Goal: Task Accomplishment & Management: Use online tool/utility

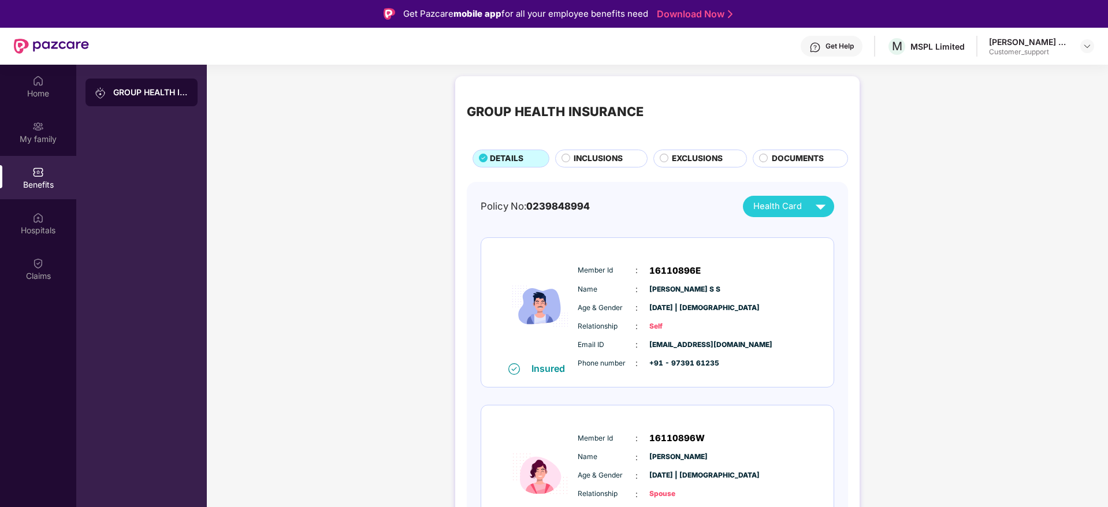
click at [1078, 50] on div "Vijaya Shankar S S Customer_support" at bounding box center [1041, 46] width 105 height 20
click at [1086, 47] on img at bounding box center [1087, 46] width 9 height 9
click at [982, 94] on div "Logout" at bounding box center [1033, 96] width 150 height 23
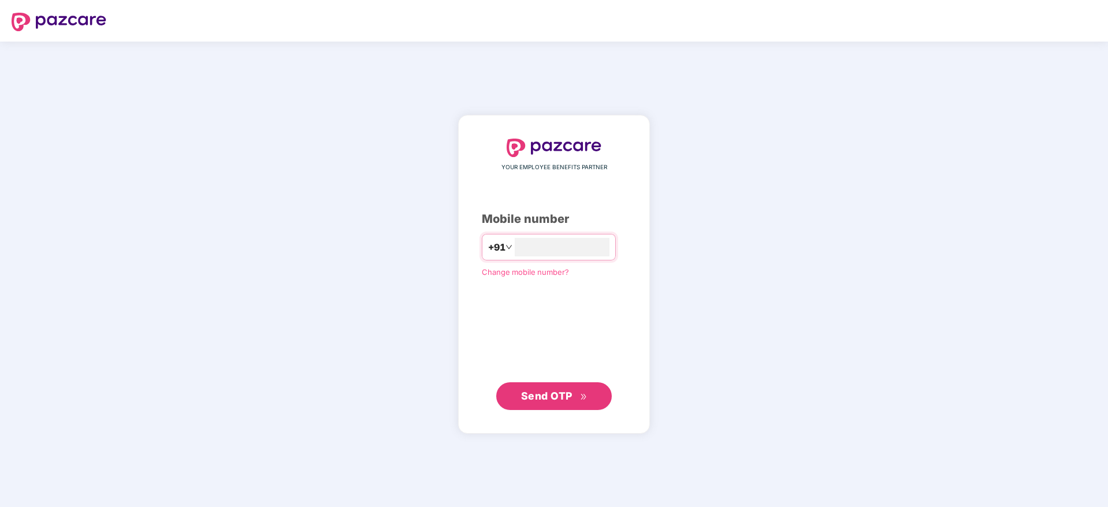
type input "**********"
click at [533, 403] on span "Send OTP" at bounding box center [554, 396] width 66 height 16
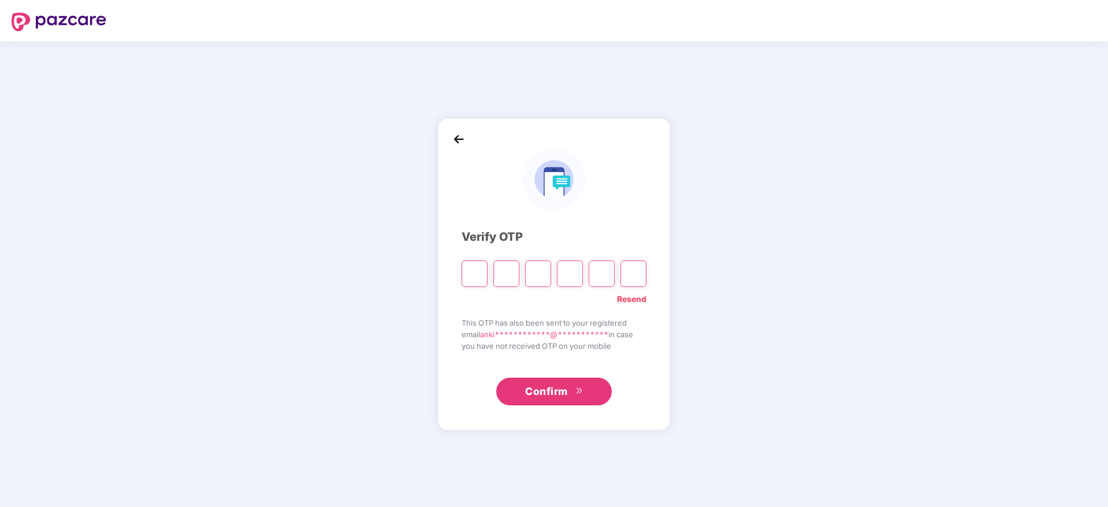
type input "*"
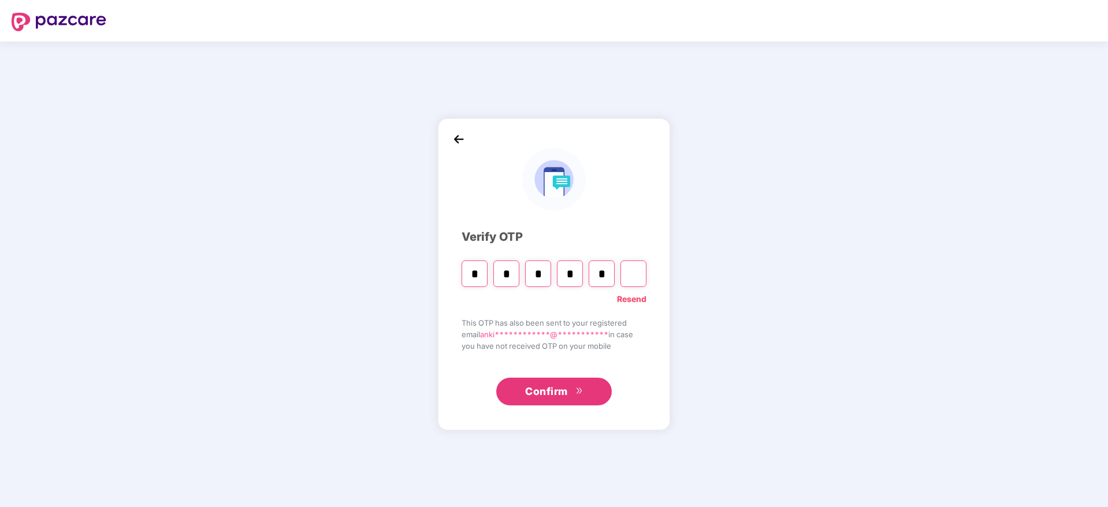
type input "*"
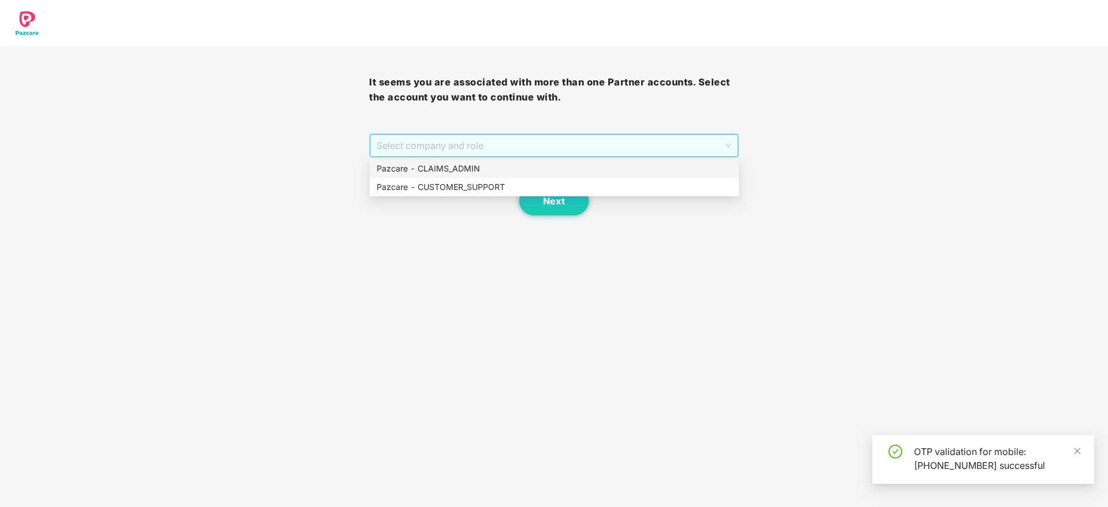
click at [430, 153] on span "Select company and role" at bounding box center [554, 146] width 354 height 22
click at [446, 180] on div "Pazcare - CUSTOMER_SUPPORT" at bounding box center [554, 187] width 369 height 18
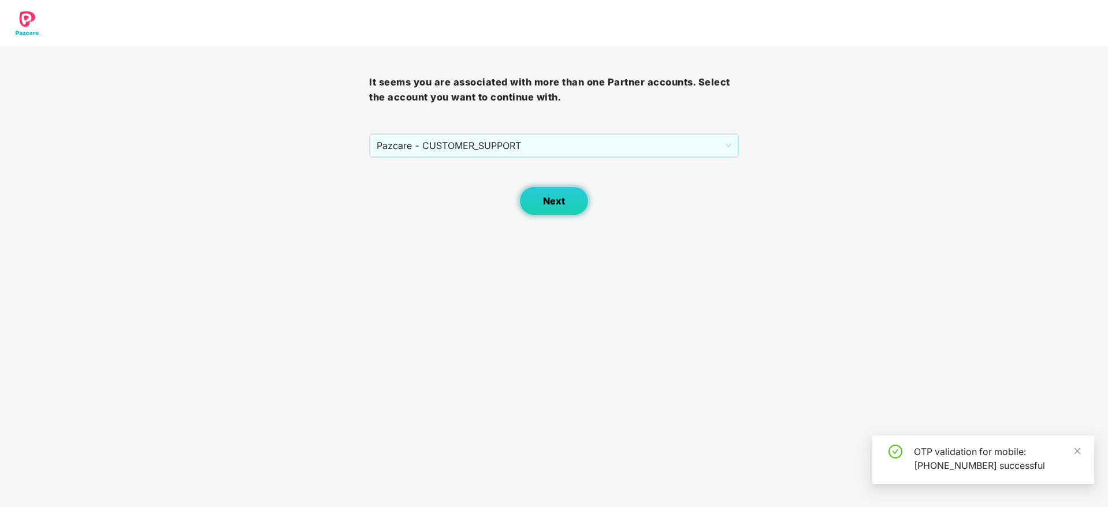
click at [563, 202] on span "Next" at bounding box center [554, 201] width 22 height 11
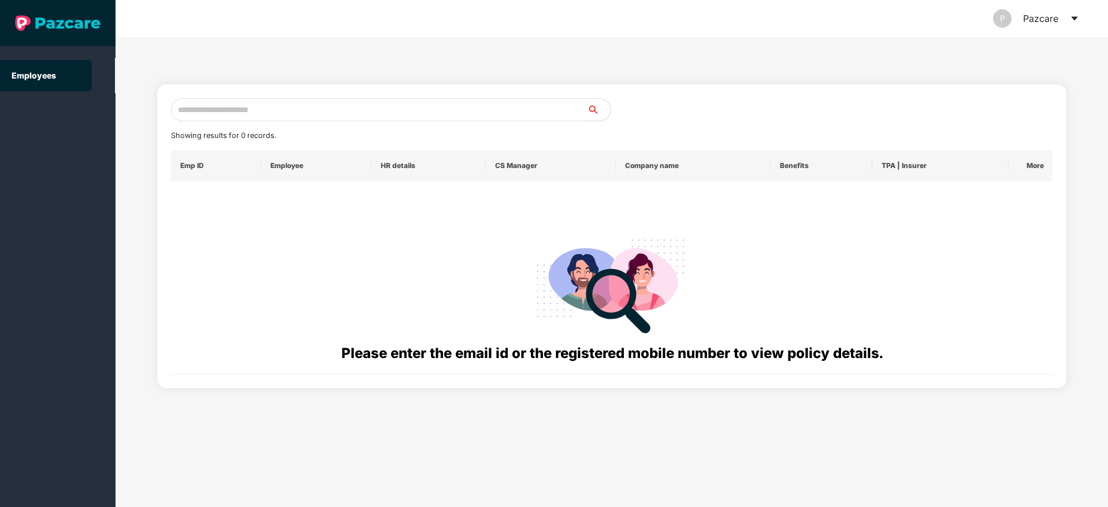
click at [206, 114] on input "text" at bounding box center [379, 109] width 417 height 23
paste input "**********"
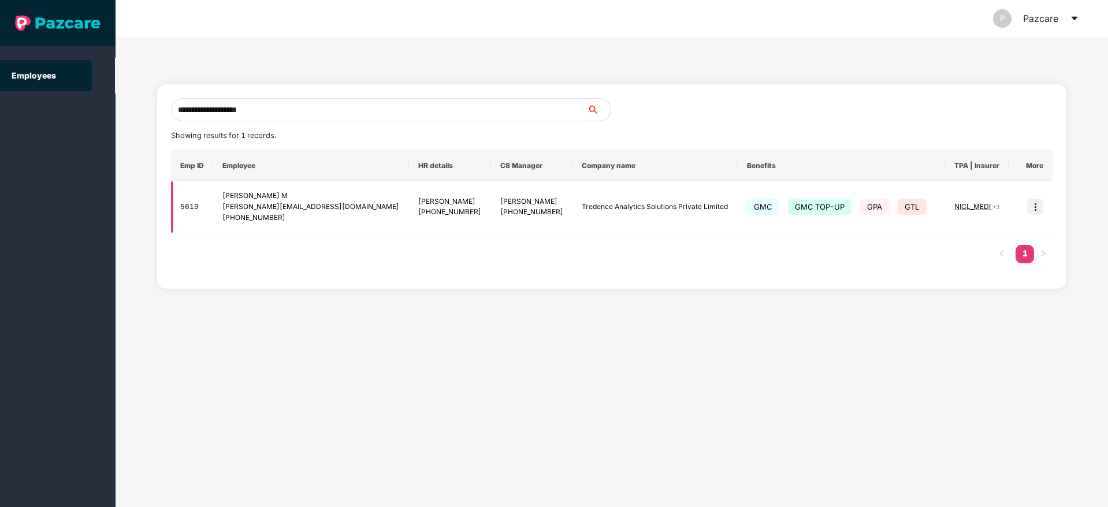
type input "**********"
click at [1031, 208] on img at bounding box center [1035, 207] width 16 height 16
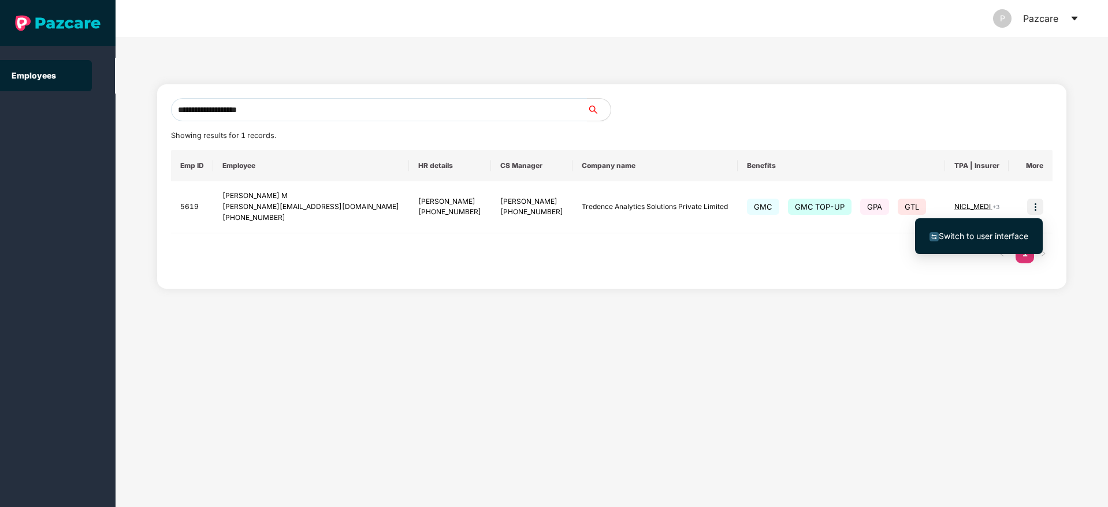
click at [996, 232] on span "Switch to user interface" at bounding box center [984, 236] width 90 height 10
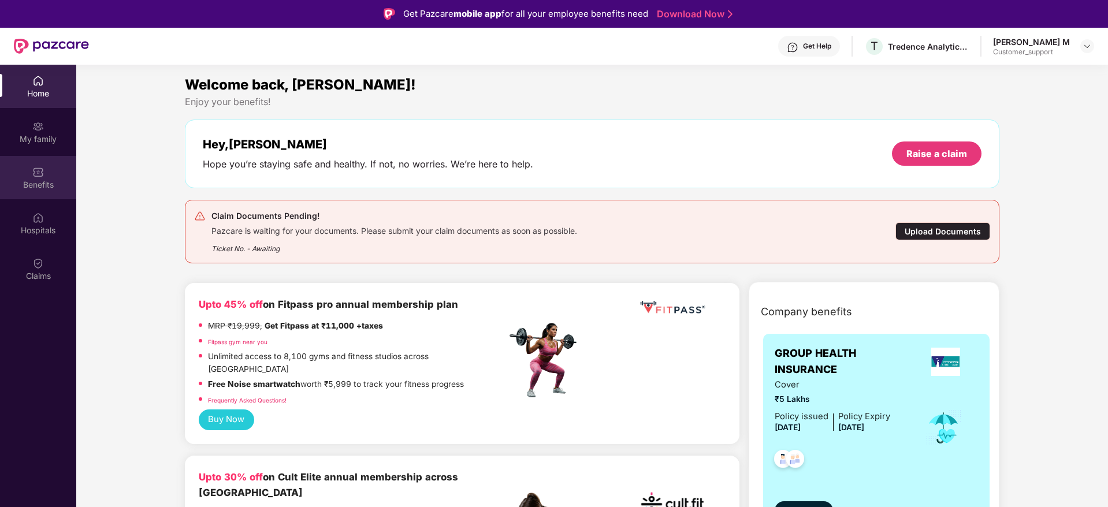
click at [36, 188] on div "Benefits" at bounding box center [38, 185] width 76 height 12
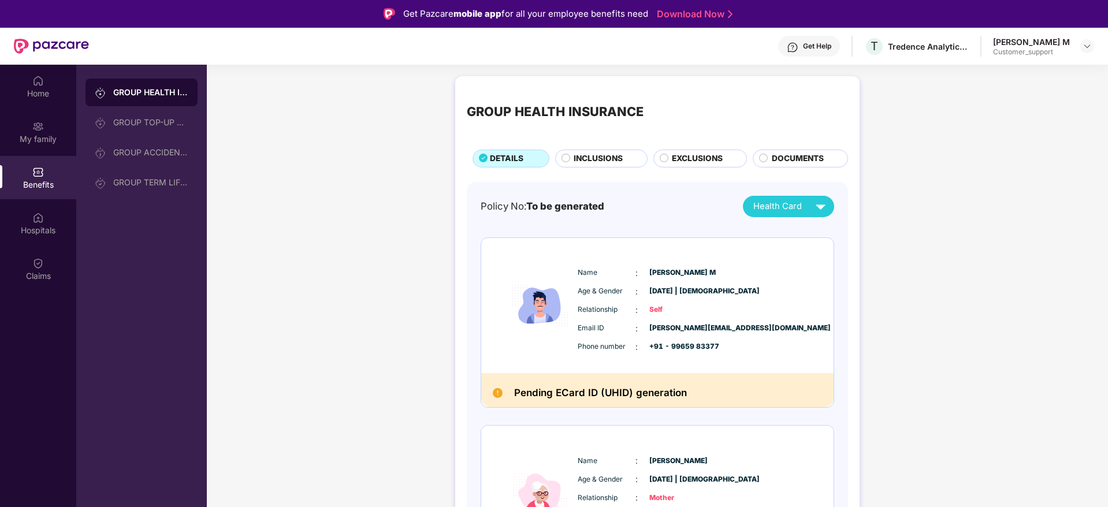
scroll to position [96, 0]
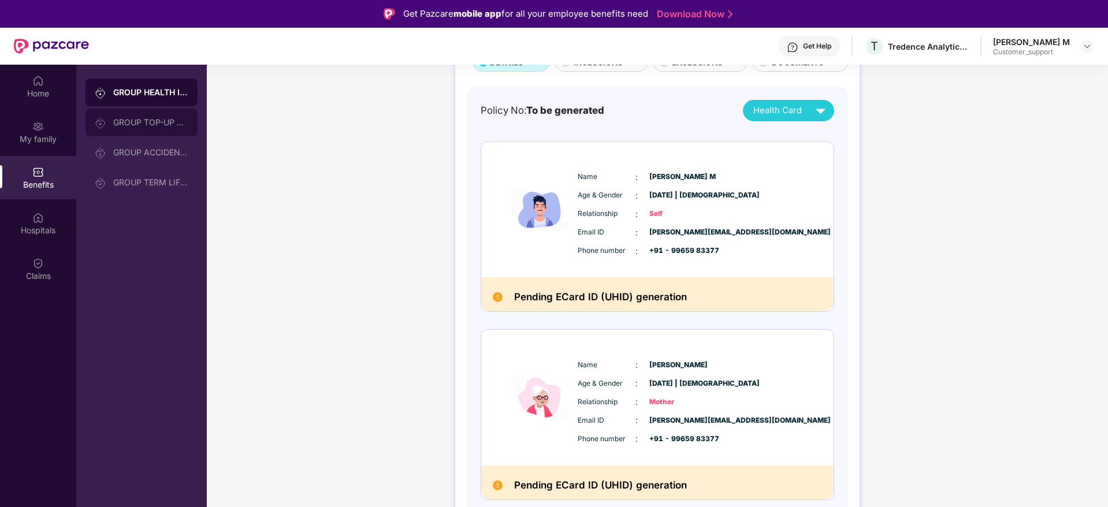
click at [155, 124] on div "GROUP TOP-UP POLICY" at bounding box center [150, 122] width 75 height 9
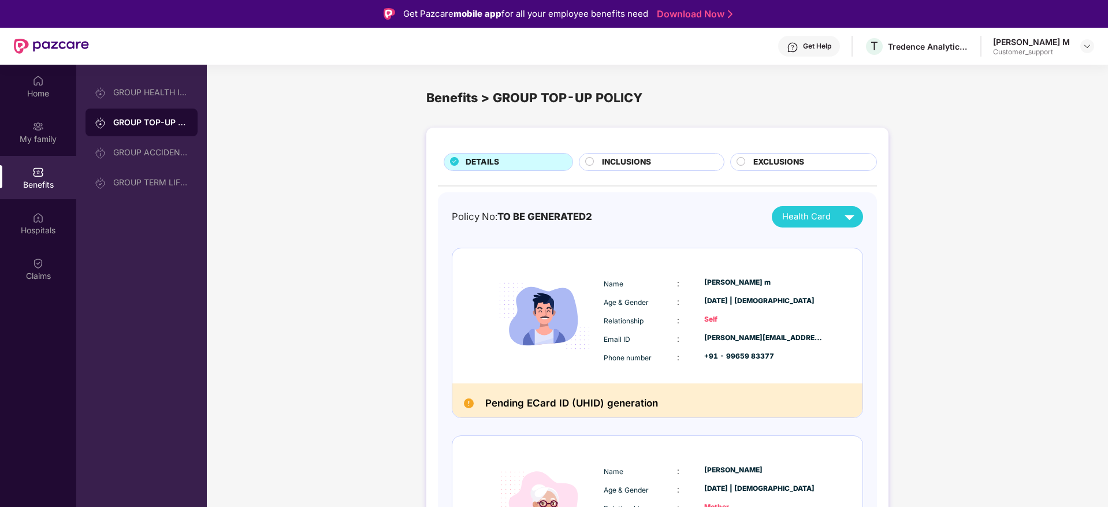
scroll to position [106, 0]
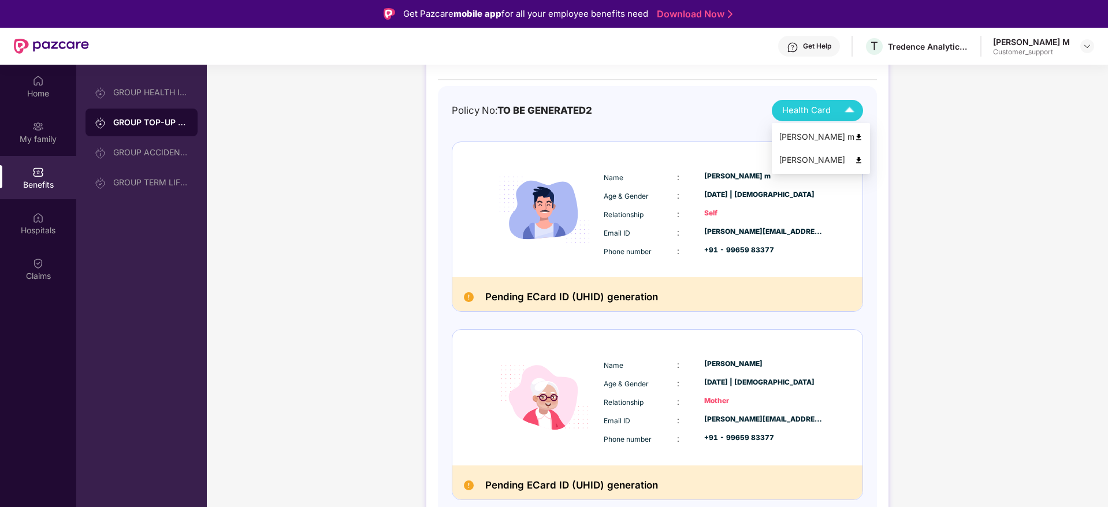
click at [804, 164] on div "Latha Mani" at bounding box center [821, 160] width 84 height 13
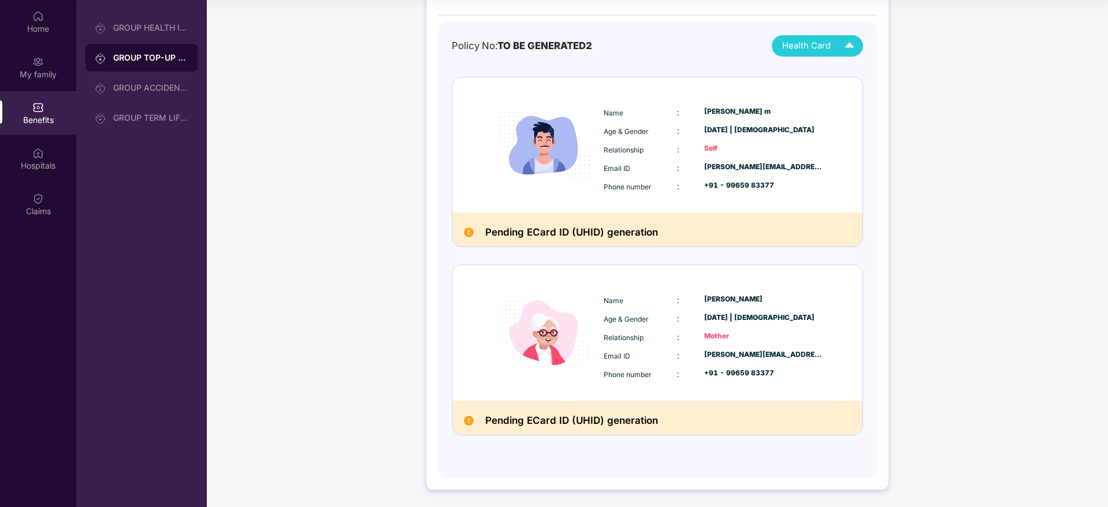
scroll to position [0, 0]
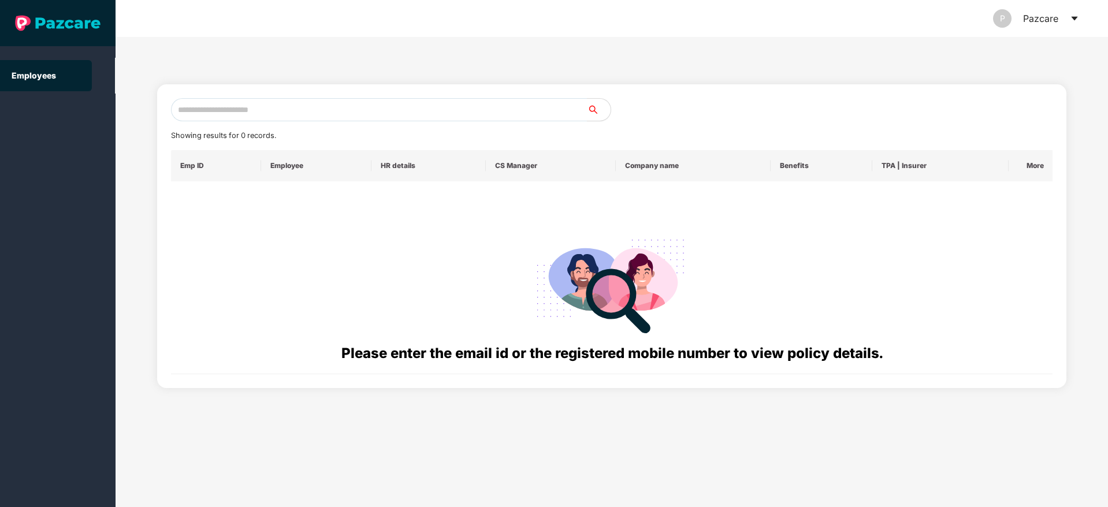
click at [1074, 21] on icon "caret-down" at bounding box center [1074, 18] width 9 height 9
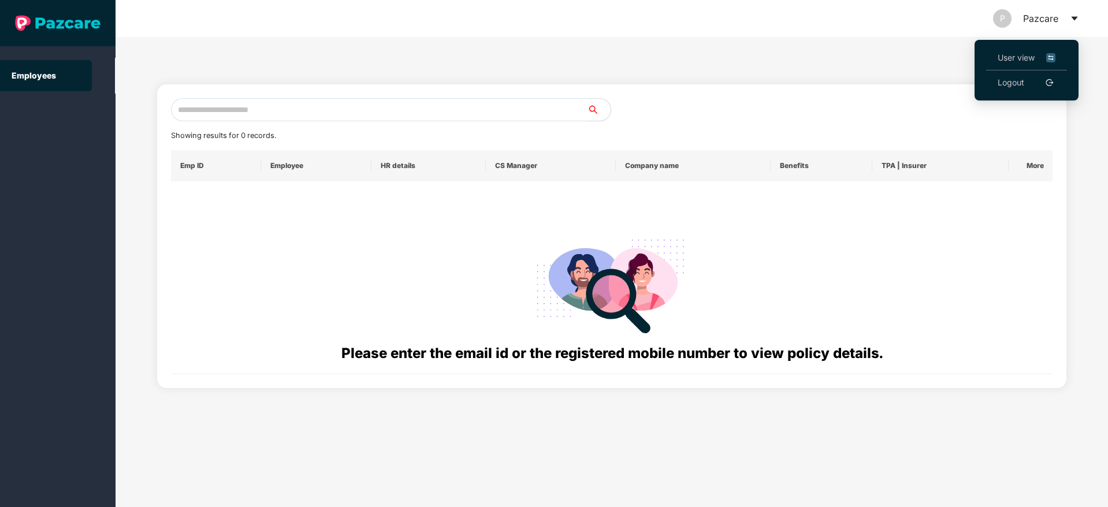
click at [1026, 63] on span "User view" at bounding box center [1027, 57] width 58 height 13
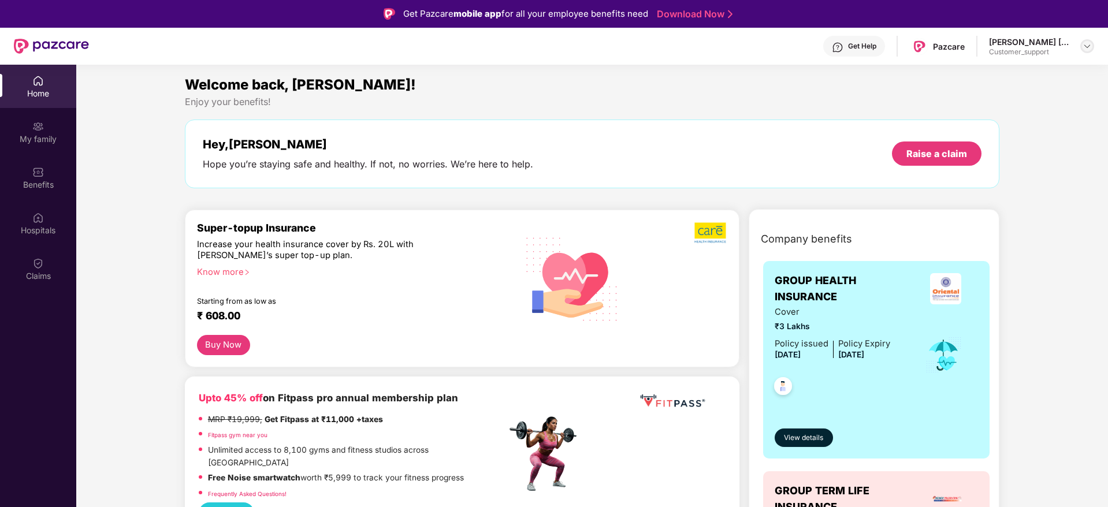
click at [1083, 45] on img at bounding box center [1087, 46] width 9 height 9
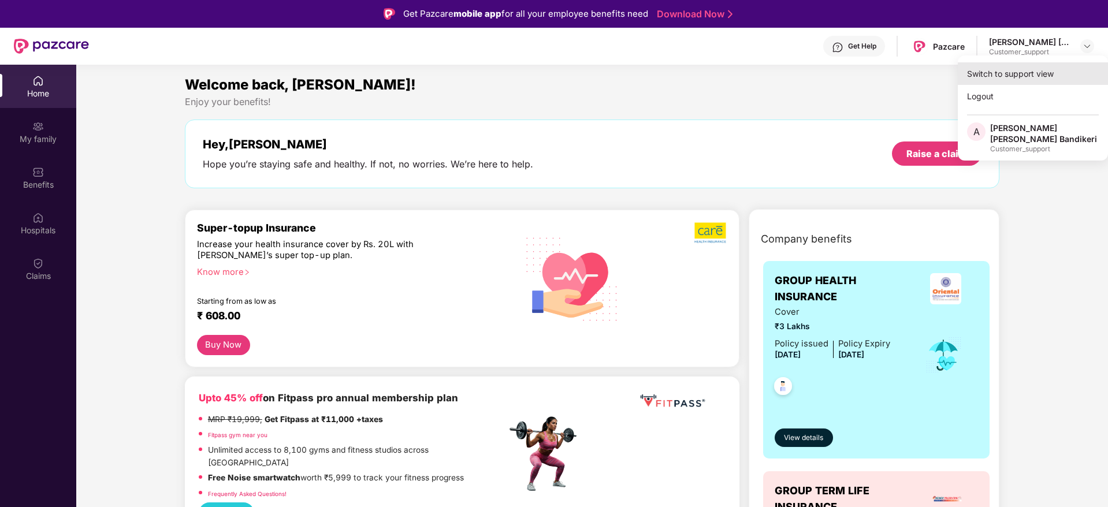
click at [1016, 80] on div "Switch to support view" at bounding box center [1033, 73] width 150 height 23
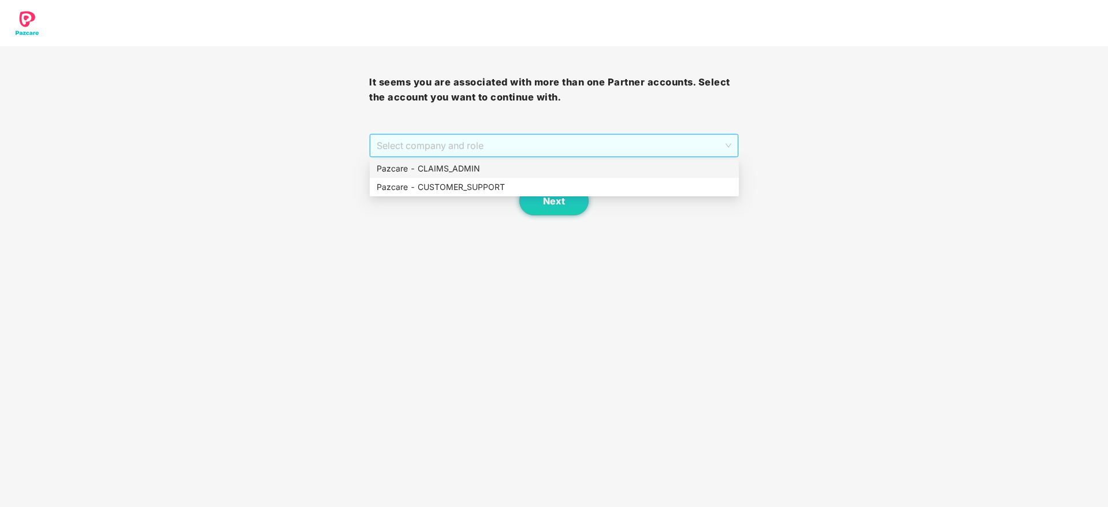
click at [643, 142] on span "Select company and role" at bounding box center [554, 146] width 354 height 22
click at [396, 168] on div "Pazcare - CLAIMS_ADMIN" at bounding box center [554, 168] width 355 height 13
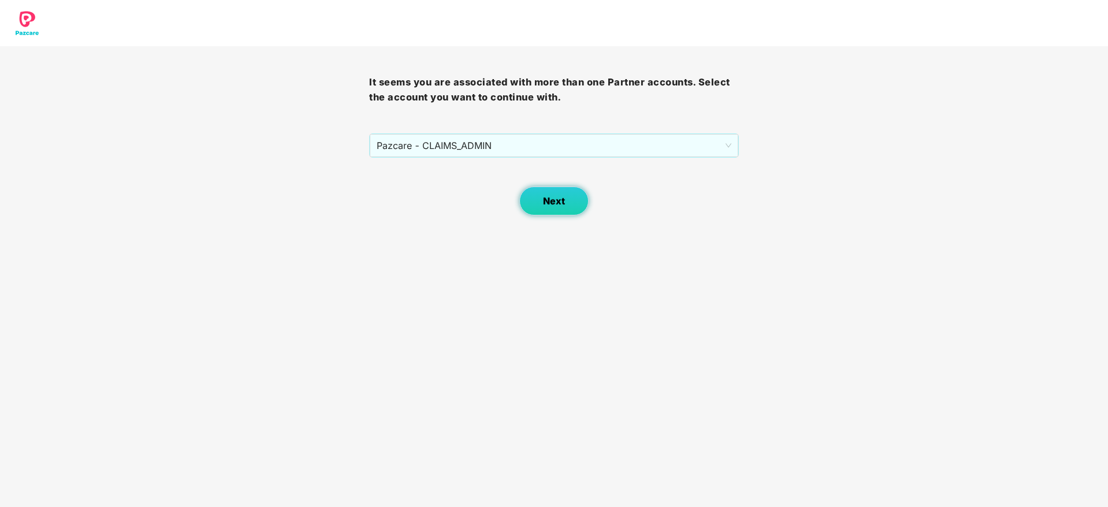
click at [544, 199] on span "Next" at bounding box center [554, 201] width 22 height 11
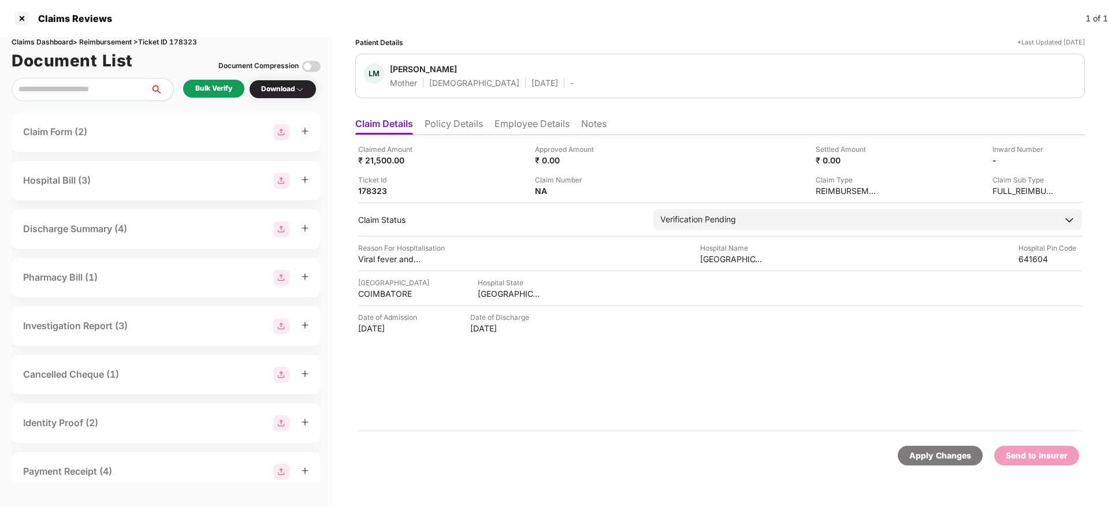
click at [463, 128] on li "Policy Details" at bounding box center [454, 126] width 58 height 17
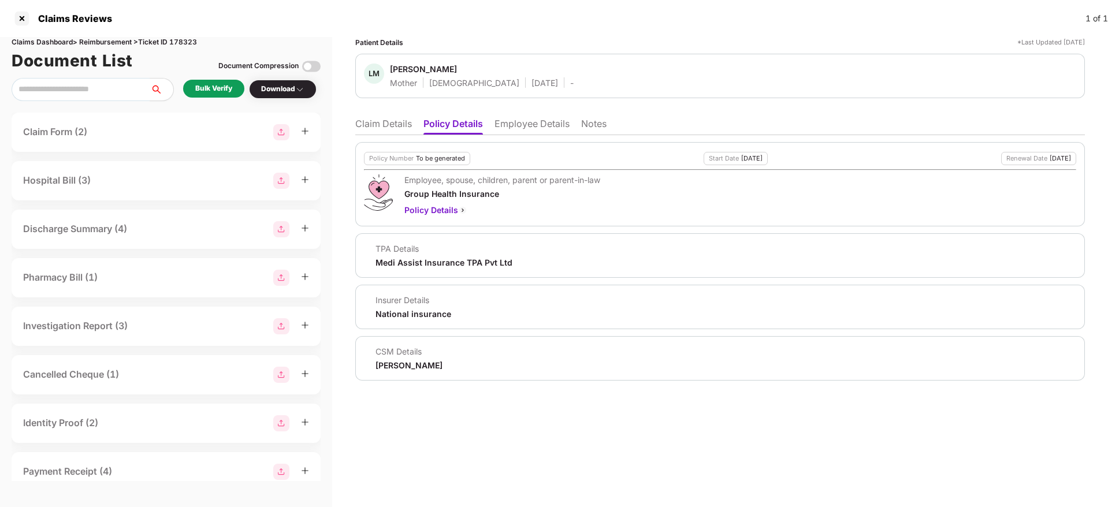
click at [524, 129] on li "Employee Details" at bounding box center [532, 126] width 75 height 17
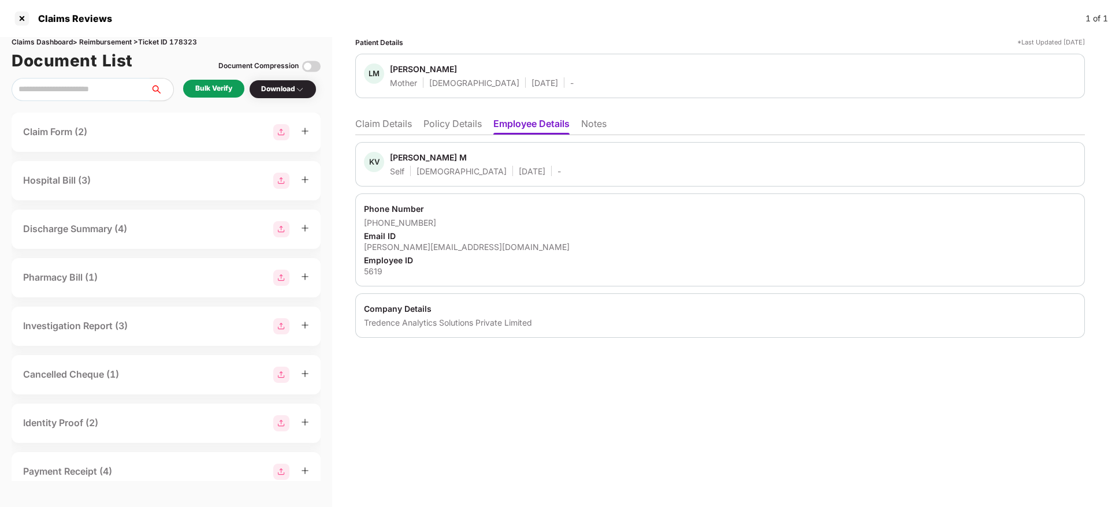
click at [448, 129] on li "Policy Details" at bounding box center [453, 126] width 58 height 17
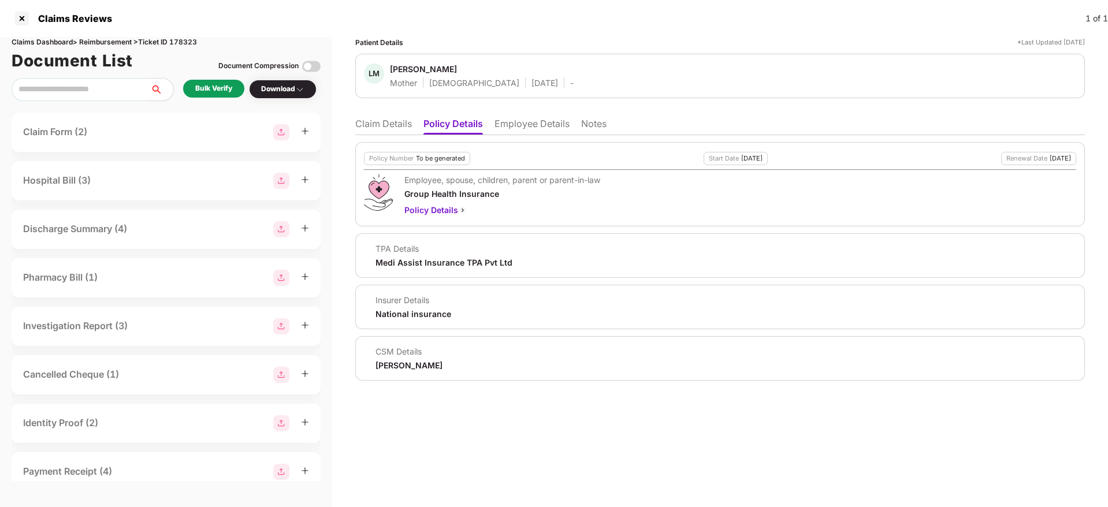
click at [392, 124] on li "Claim Details" at bounding box center [383, 126] width 57 height 17
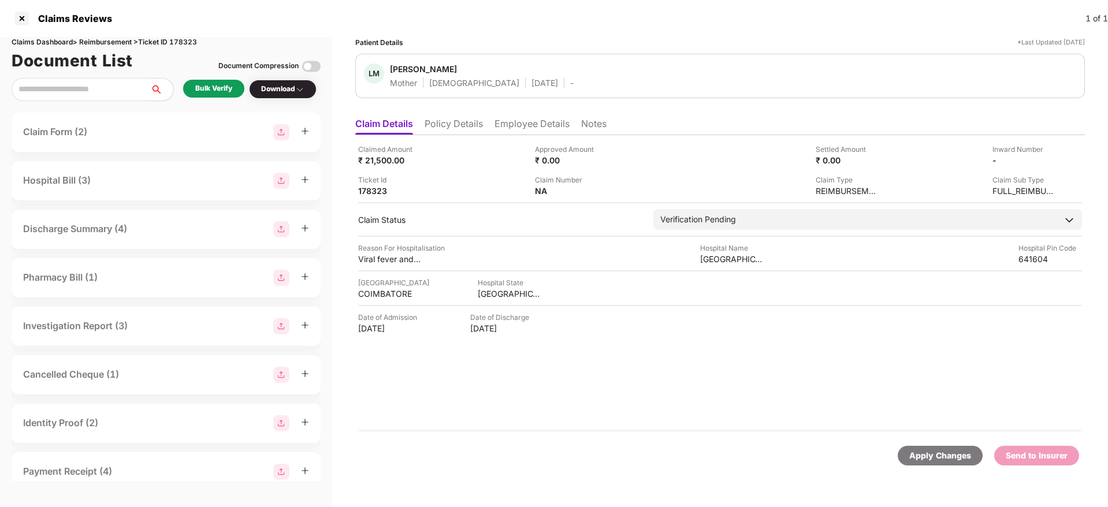
click at [452, 131] on li "Policy Details" at bounding box center [454, 126] width 58 height 17
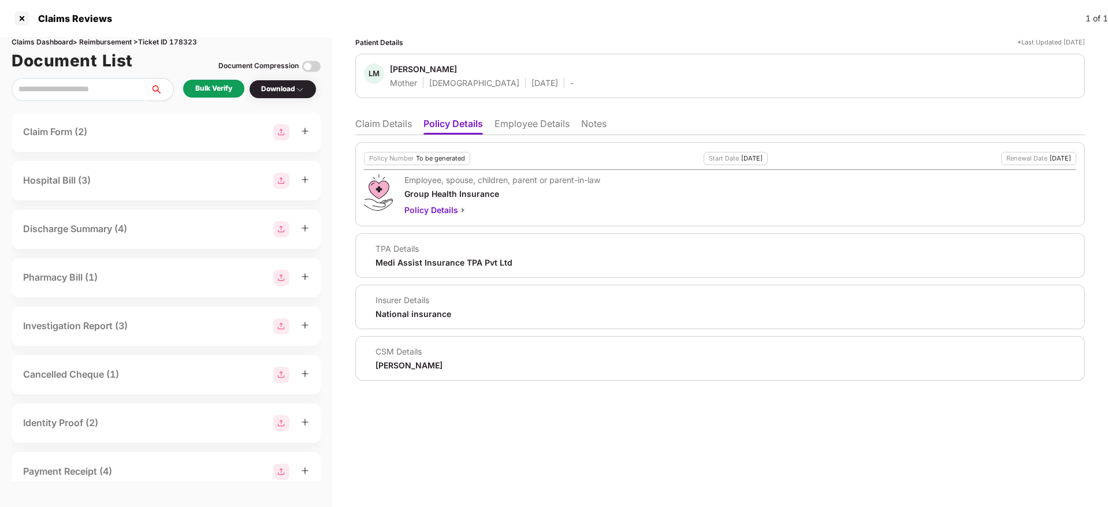
click at [379, 131] on li "Claim Details" at bounding box center [383, 126] width 57 height 17
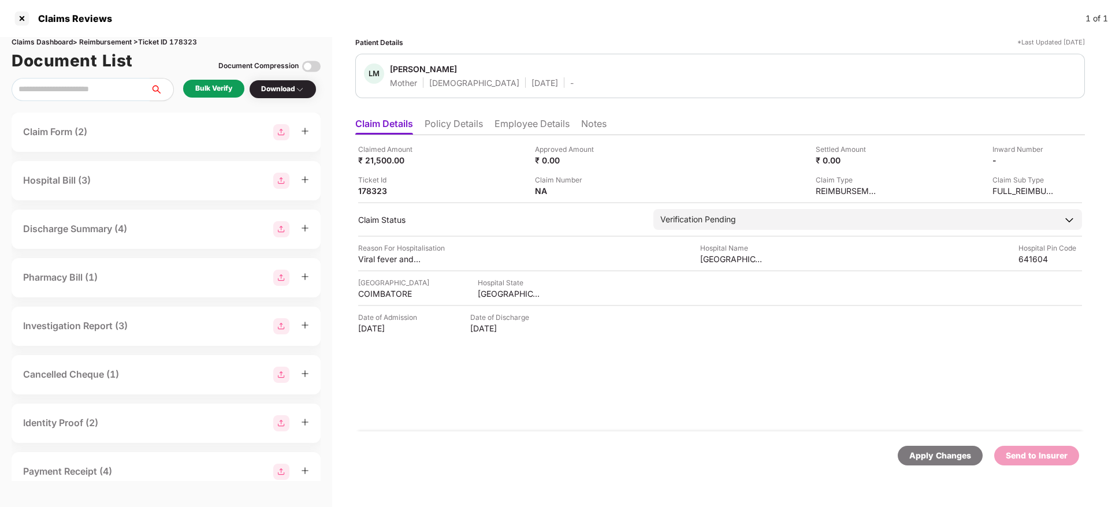
click at [541, 127] on li "Employee Details" at bounding box center [532, 126] width 75 height 17
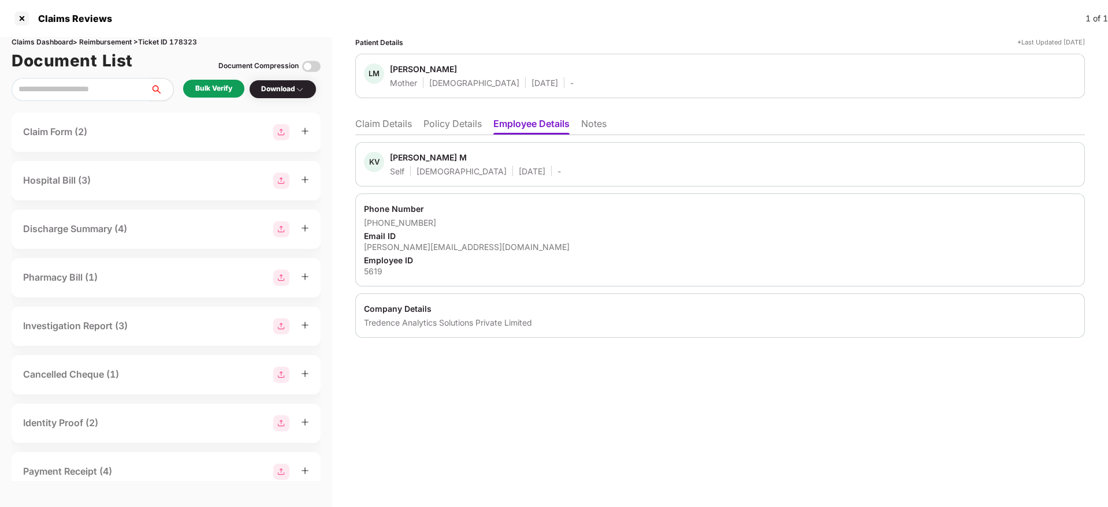
click at [416, 251] on div "kavin.m@tredence.com" at bounding box center [720, 247] width 712 height 11
copy div "kavin.m@tredence.com"
click at [386, 123] on li "Claim Details" at bounding box center [383, 126] width 57 height 17
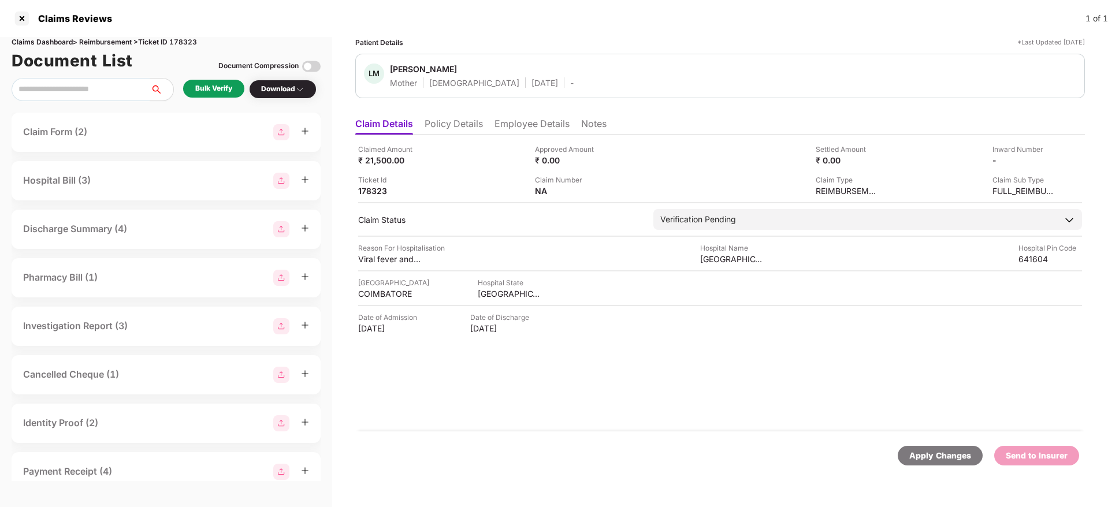
click at [230, 81] on div "Bulk Verify" at bounding box center [213, 89] width 61 height 18
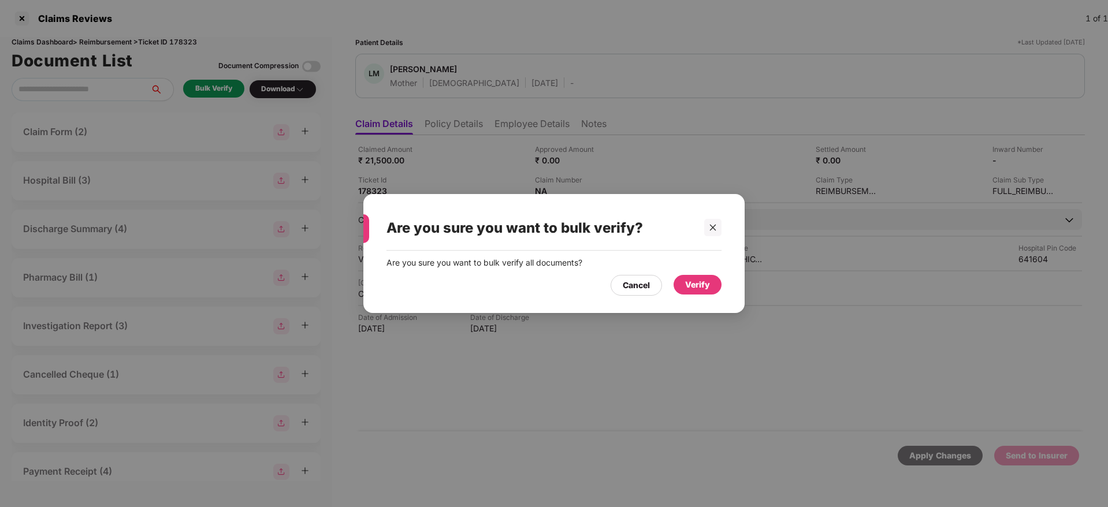
click at [700, 283] on div "Verify" at bounding box center [697, 285] width 25 height 13
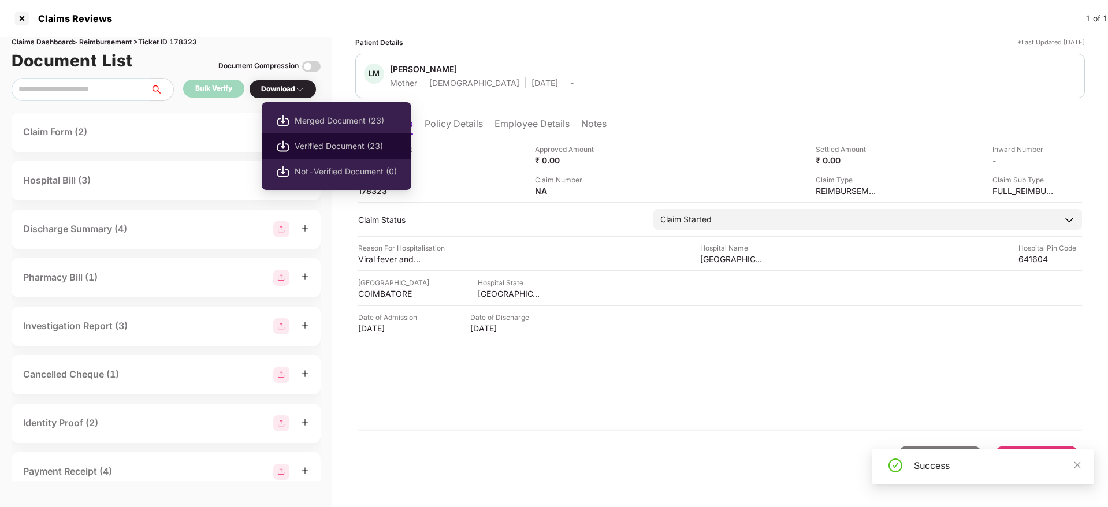
click at [346, 141] on span "Verified Document (23)" at bounding box center [346, 146] width 102 height 13
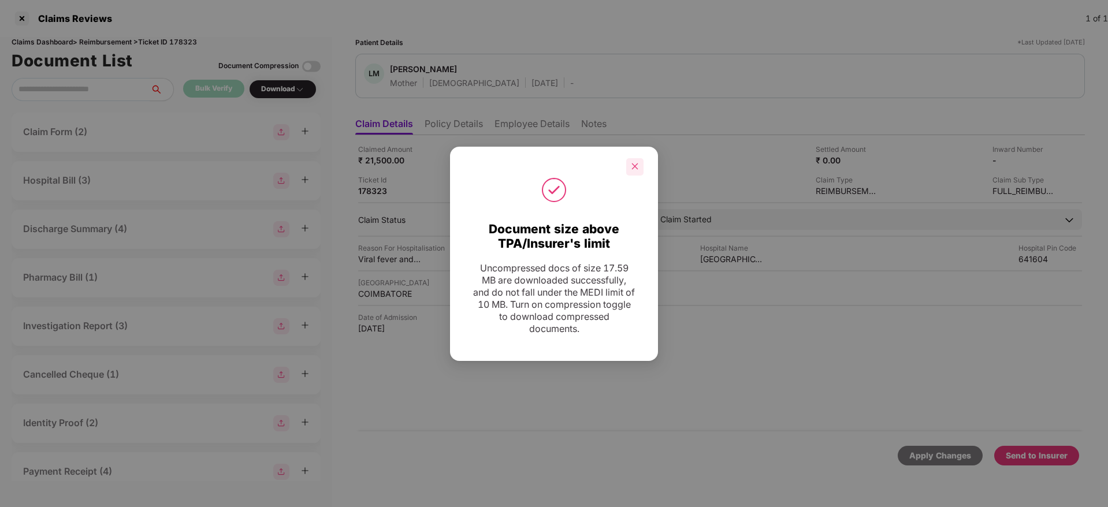
click at [636, 166] on icon "close" at bounding box center [635, 167] width 6 height 6
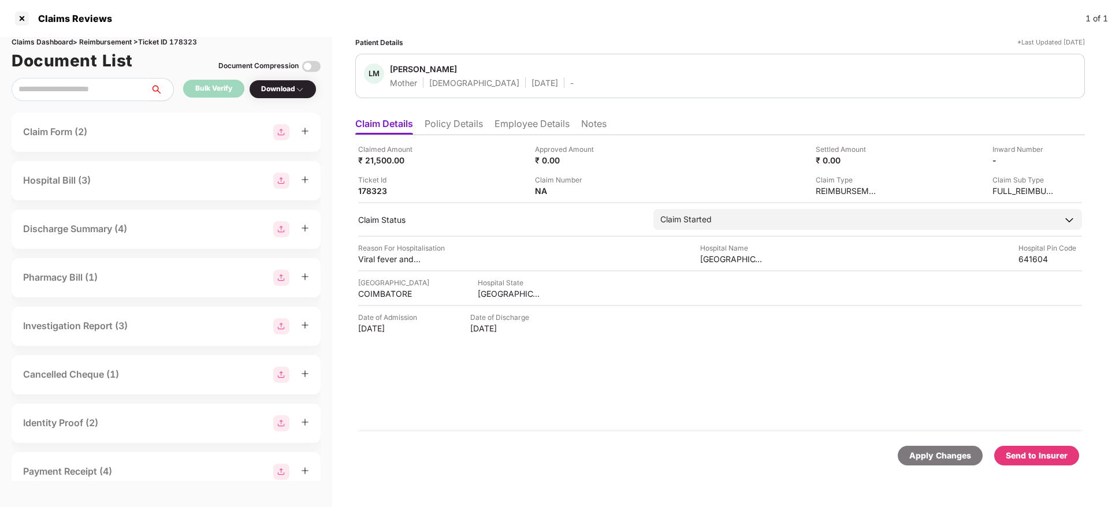
click at [530, 133] on li "Employee Details" at bounding box center [532, 126] width 75 height 17
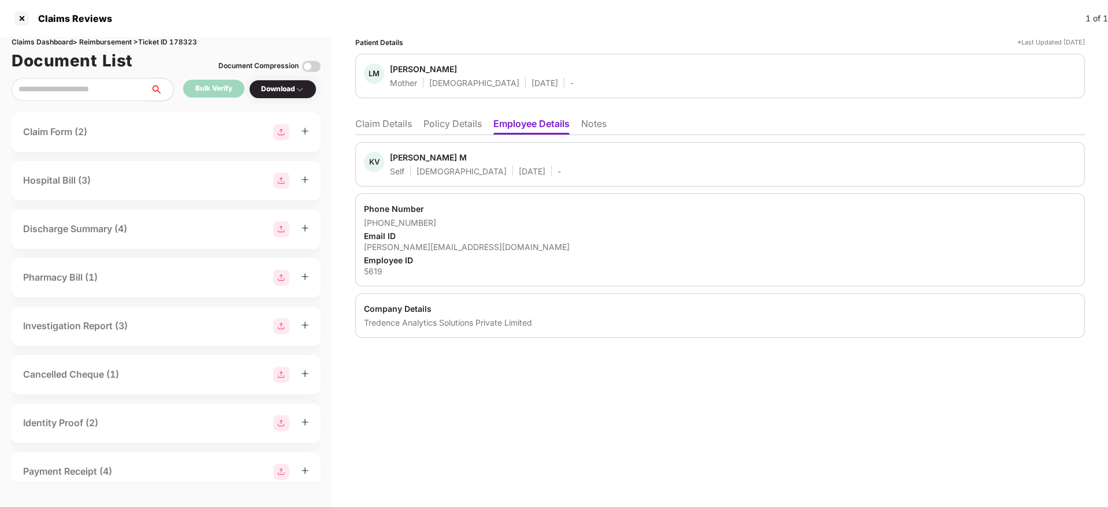
click at [451, 118] on li "Policy Details" at bounding box center [453, 126] width 58 height 17
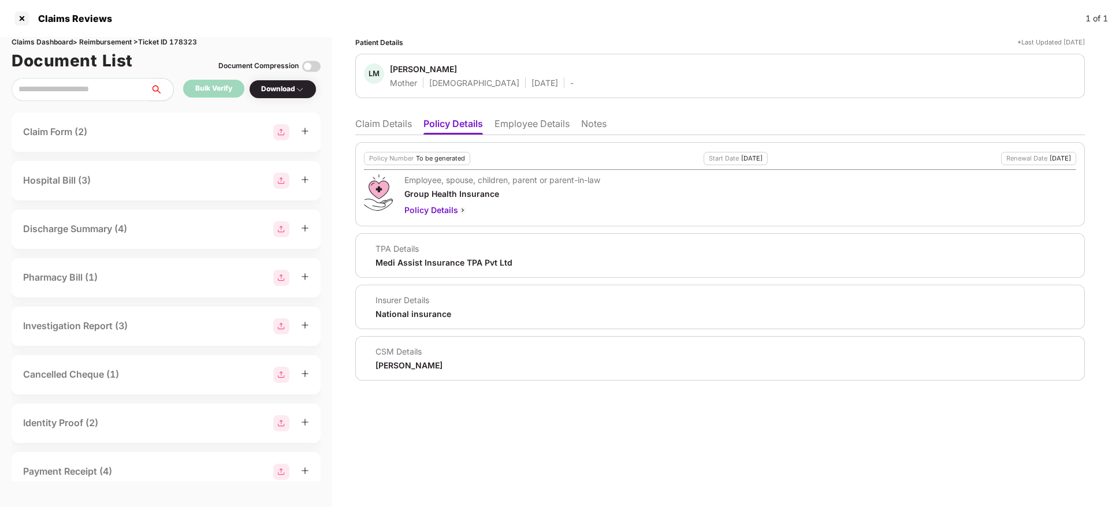
click at [519, 120] on li "Employee Details" at bounding box center [532, 126] width 75 height 17
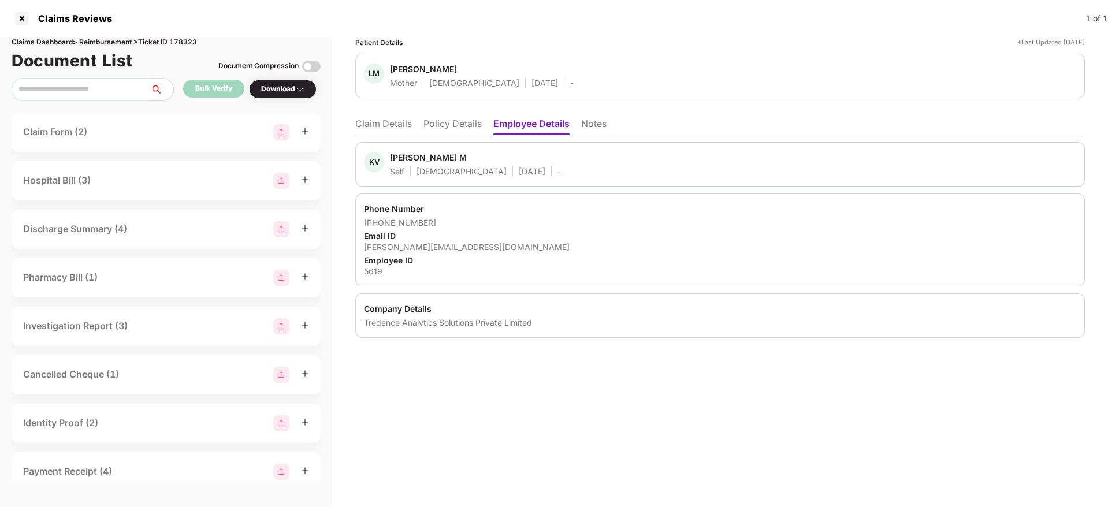
click at [370, 269] on div "5619" at bounding box center [720, 271] width 712 height 11
copy div "5619"
click at [388, 128] on li "Claim Details" at bounding box center [383, 126] width 57 height 17
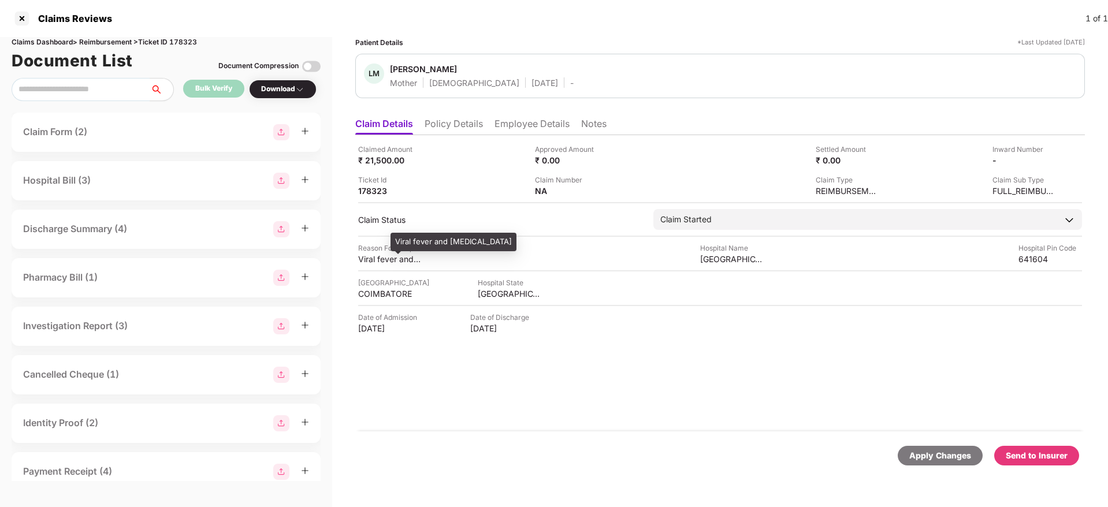
click at [385, 263] on div "Viral fever and Jaundice" at bounding box center [390, 259] width 64 height 11
copy div "Viral fever and Jaundice"
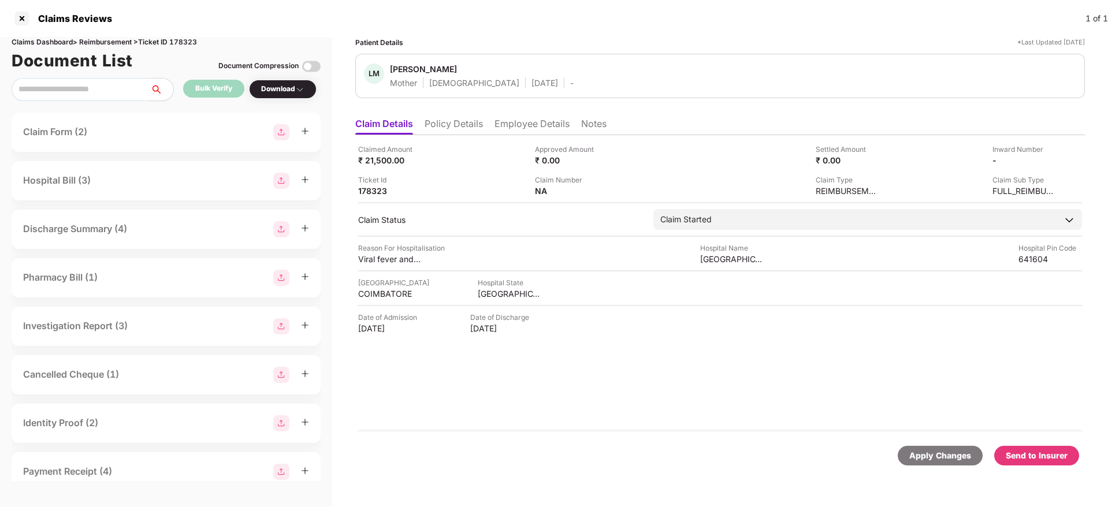
click at [687, 17] on div "Claims Reviews 1 of 1" at bounding box center [554, 18] width 1108 height 37
click at [1051, 158] on img at bounding box center [1051, 159] width 9 height 9
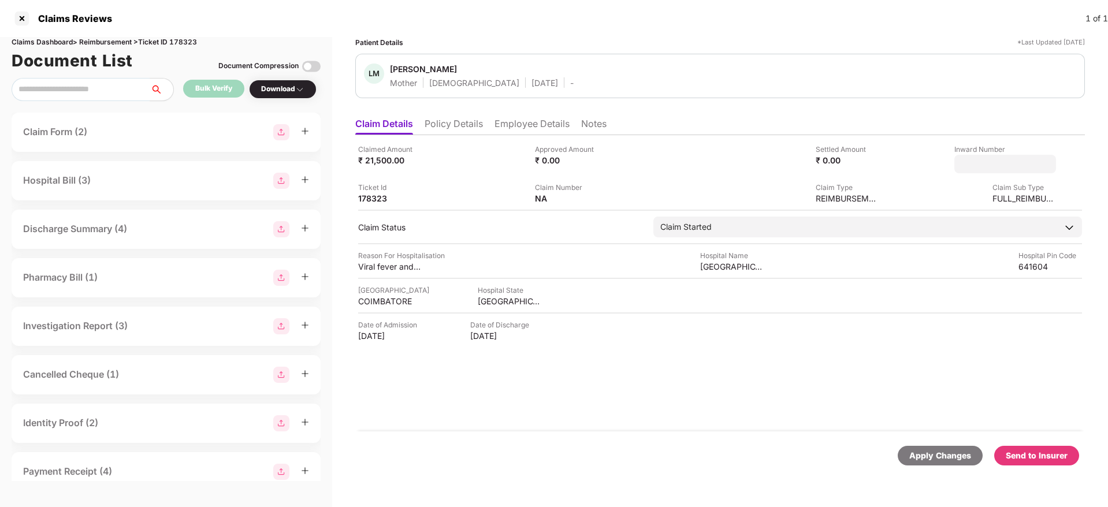
type input "**********"
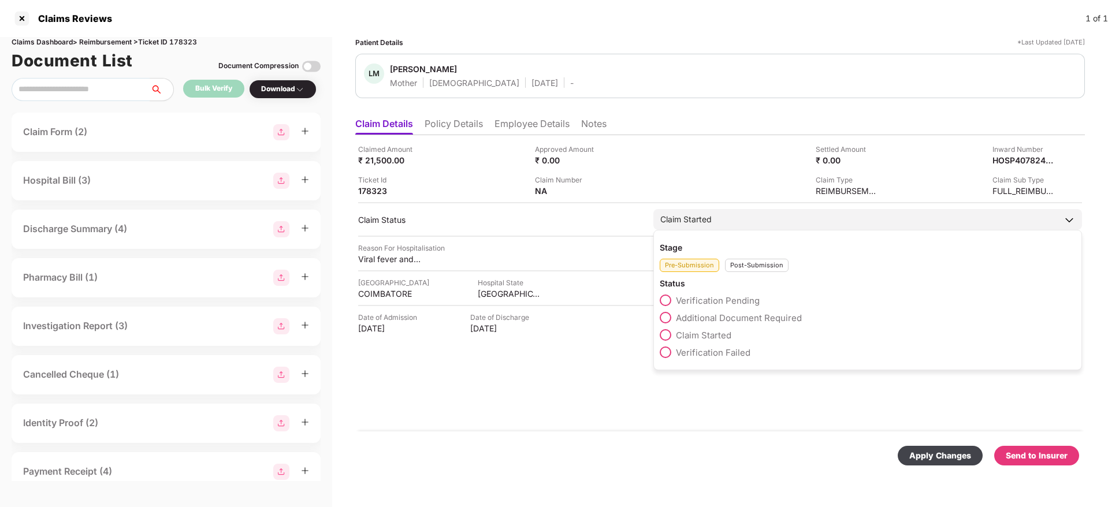
click at [742, 270] on div "Post-Submission" at bounding box center [757, 265] width 64 height 13
click at [667, 318] on span at bounding box center [666, 318] width 12 height 12
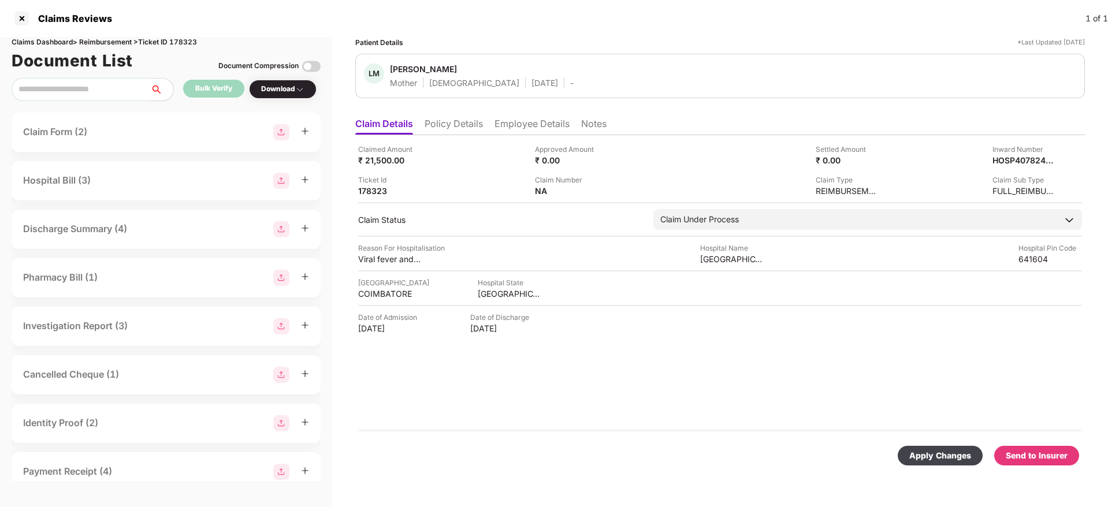
click at [931, 450] on div "Apply Changes" at bounding box center [940, 456] width 62 height 13
click at [535, 119] on li "Employee Details" at bounding box center [532, 126] width 75 height 17
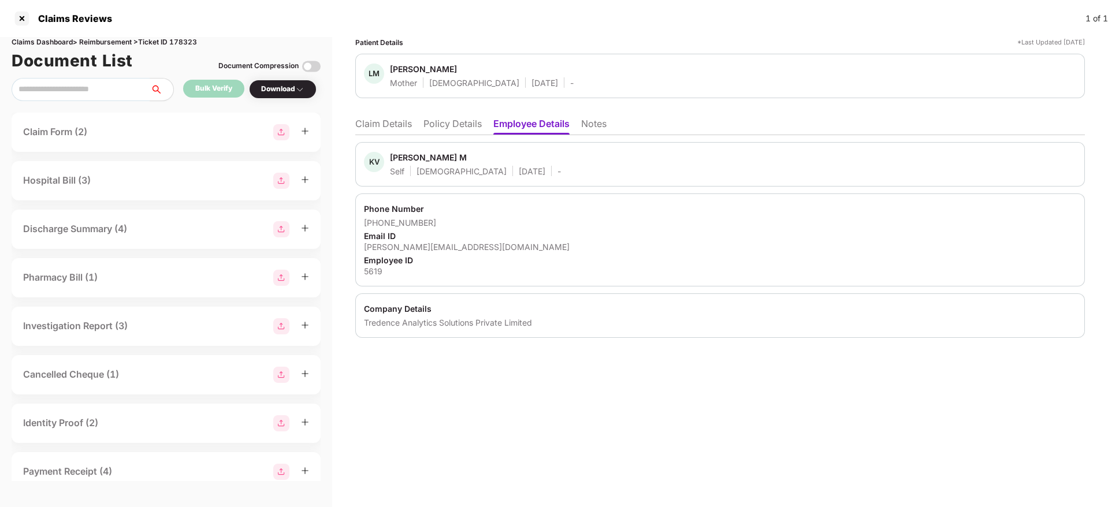
click at [463, 119] on li "Policy Details" at bounding box center [453, 126] width 58 height 17
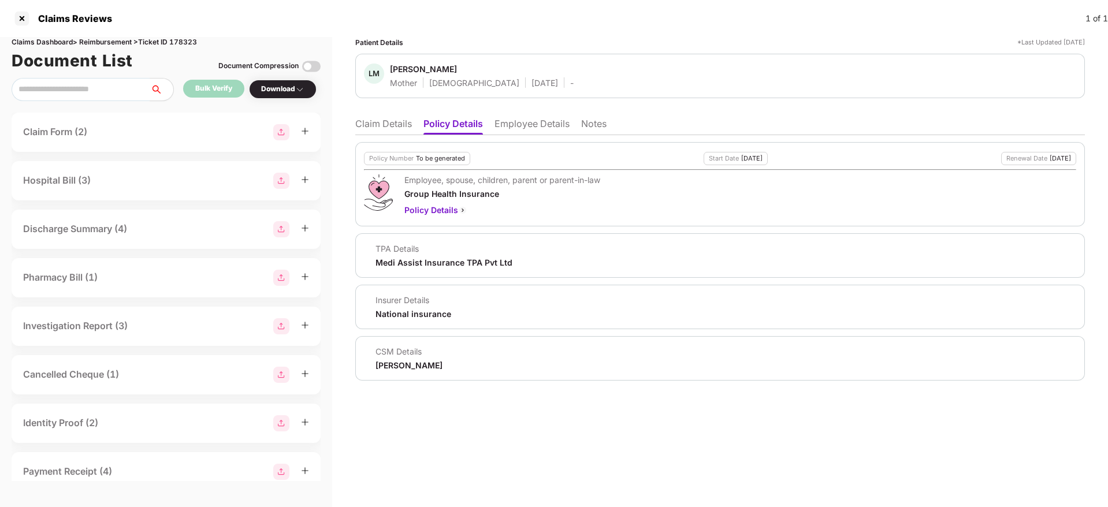
click at [403, 131] on li "Claim Details" at bounding box center [383, 126] width 57 height 17
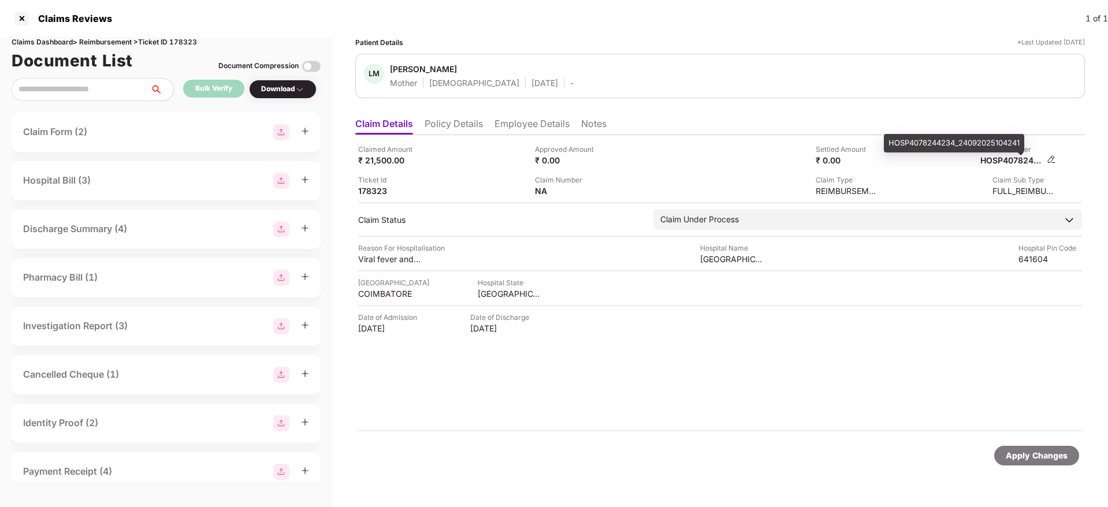
click at [1015, 162] on div "HOSP4078244234_24092025104241" at bounding box center [1013, 160] width 64 height 11
copy div "HOSP4078244234_24092025104241"
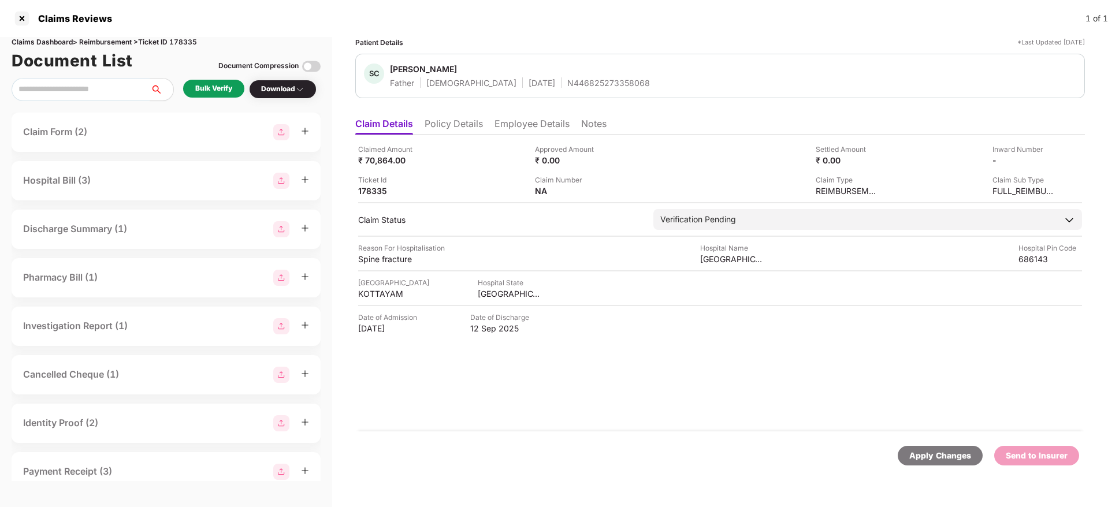
click at [441, 131] on li "Policy Details" at bounding box center [454, 126] width 58 height 17
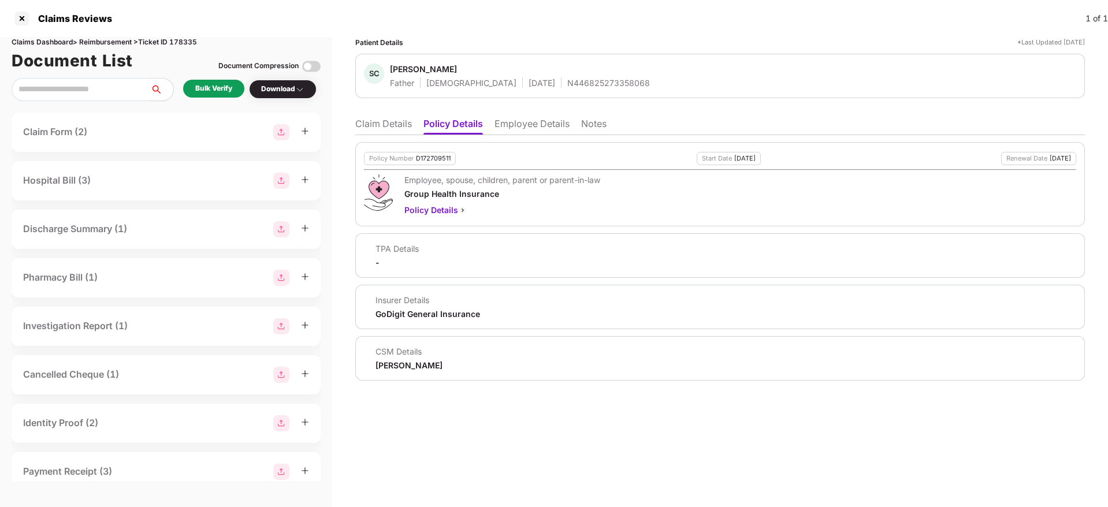
click at [441, 131] on li "Policy Details" at bounding box center [454, 126] width 60 height 17
click at [531, 124] on li "Employee Details" at bounding box center [532, 126] width 75 height 17
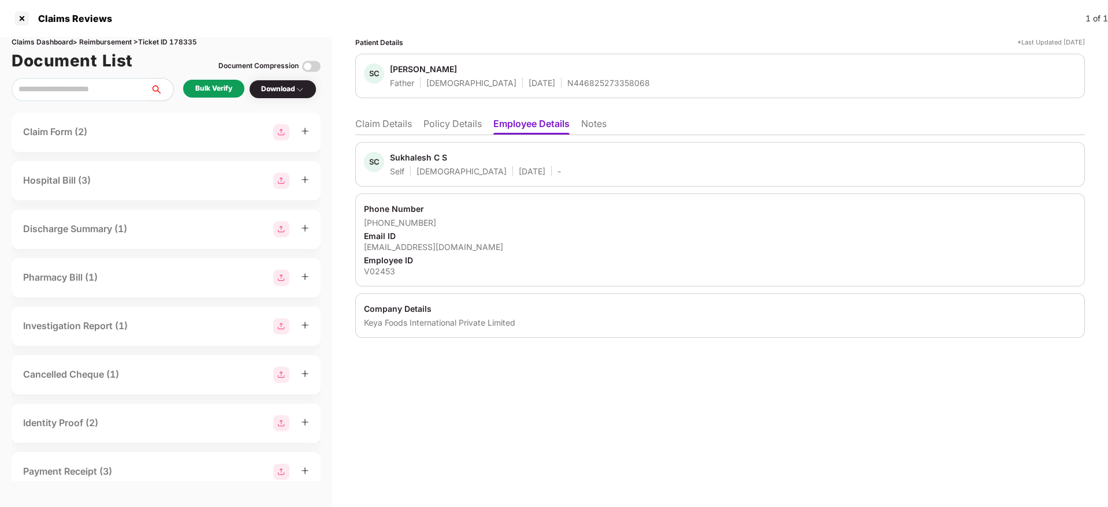
click at [476, 119] on li "Policy Details" at bounding box center [453, 126] width 58 height 17
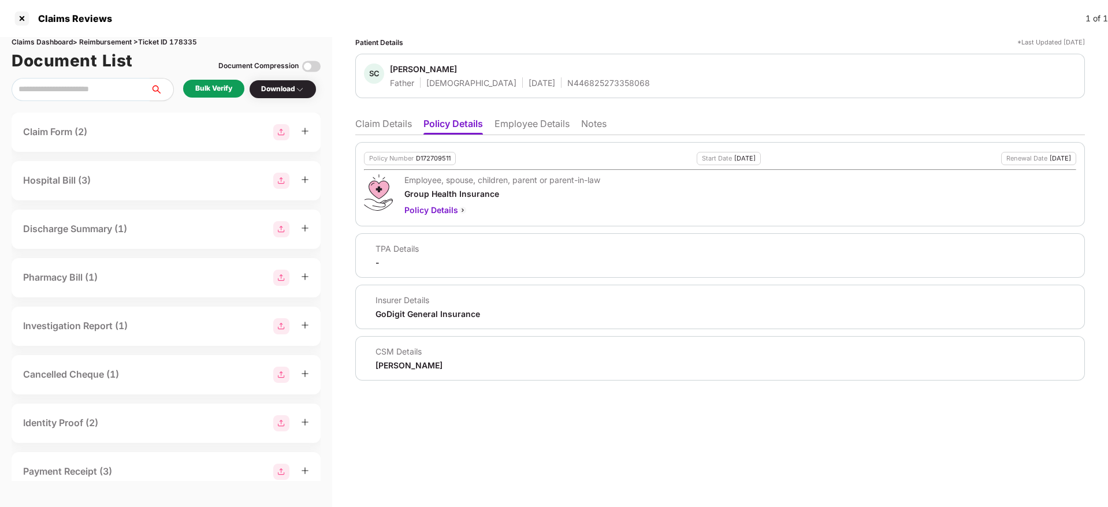
click at [370, 115] on ul "Claim Details Policy Details Employee Details Notes" at bounding box center [720, 123] width 730 height 23
click at [379, 124] on li "Claim Details" at bounding box center [383, 126] width 57 height 17
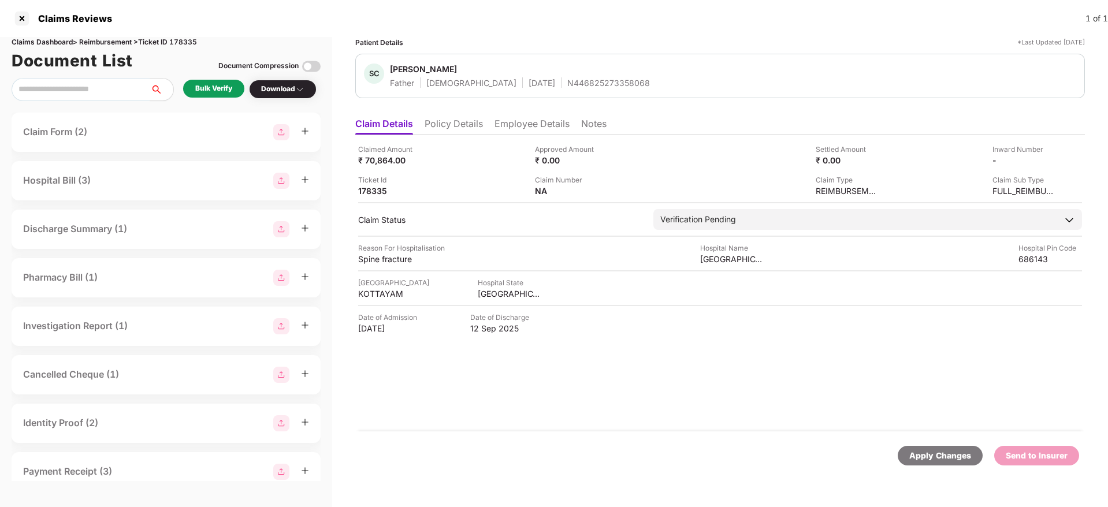
click at [223, 93] on div "Bulk Verify" at bounding box center [213, 88] width 37 height 11
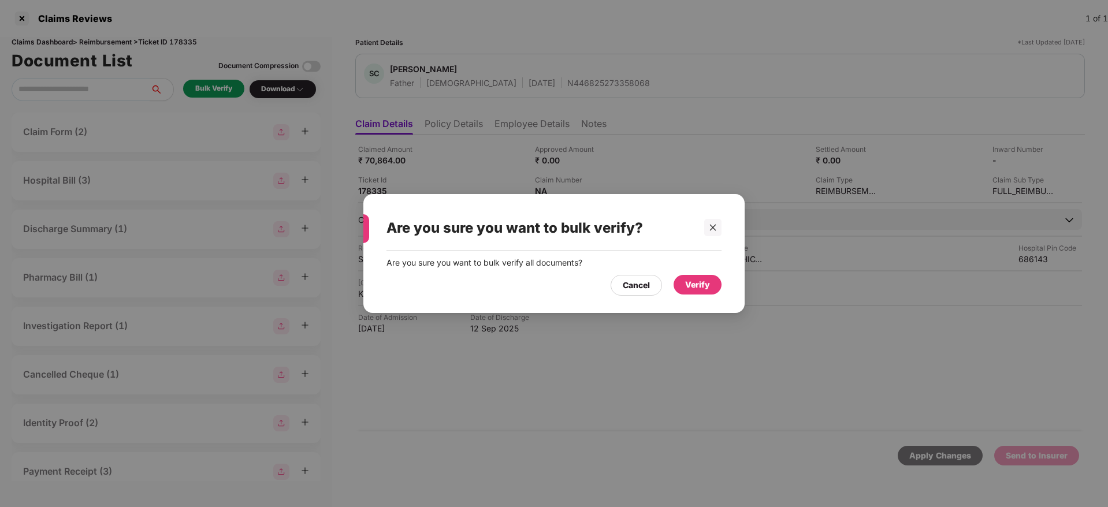
click at [694, 285] on div "Verify" at bounding box center [697, 285] width 25 height 13
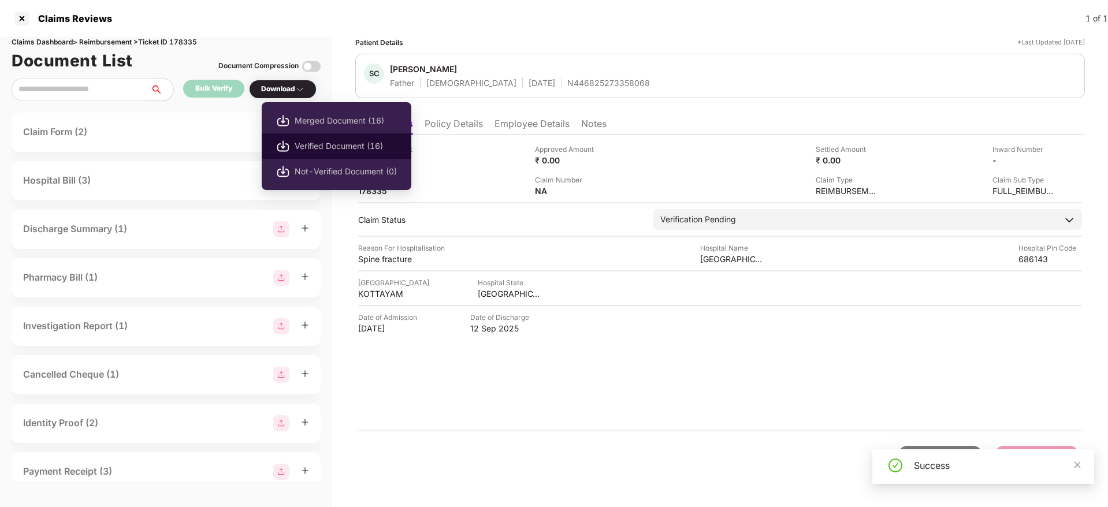
click at [329, 138] on li "Verified Document (16)" at bounding box center [337, 145] width 150 height 25
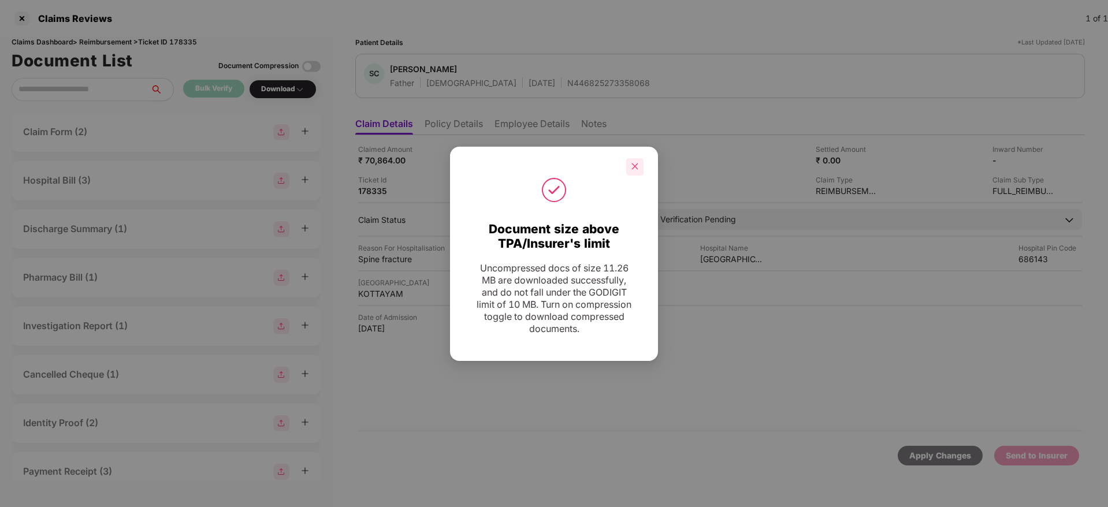
click at [636, 164] on icon "close" at bounding box center [635, 166] width 8 height 8
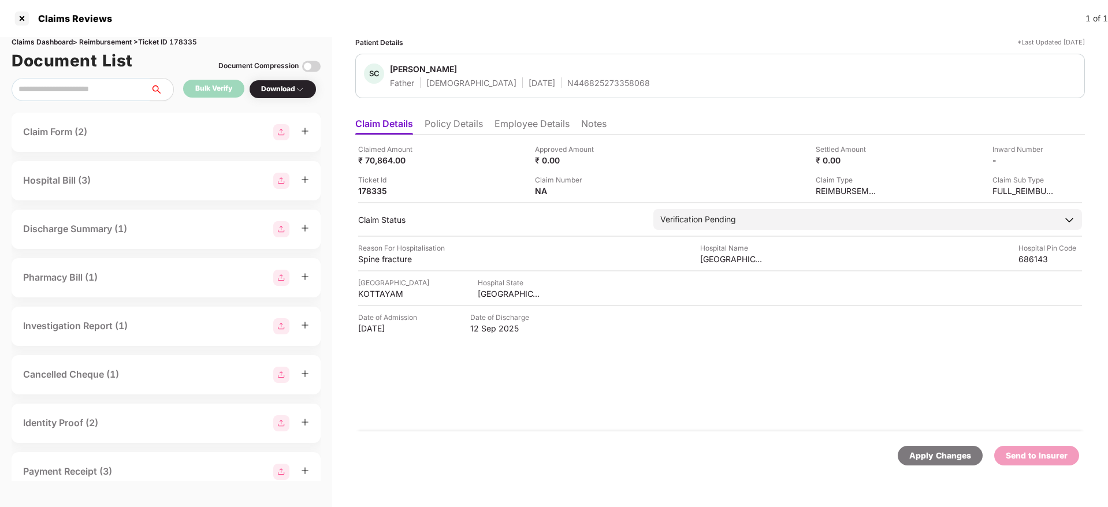
click at [463, 129] on li "Policy Details" at bounding box center [454, 126] width 58 height 17
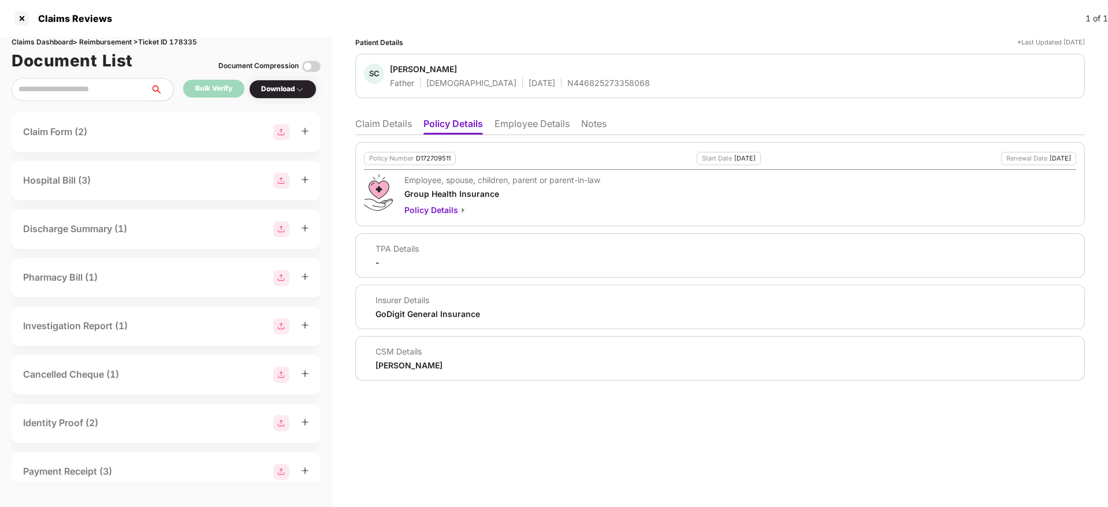
click at [567, 81] on div "N446825273358068" at bounding box center [608, 82] width 83 height 11
click at [424, 158] on div "D172709511" at bounding box center [433, 159] width 35 height 8
copy div "D172709511"
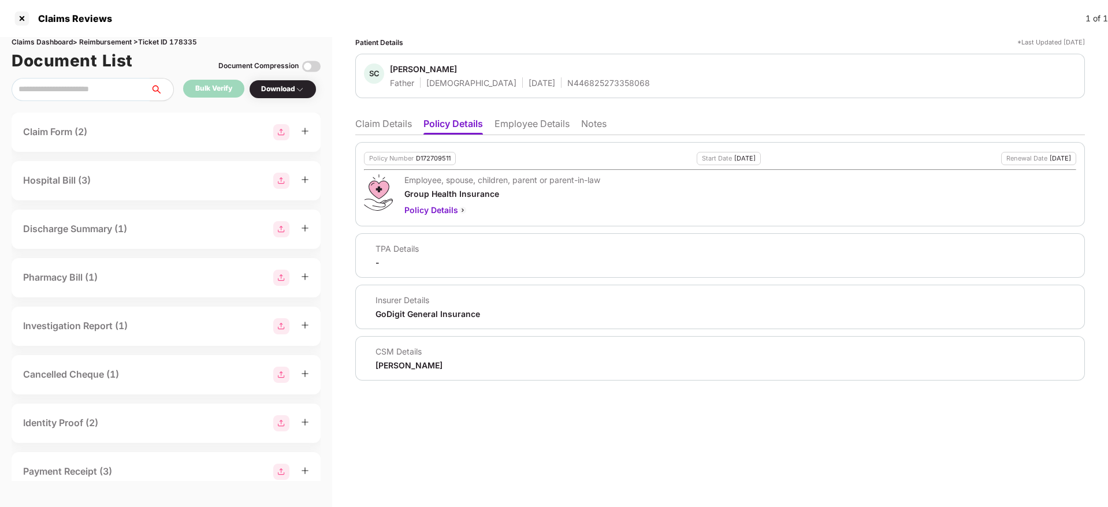
click at [567, 83] on div "N446825273358068" at bounding box center [608, 82] width 83 height 11
copy div "N446825273358068"
click at [532, 127] on li "Employee Details" at bounding box center [532, 126] width 75 height 17
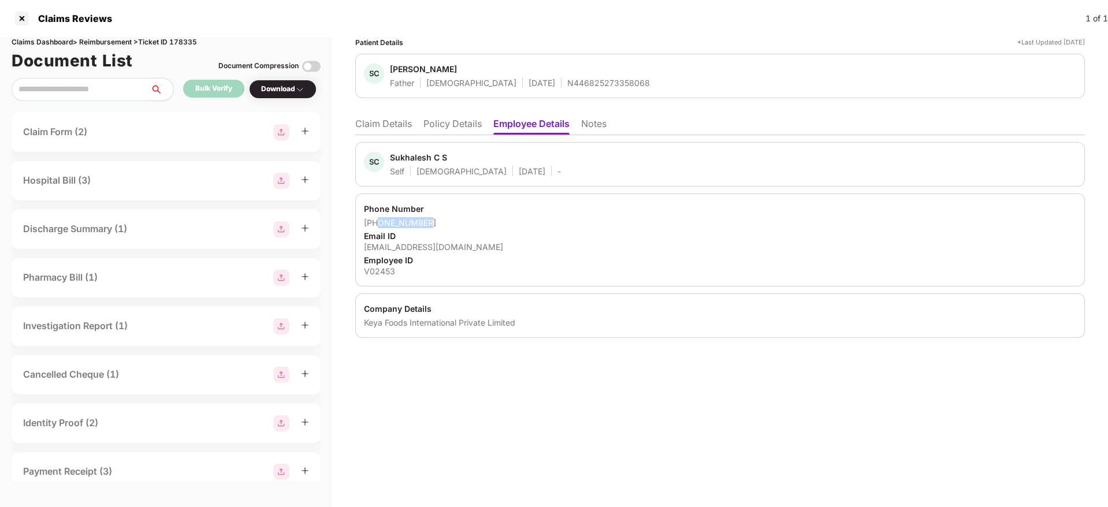
drag, startPoint x: 378, startPoint y: 224, endPoint x: 454, endPoint y: 225, distance: 75.7
click at [454, 225] on div "+919747199502" at bounding box center [720, 222] width 712 height 11
copy div "9747199502"
click at [429, 245] on div "sukhalesh.cs@keyafoods.com" at bounding box center [720, 247] width 712 height 11
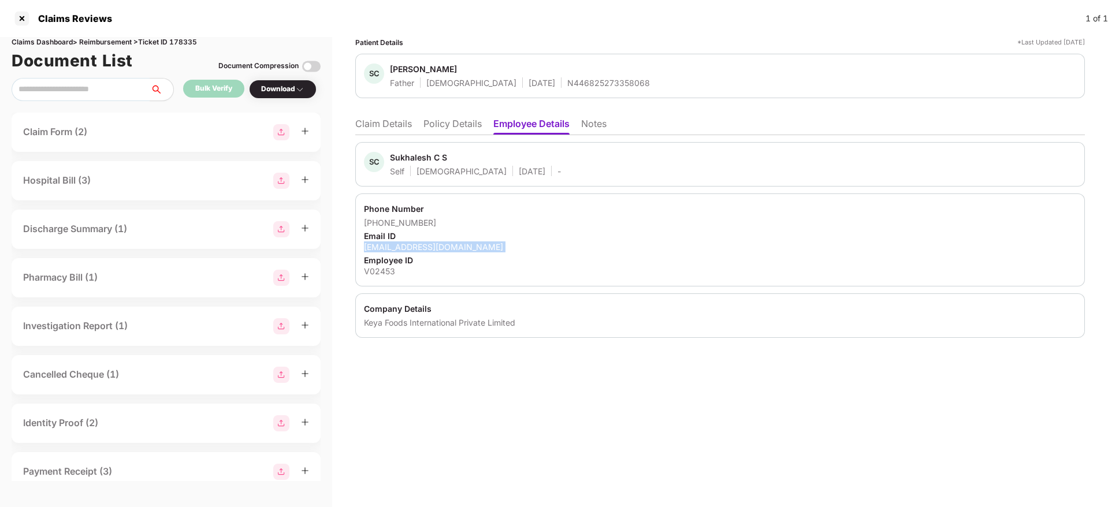
click at [429, 245] on div "sukhalesh.cs@keyafoods.com" at bounding box center [720, 247] width 712 height 11
copy div "sukhalesh.cs@keyafoods.com"
click at [371, 127] on li "Claim Details" at bounding box center [383, 126] width 57 height 17
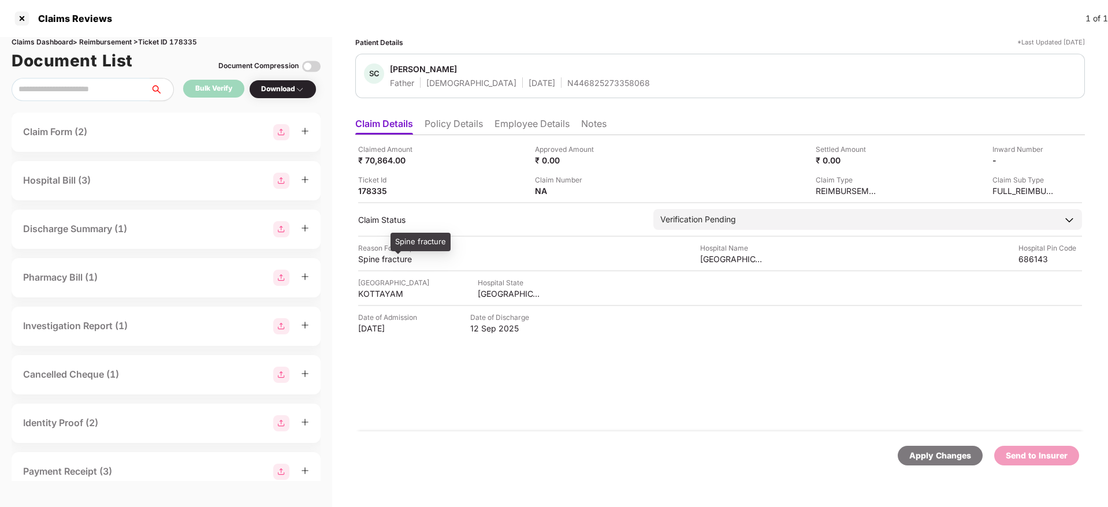
click at [388, 257] on div "Spine fracture" at bounding box center [390, 259] width 64 height 11
copy div "Spine fracture"
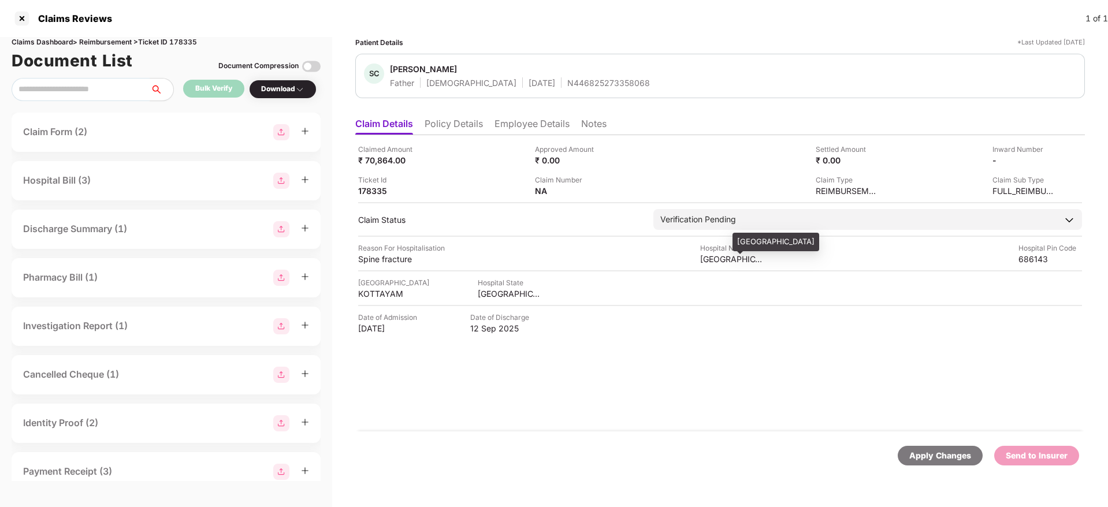
click at [722, 255] on div "Indo American Hospital" at bounding box center [732, 259] width 64 height 11
copy div "Indo American Hospital"
click at [391, 293] on div "KOTTAYAM" at bounding box center [390, 293] width 64 height 11
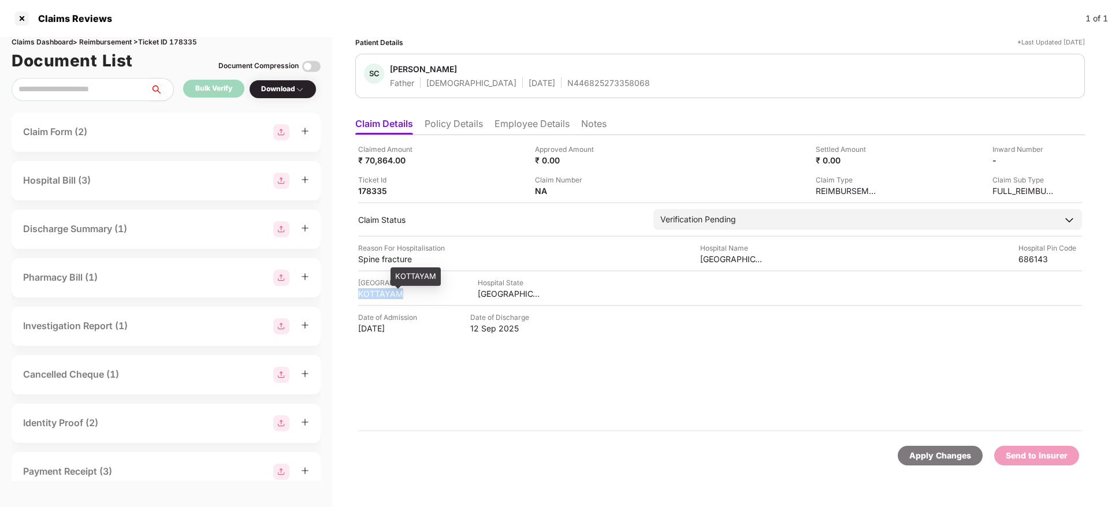
click at [391, 293] on div "KOTTAYAM" at bounding box center [390, 293] width 64 height 11
copy div "KOTTAYAM"
click at [717, 255] on div "Indo American Hospital" at bounding box center [732, 259] width 64 height 11
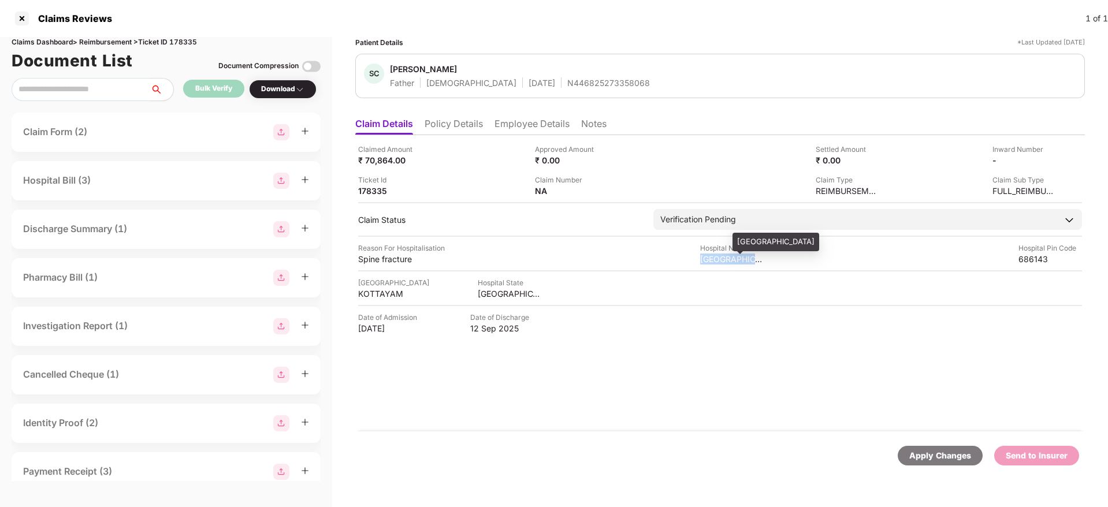
copy div "Indo American Hospital"
click at [380, 158] on div "₹ 70,864.00" at bounding box center [390, 160] width 64 height 11
copy div "70,864.00"
click at [677, 48] on div "Patient Details *Last Updated 23 Sep 2025 SC Sudhakaran Cv Father Male 01 Oct 1…" at bounding box center [720, 67] width 730 height 61
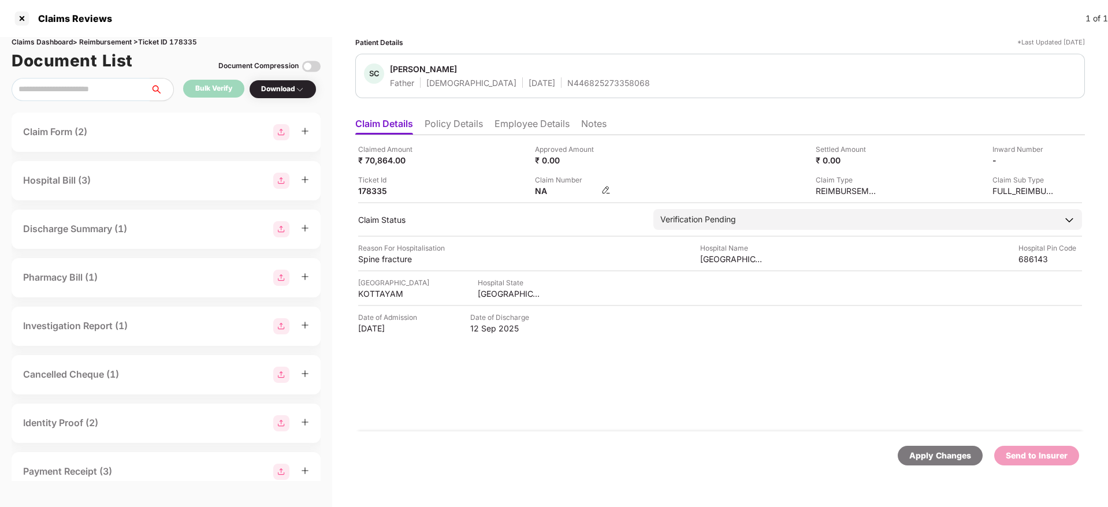
click at [605, 191] on img at bounding box center [606, 189] width 9 height 9
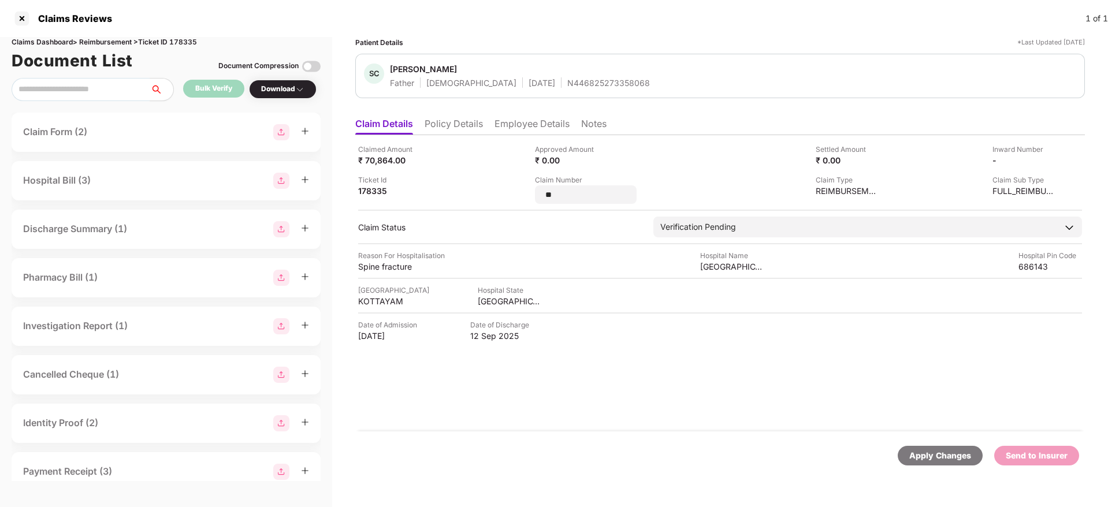
type input "*"
type input "**********"
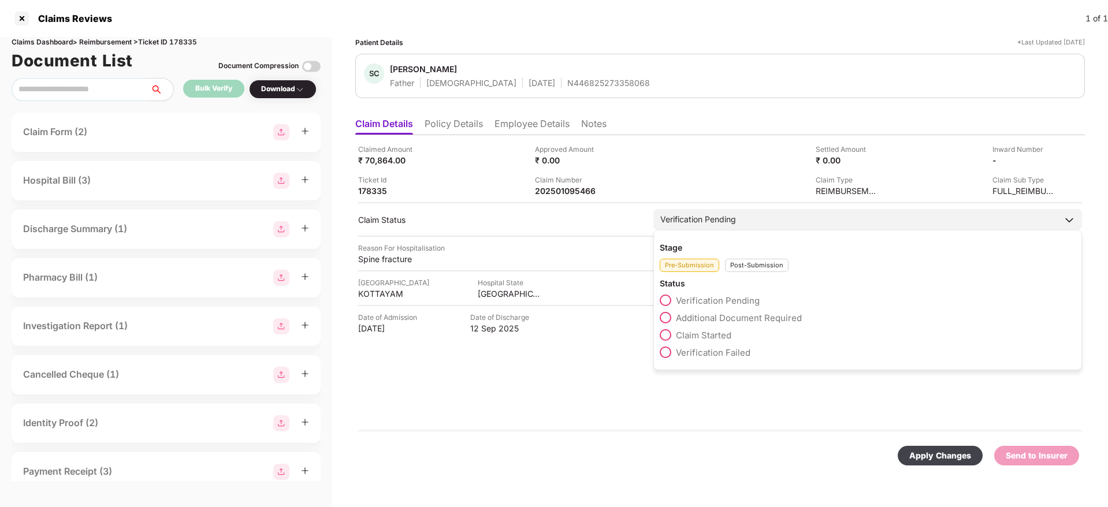
click at [739, 268] on div "Post-Submission" at bounding box center [757, 265] width 64 height 13
click at [670, 319] on span at bounding box center [666, 318] width 12 height 12
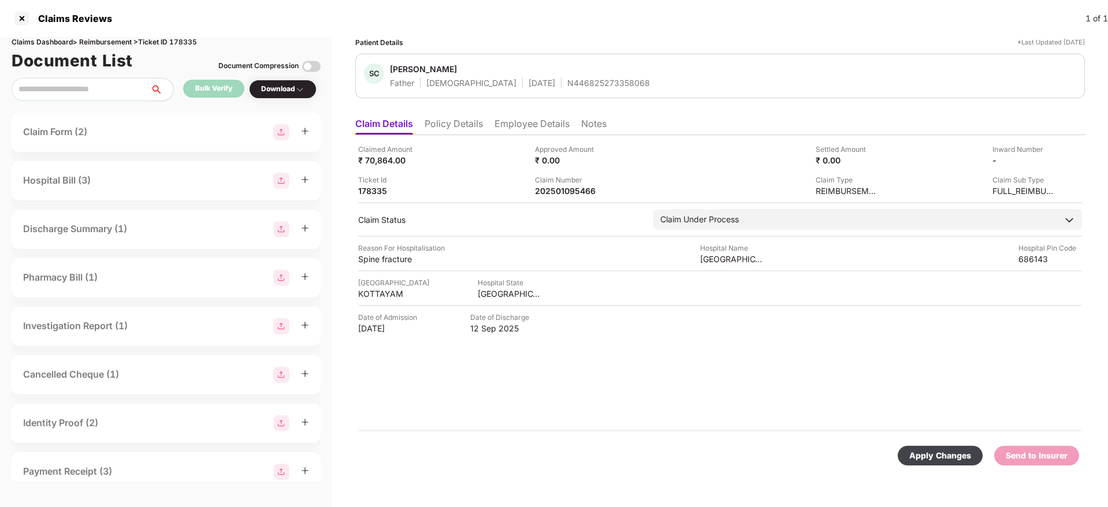
click at [913, 450] on div "Apply Changes" at bounding box center [940, 456] width 62 height 13
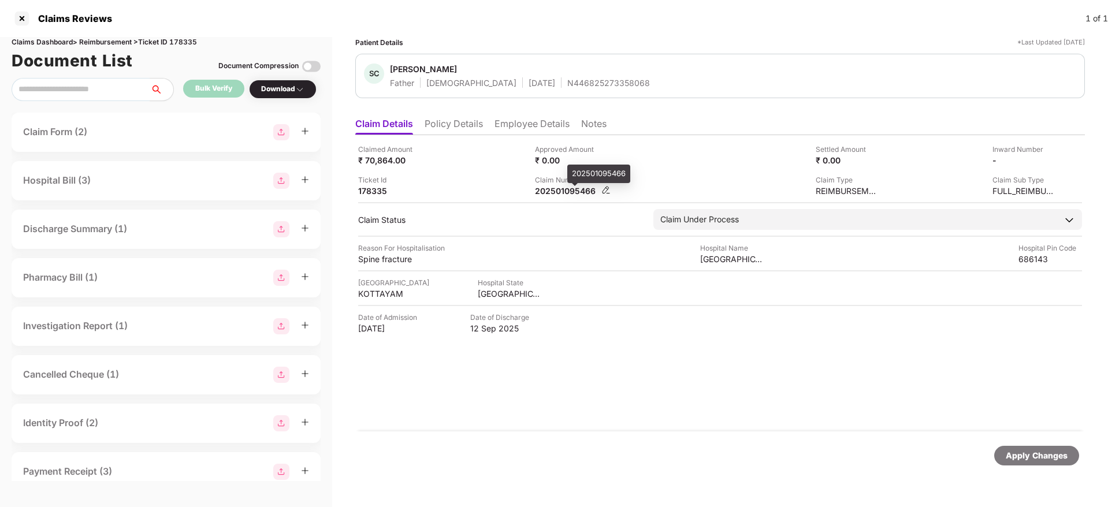
click at [569, 190] on div "202501095466" at bounding box center [567, 190] width 64 height 11
copy div "202501095466"
click at [541, 75] on span "Sudhakaran Cv" at bounding box center [520, 71] width 260 height 14
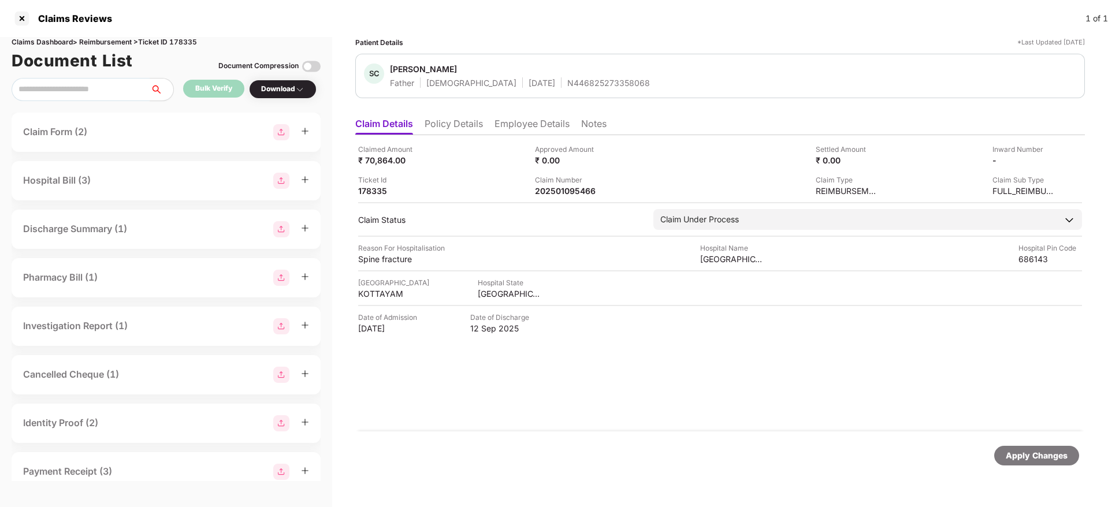
click at [567, 79] on div "N446825273358068" at bounding box center [608, 82] width 83 height 11
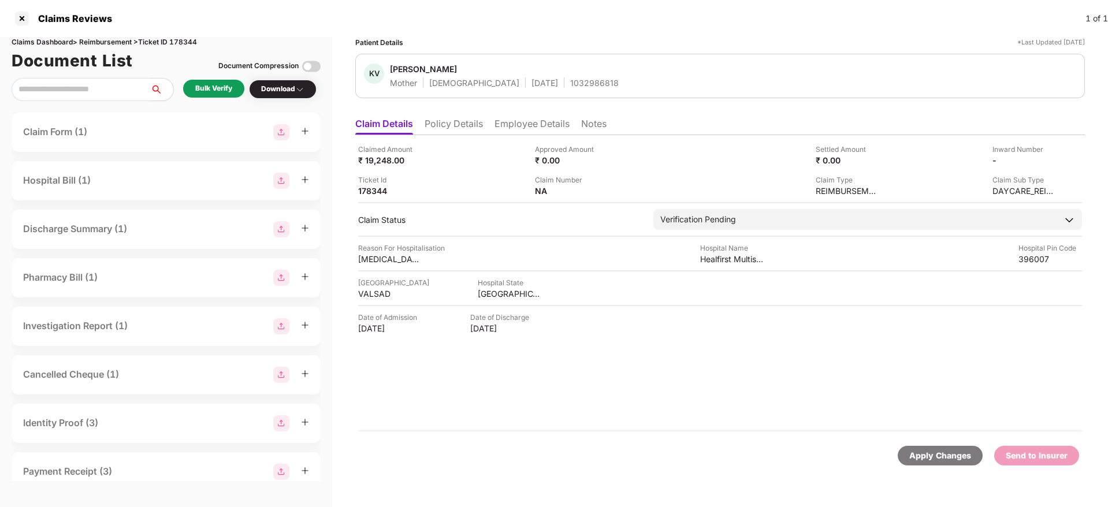
click at [455, 129] on li "Policy Details" at bounding box center [454, 126] width 58 height 17
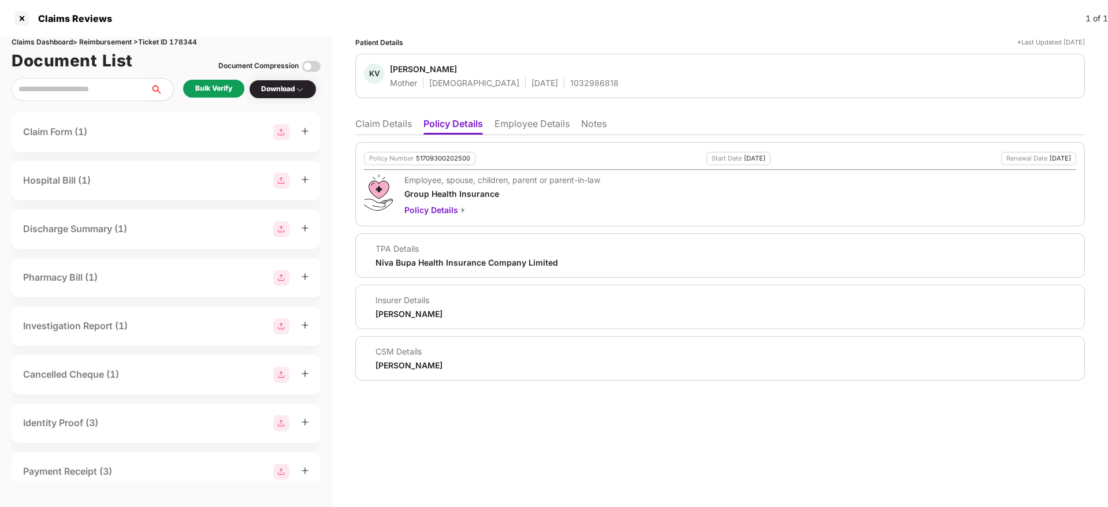
click at [538, 135] on div "Policy Number 51709300202500 Start Date [DATE] Renewal Date [DATE] Employee, sp…" at bounding box center [720, 258] width 730 height 246
click at [526, 121] on li "Employee Details" at bounding box center [532, 126] width 75 height 17
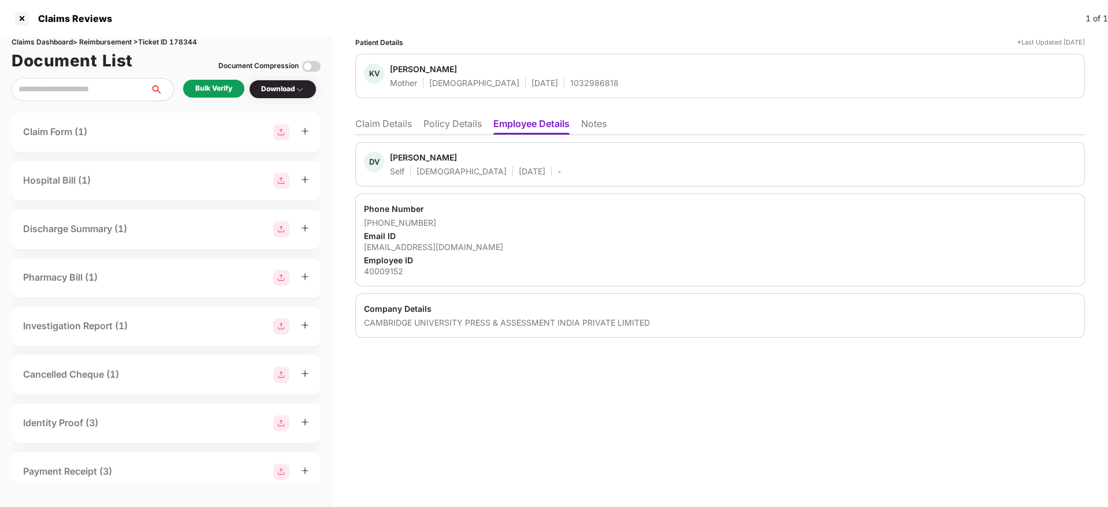
click at [443, 118] on li "Policy Details" at bounding box center [453, 126] width 58 height 17
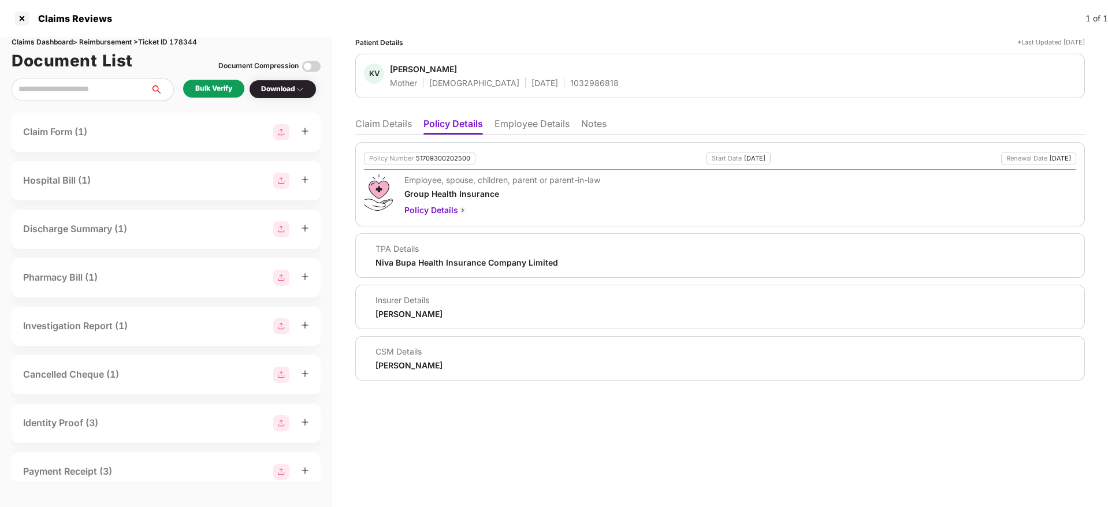
click at [365, 126] on li "Claim Details" at bounding box center [383, 126] width 57 height 17
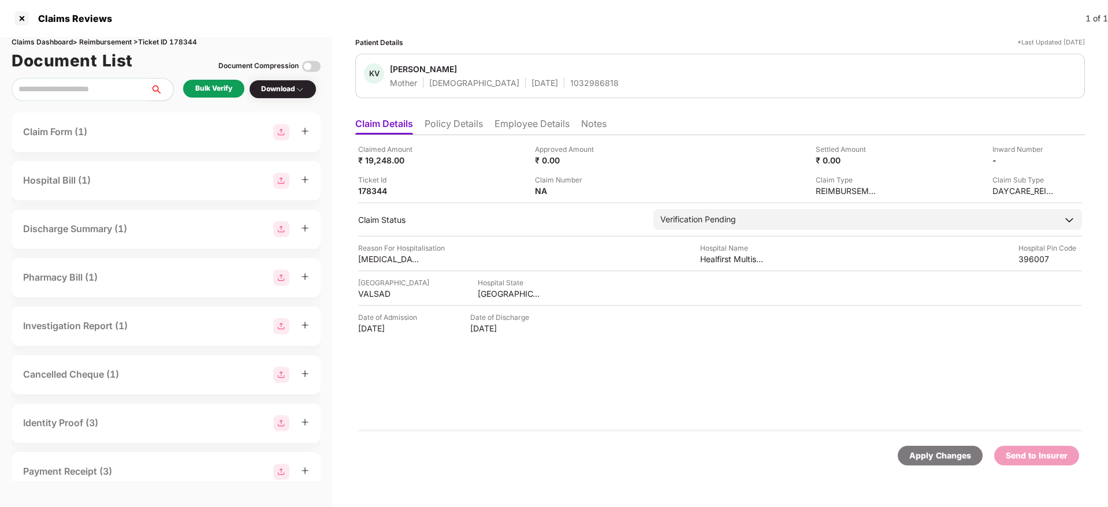
click at [437, 123] on li "Policy Details" at bounding box center [454, 126] width 58 height 17
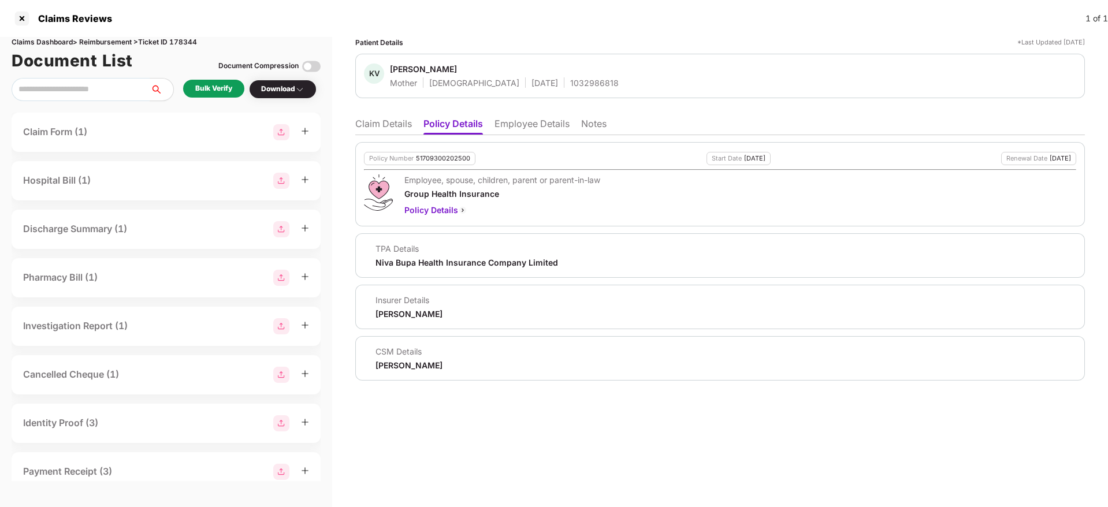
click at [393, 131] on li "Claim Details" at bounding box center [383, 126] width 57 height 17
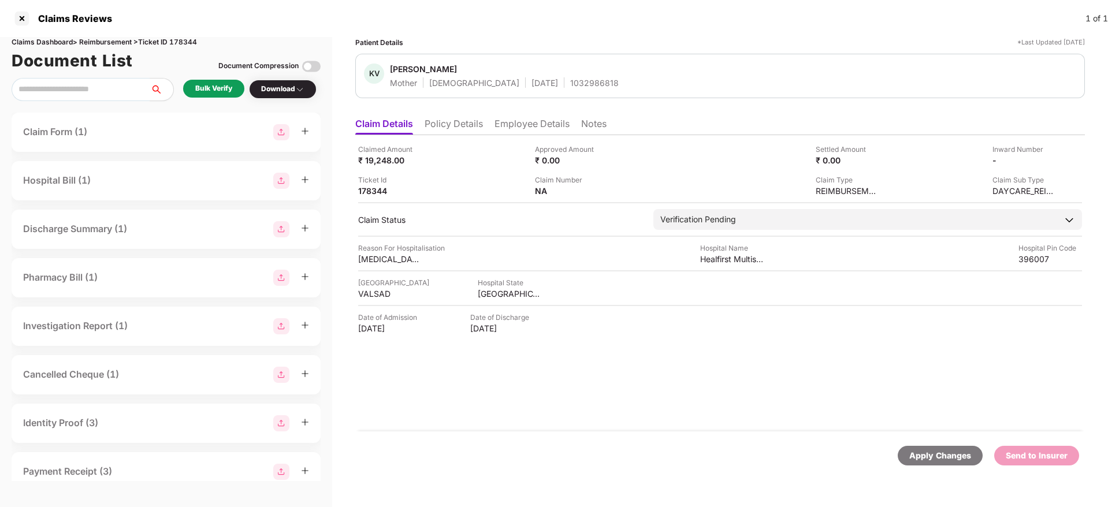
click at [472, 185] on div "Ticket Id 178344" at bounding box center [442, 186] width 168 height 22
click at [465, 128] on li "Policy Details" at bounding box center [454, 126] width 58 height 17
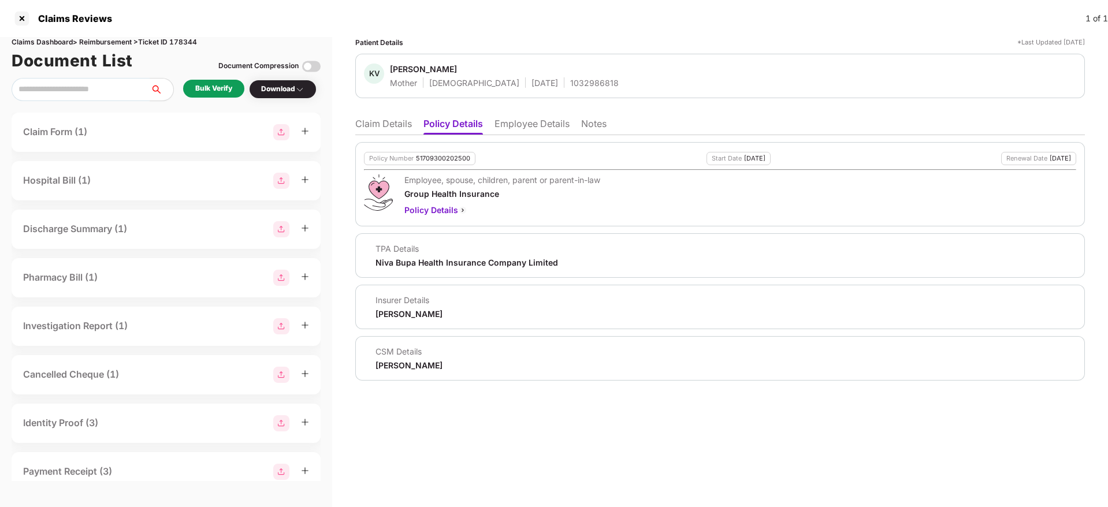
click at [388, 125] on li "Claim Details" at bounding box center [383, 126] width 57 height 17
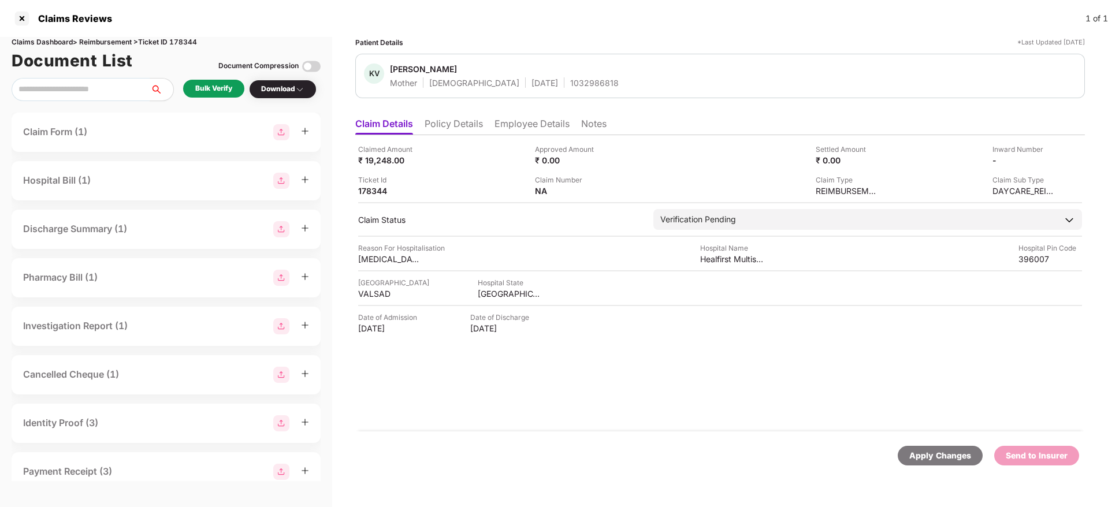
click at [232, 86] on div "Bulk Verify" at bounding box center [213, 88] width 37 height 11
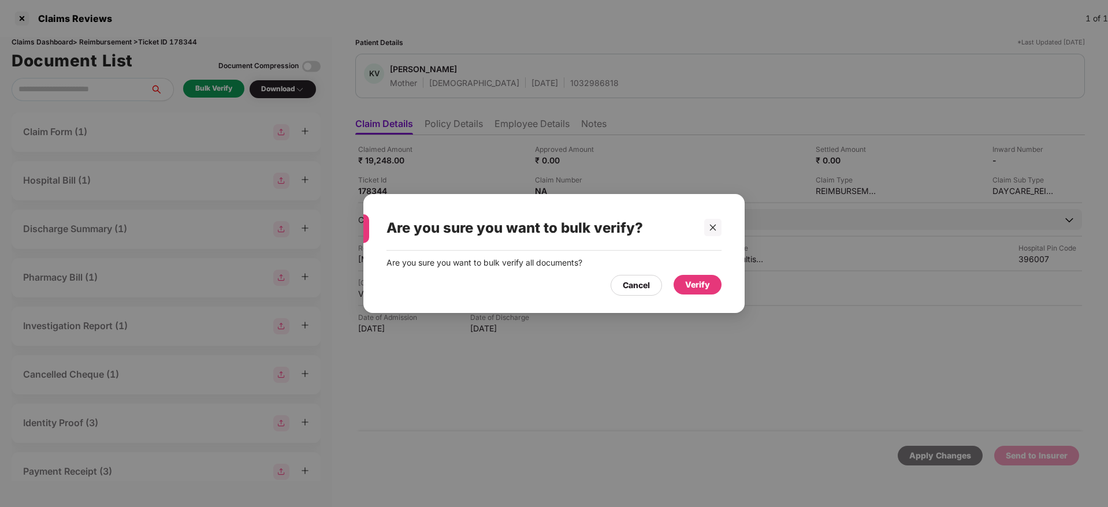
click at [703, 289] on div "Verify" at bounding box center [697, 285] width 25 height 13
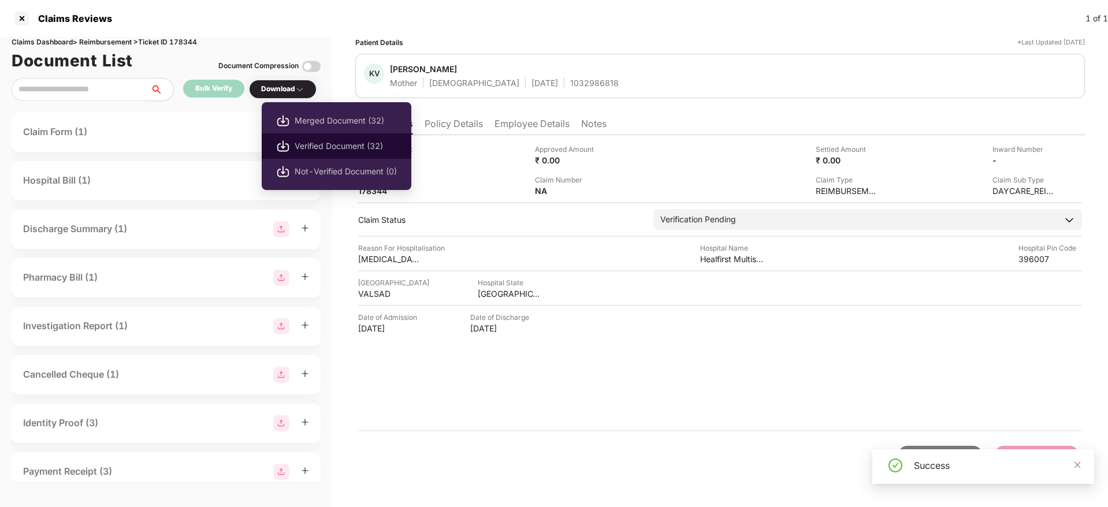
click at [329, 150] on span "Verified Document (32)" at bounding box center [346, 146] width 102 height 13
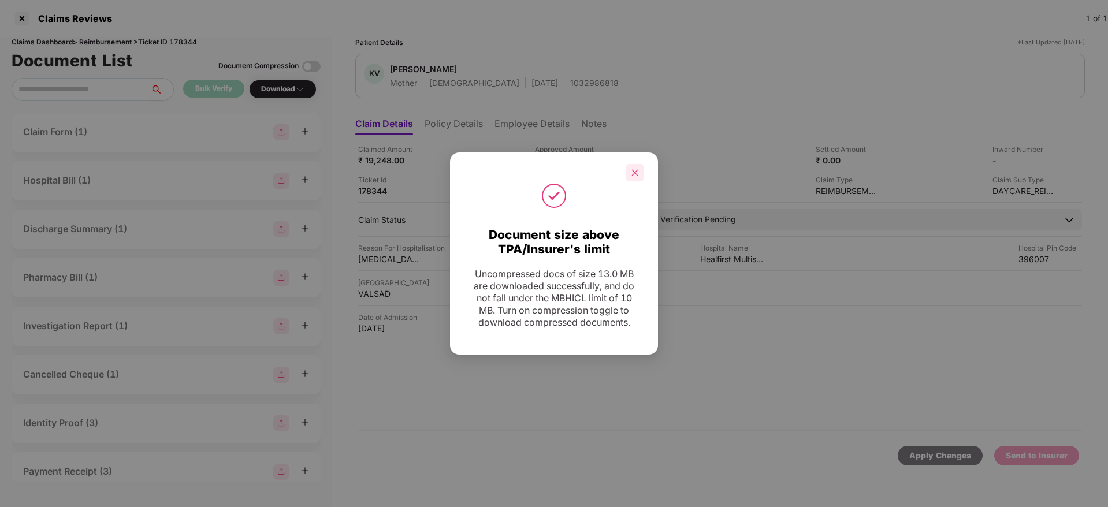
click at [638, 169] on icon "close" at bounding box center [635, 173] width 8 height 8
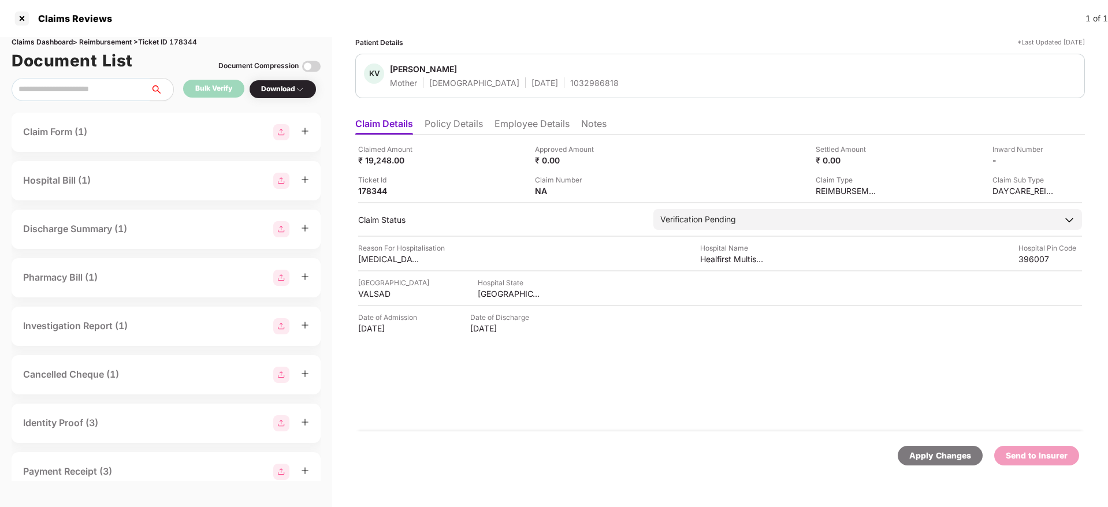
click at [570, 78] on div "1032986818" at bounding box center [594, 82] width 49 height 11
copy div "1032986818"
click at [527, 169] on div "Claimed Amount ₹ 19,248.00 Approved Amount ₹ 0.00 Settled Amount ₹ 0.00 Inward …" at bounding box center [720, 170] width 724 height 53
click at [527, 131] on li "Employee Details" at bounding box center [532, 126] width 75 height 17
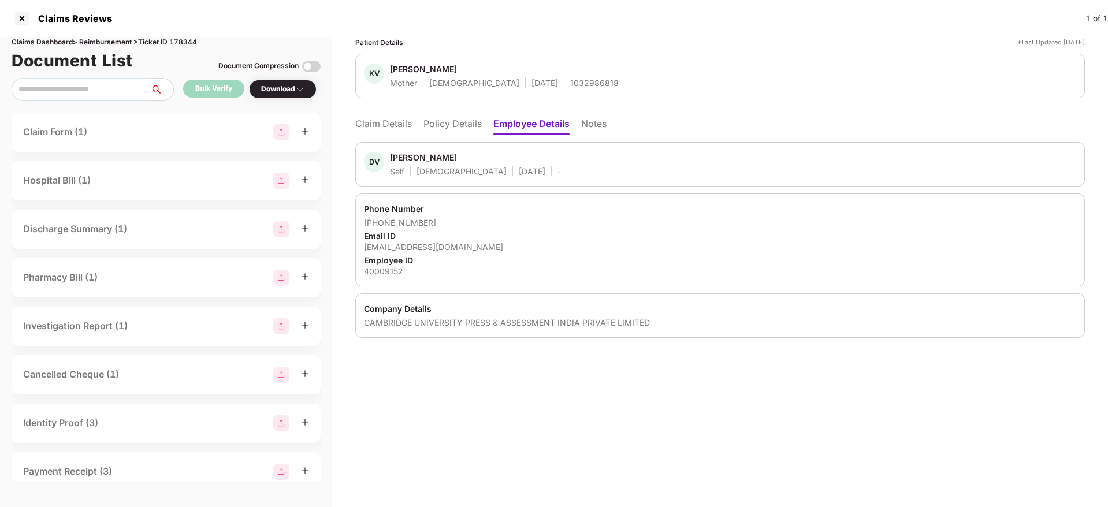
click at [447, 244] on div "divya.verma@cambridge.org" at bounding box center [720, 247] width 712 height 11
copy div "divya.verma@cambridge.org"
drag, startPoint x: 380, startPoint y: 222, endPoint x: 455, endPoint y: 222, distance: 75.7
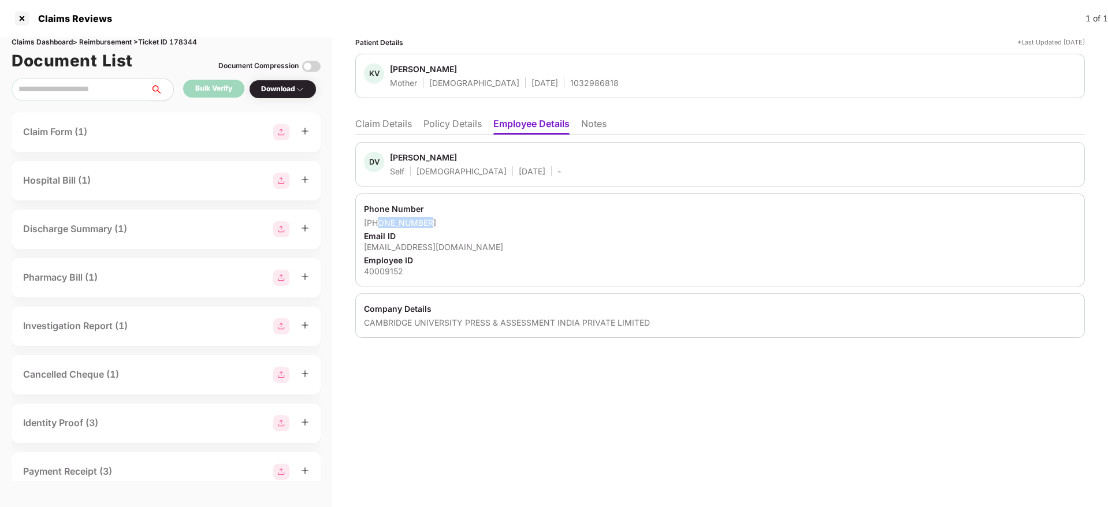
click at [455, 222] on div "+919265281744" at bounding box center [720, 222] width 712 height 11
copy div "9265281744"
click at [390, 121] on li "Claim Details" at bounding box center [383, 126] width 57 height 17
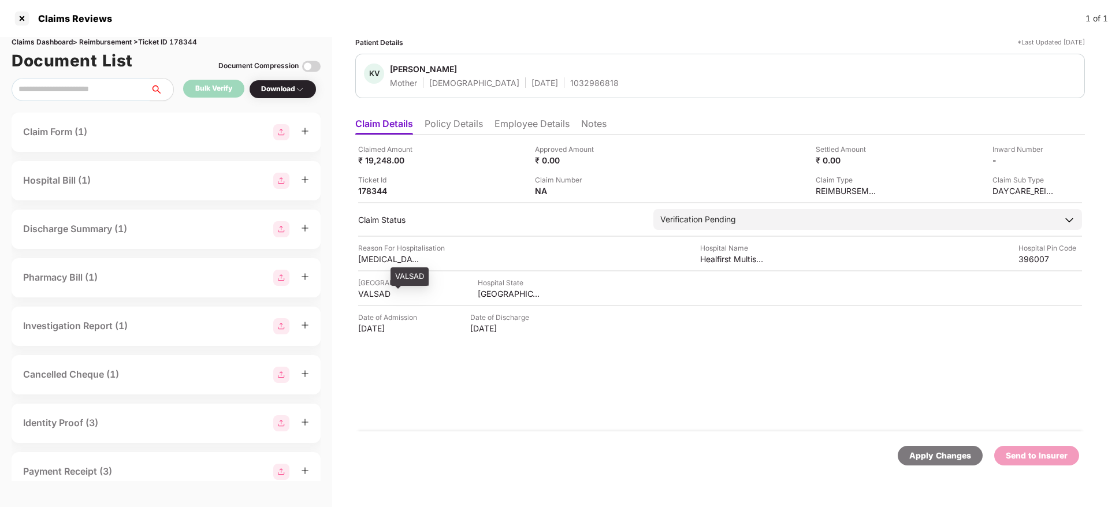
click at [372, 298] on div "VALSAD" at bounding box center [390, 293] width 64 height 11
copy div "VALSAD"
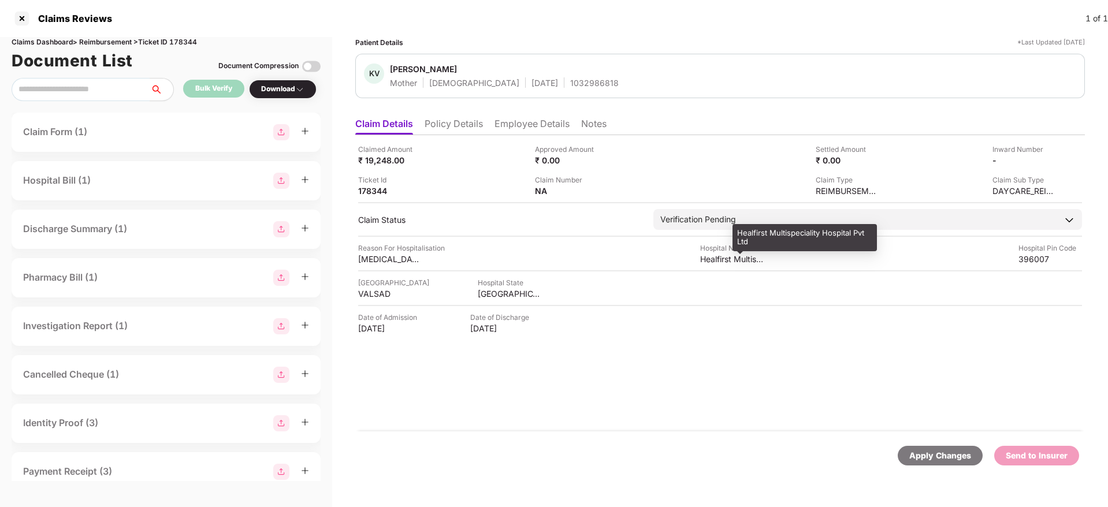
click at [723, 261] on div "Healfirst Multispeciality Hospital Pvt Ltd" at bounding box center [732, 259] width 64 height 11
copy div "Healfirst Multispeciality Hospital Pvt Ltd"
click at [1050, 160] on img at bounding box center [1051, 159] width 9 height 9
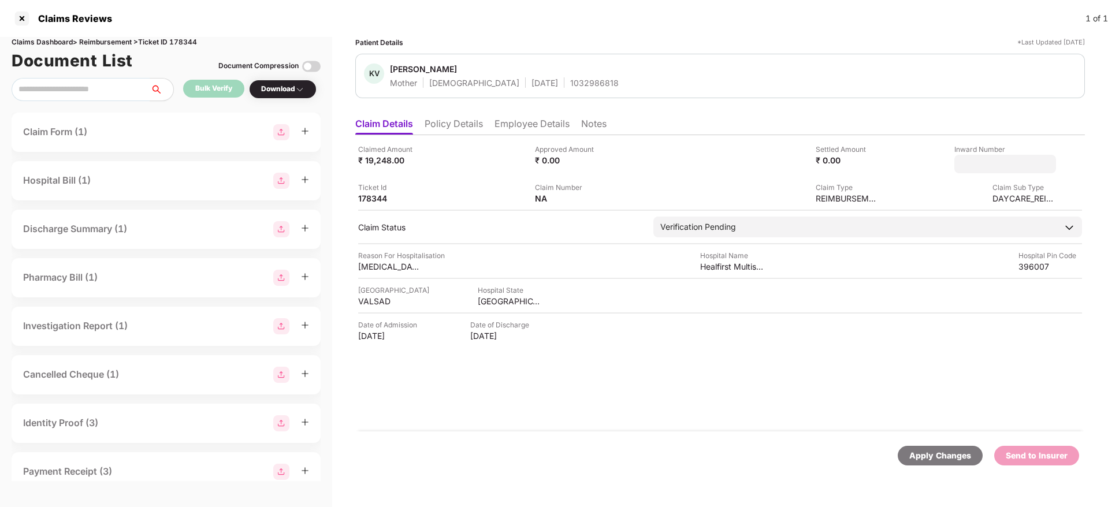
type input "**********"
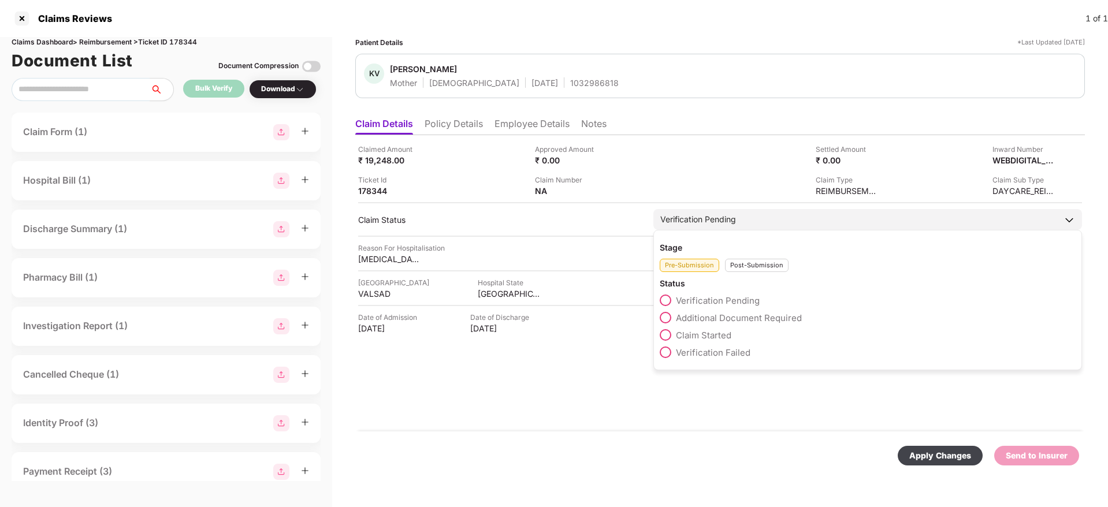
click at [754, 277] on div "Stage Pre-Submission Post-Submission Status Verification Pending Additional Doc…" at bounding box center [868, 300] width 429 height 140
click at [743, 263] on div "Post-Submission" at bounding box center [757, 265] width 64 height 13
click at [670, 316] on span at bounding box center [666, 318] width 12 height 12
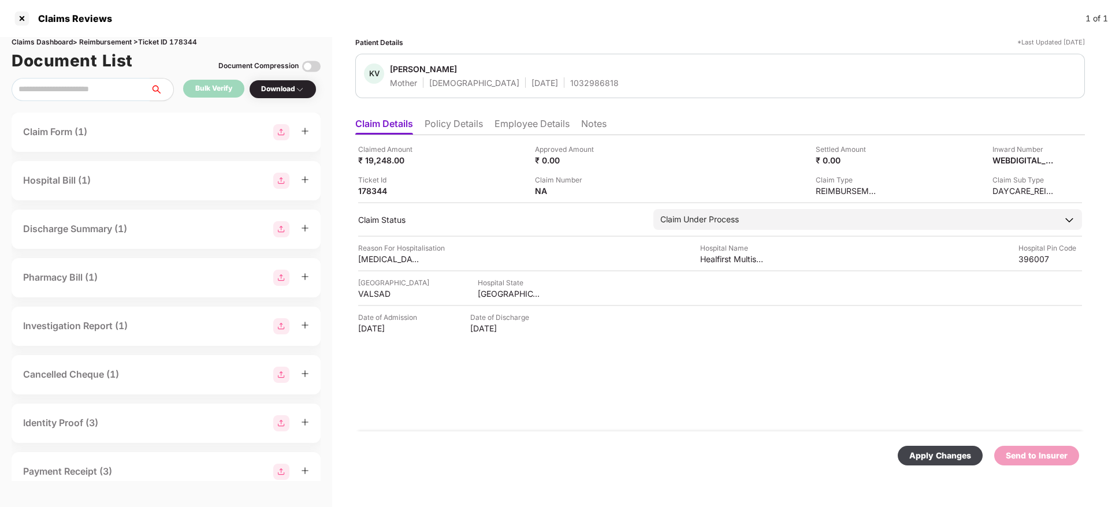
click at [931, 455] on div "Apply Changes" at bounding box center [940, 456] width 62 height 13
click at [465, 125] on li "Policy Details" at bounding box center [454, 126] width 58 height 17
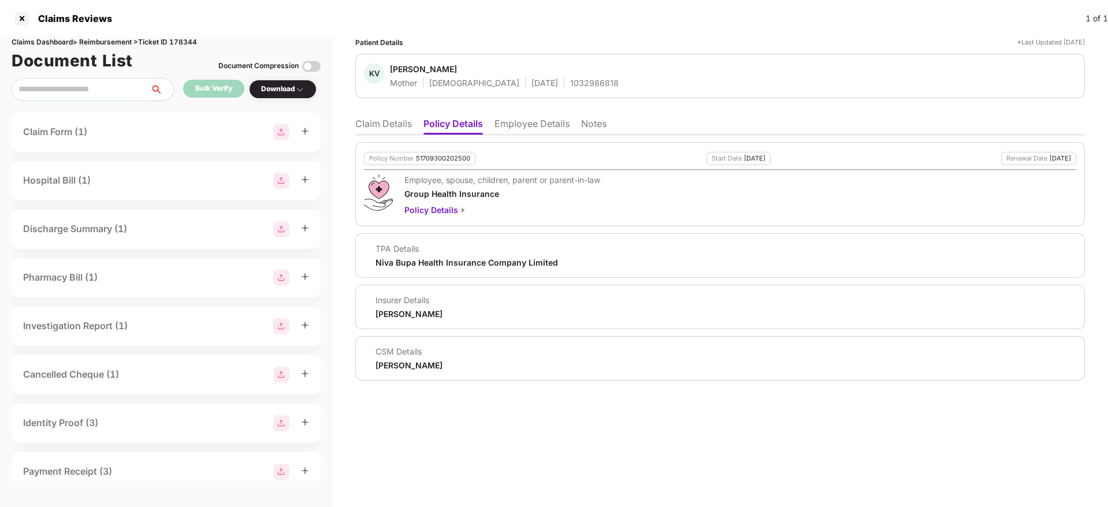
click at [398, 122] on li "Claim Details" at bounding box center [383, 126] width 57 height 17
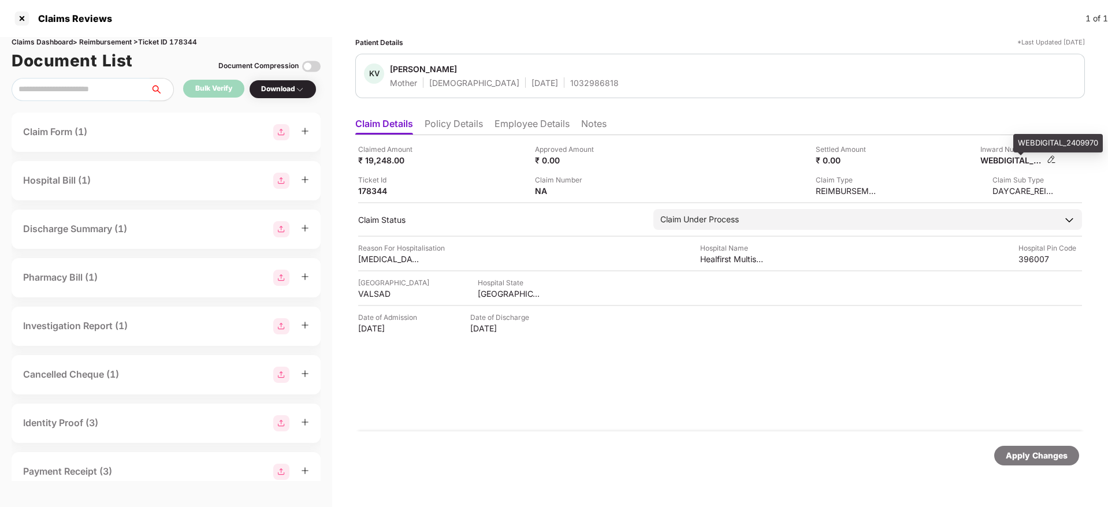
click at [1004, 159] on div "WEBDIGITAL_2409970" at bounding box center [1013, 160] width 64 height 11
copy div "WEBDIGITAL_2409970"
click at [570, 77] on div "1032986818" at bounding box center [594, 82] width 49 height 11
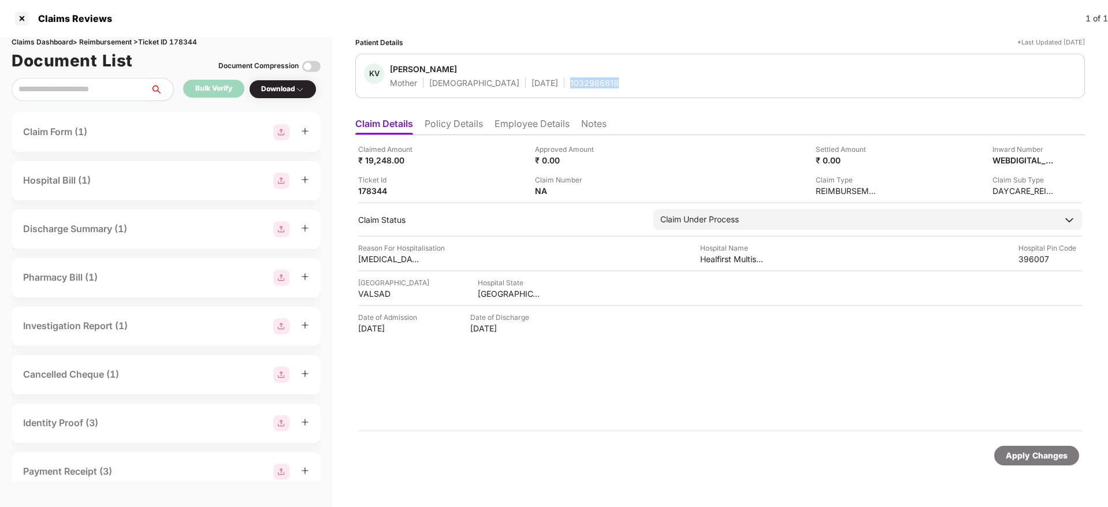
copy div "1032986818"
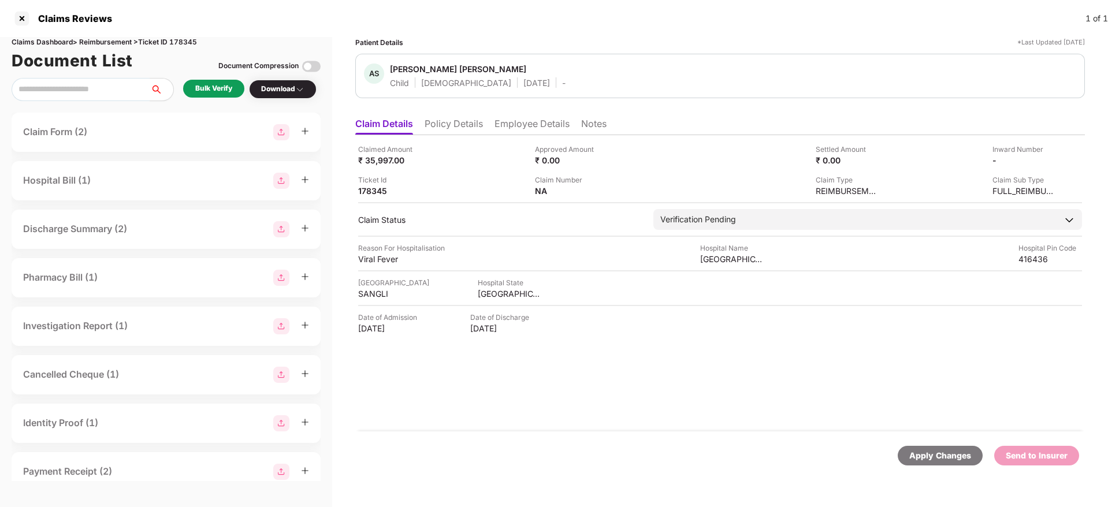
click at [455, 127] on li "Policy Details" at bounding box center [454, 126] width 58 height 17
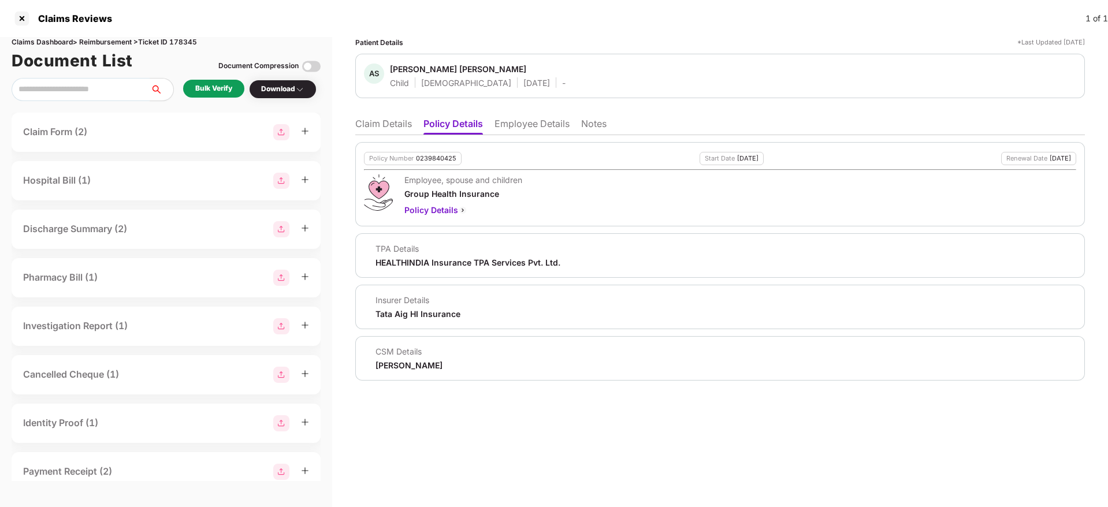
click at [505, 127] on li "Employee Details" at bounding box center [532, 126] width 75 height 17
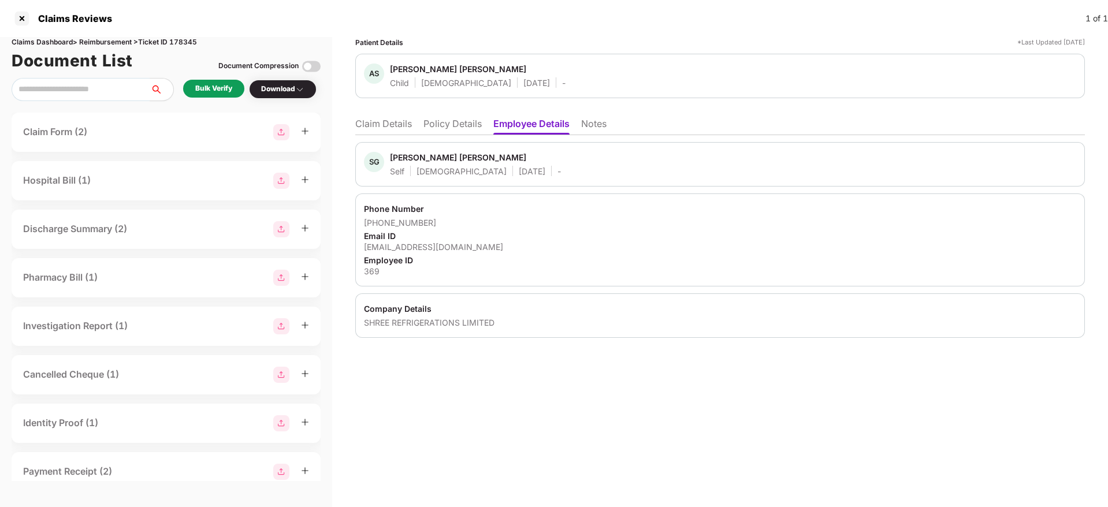
click at [463, 128] on li "Policy Details" at bounding box center [453, 126] width 58 height 17
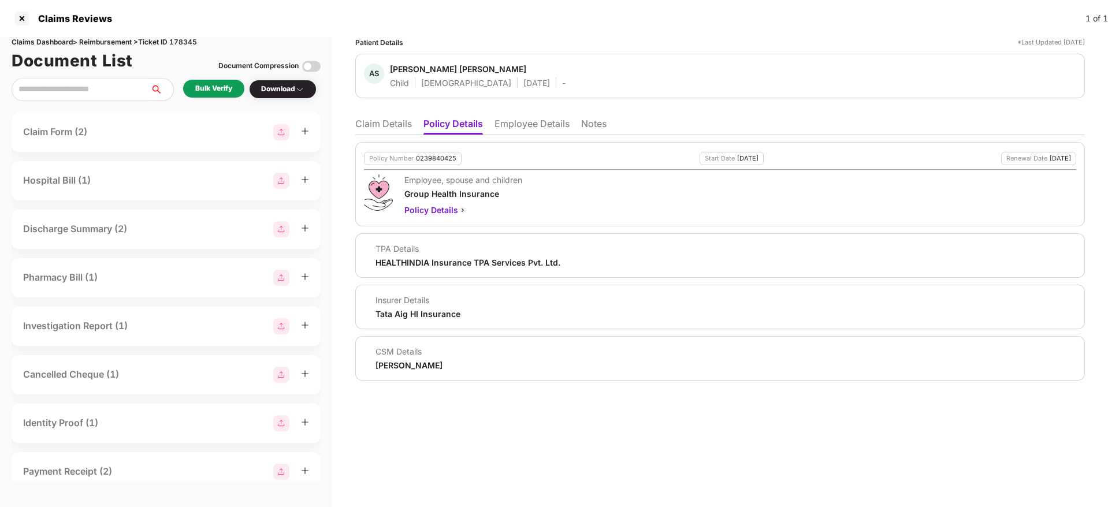
click at [396, 127] on li "Claim Details" at bounding box center [383, 126] width 57 height 17
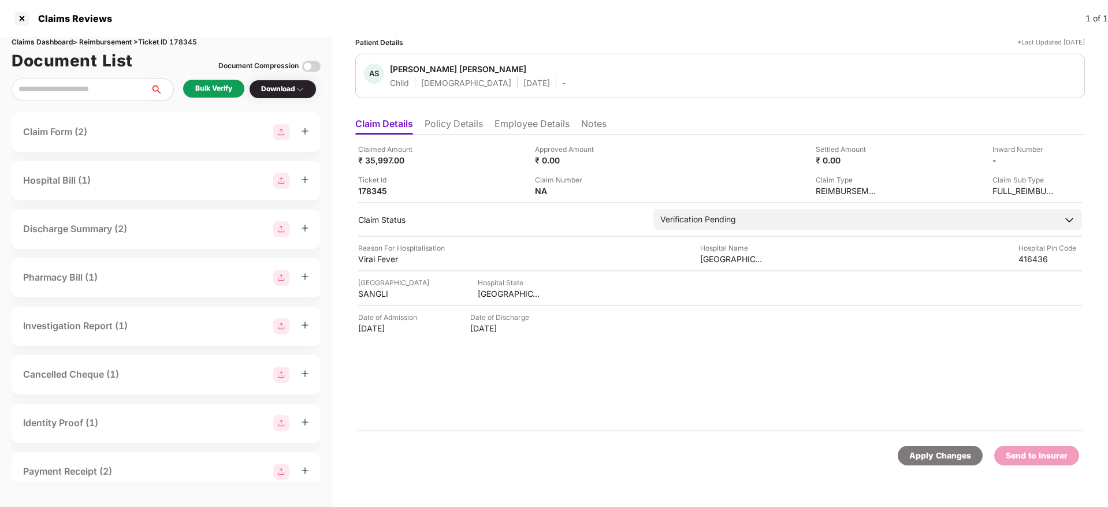
click at [510, 123] on li "Employee Details" at bounding box center [532, 126] width 75 height 17
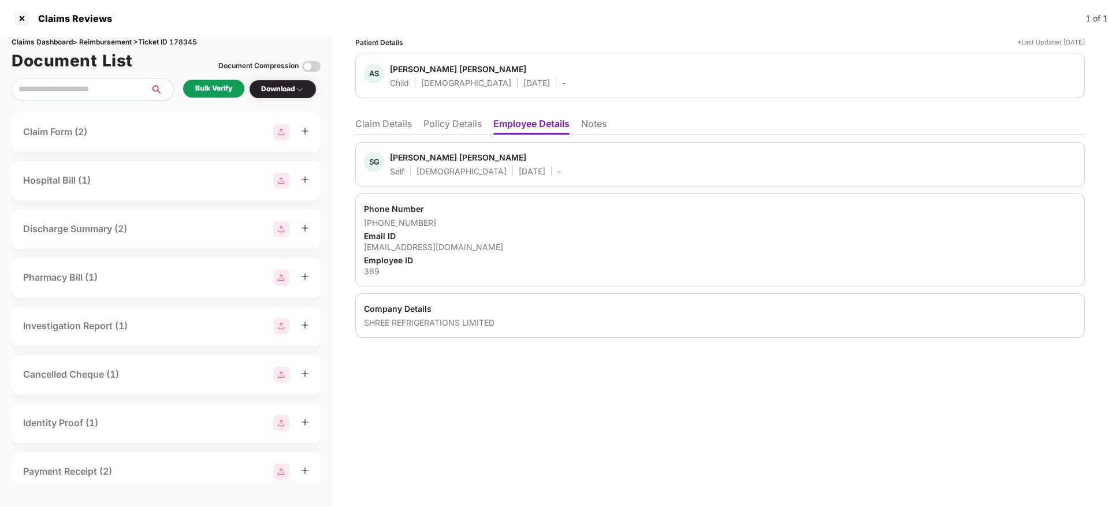
click at [416, 247] on div "[EMAIL_ADDRESS][DOMAIN_NAME]" at bounding box center [720, 247] width 712 height 11
copy div "[EMAIL_ADDRESS][DOMAIN_NAME]"
click at [458, 120] on li "Policy Details" at bounding box center [453, 126] width 58 height 17
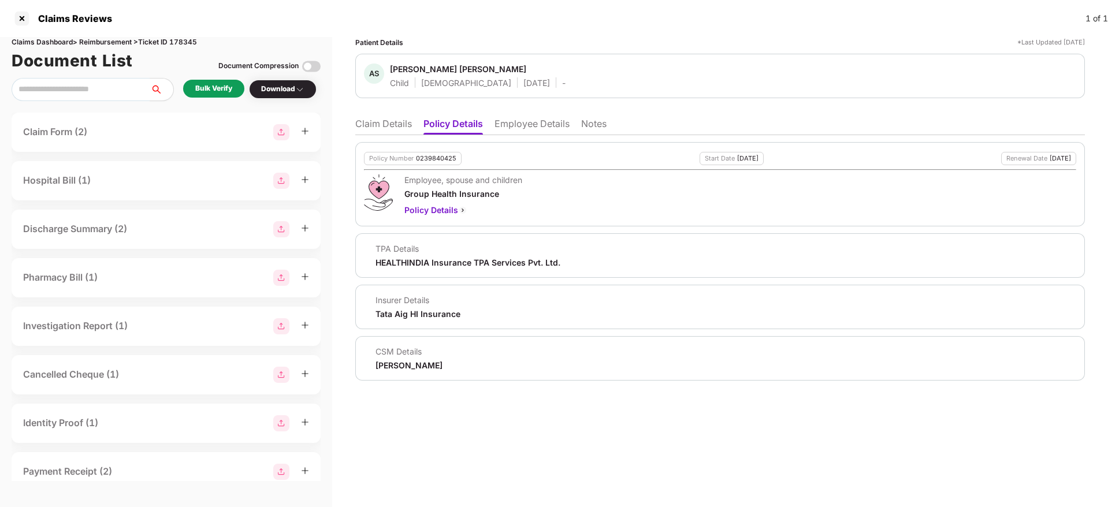
click at [380, 118] on li "Claim Details" at bounding box center [383, 126] width 57 height 17
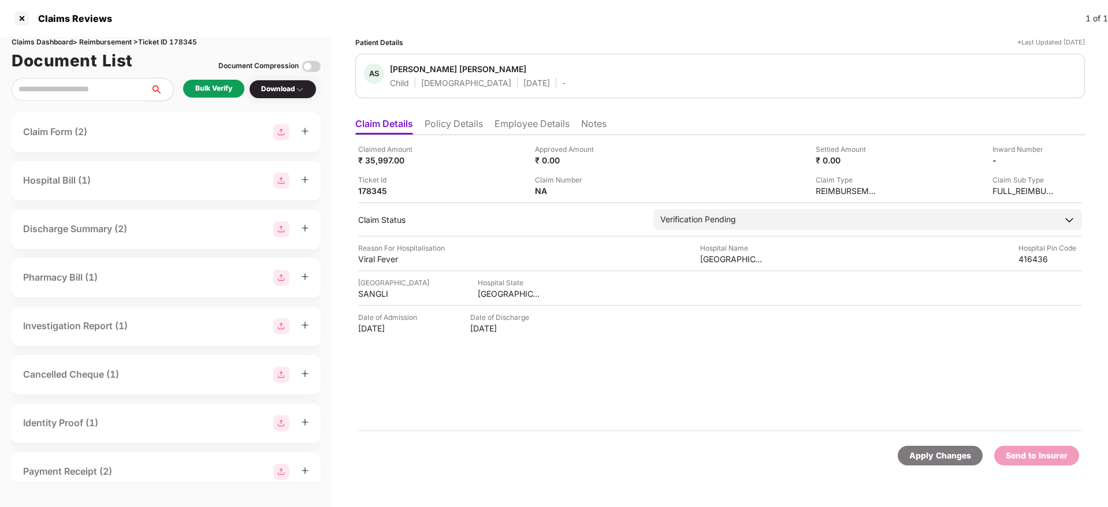
click at [231, 91] on div "Bulk Verify" at bounding box center [213, 88] width 37 height 11
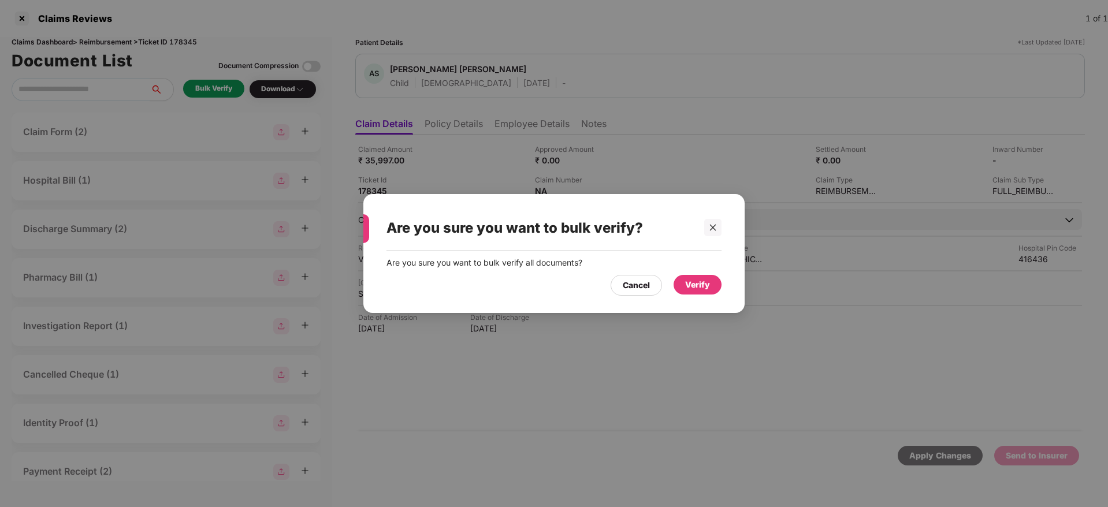
click at [700, 285] on div "Verify" at bounding box center [697, 285] width 25 height 13
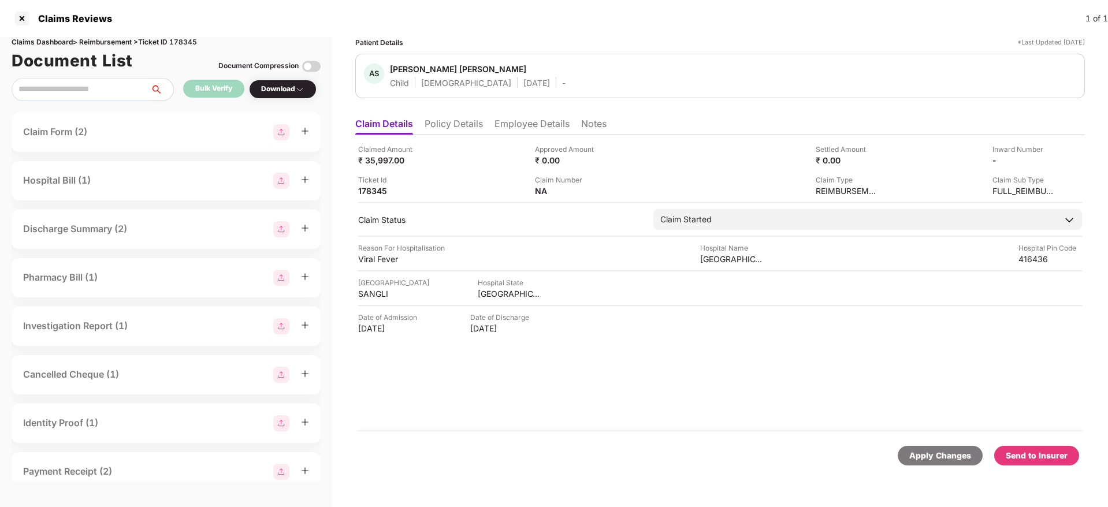
click at [462, 124] on li "Policy Details" at bounding box center [454, 126] width 58 height 17
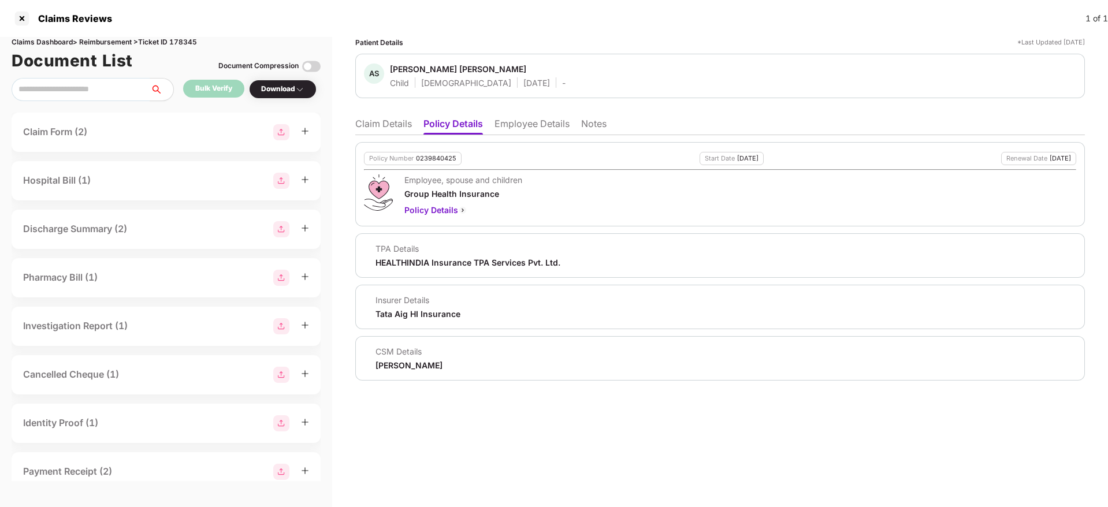
click at [376, 121] on li "Claim Details" at bounding box center [383, 126] width 57 height 17
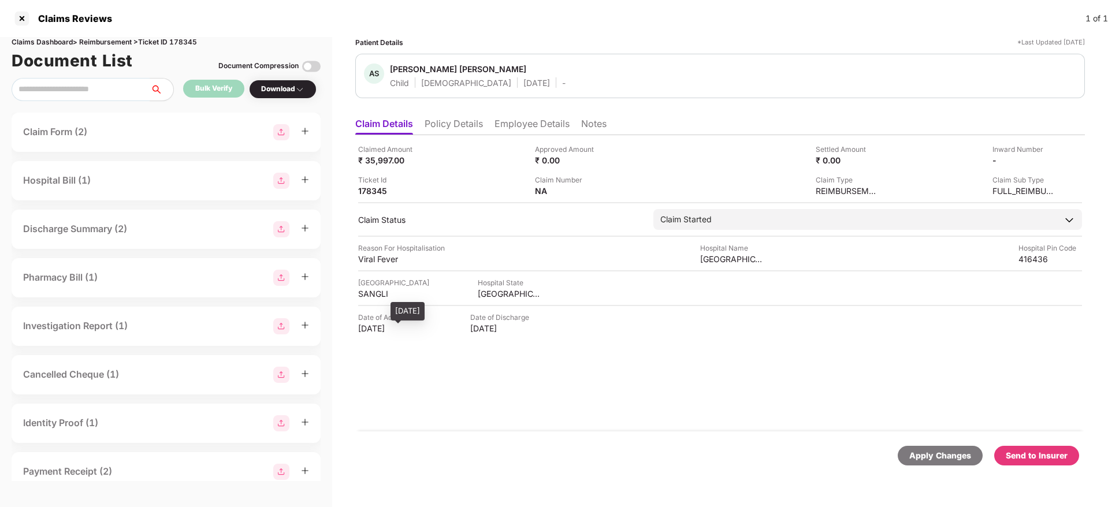
click at [377, 330] on div "04 Sep 2025" at bounding box center [390, 328] width 64 height 11
copy div "04 Sep 2025"
click at [536, 128] on li "Employee Details" at bounding box center [532, 126] width 75 height 17
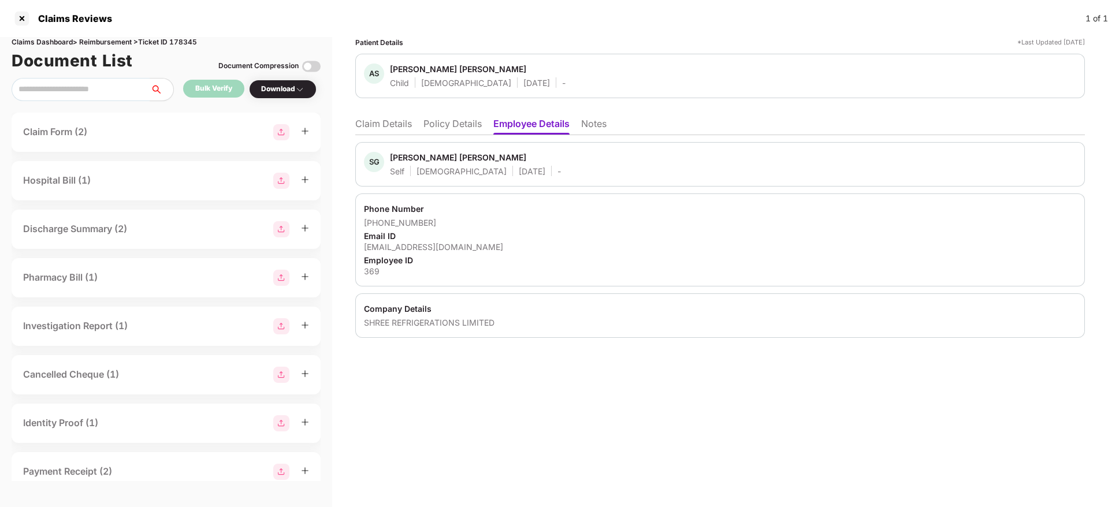
click at [376, 121] on li "Claim Details" at bounding box center [383, 126] width 57 height 17
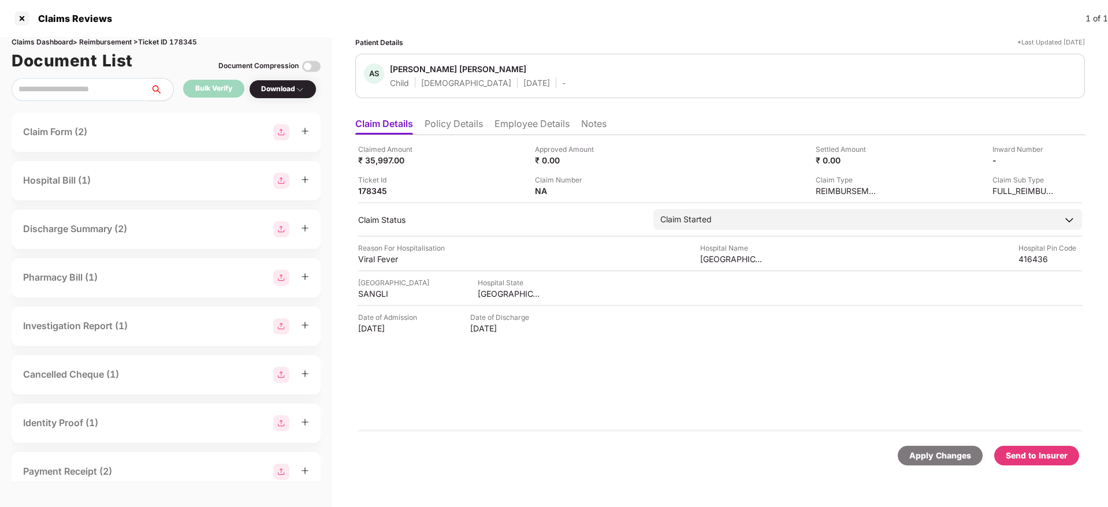
click at [458, 124] on li "Policy Details" at bounding box center [454, 126] width 58 height 17
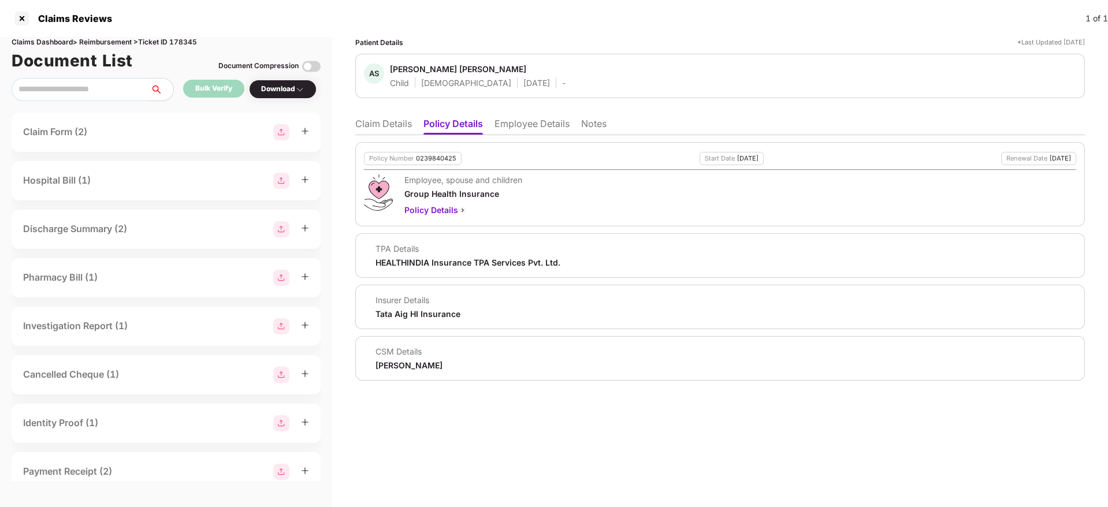
click at [391, 121] on li "Claim Details" at bounding box center [383, 126] width 57 height 17
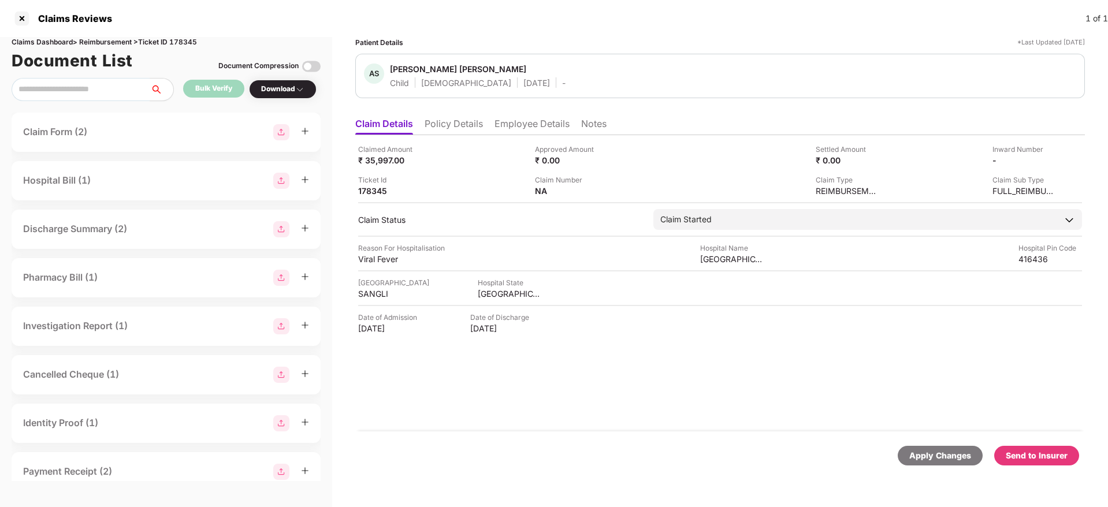
click at [448, 124] on li "Policy Details" at bounding box center [454, 126] width 58 height 17
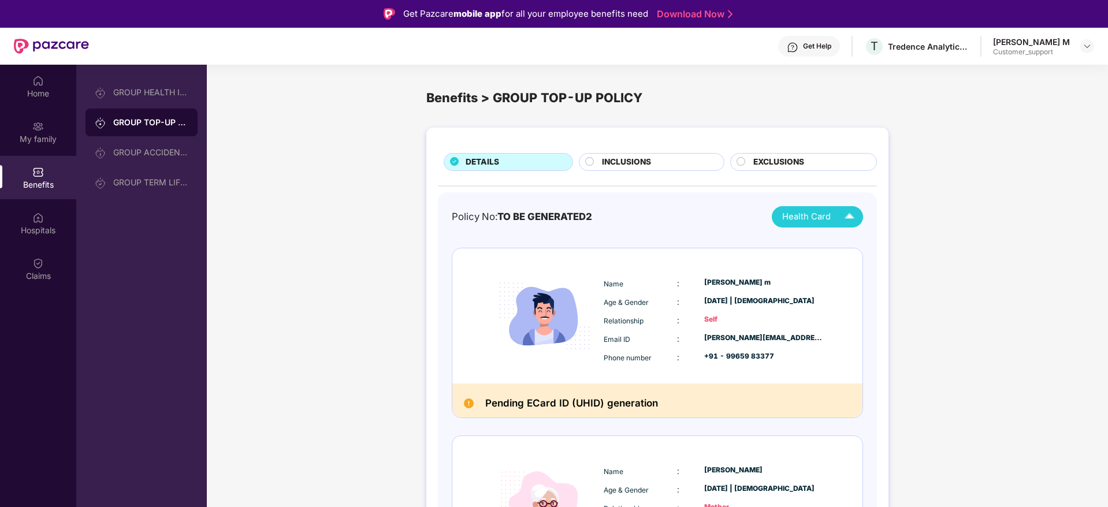
scroll to position [65, 0]
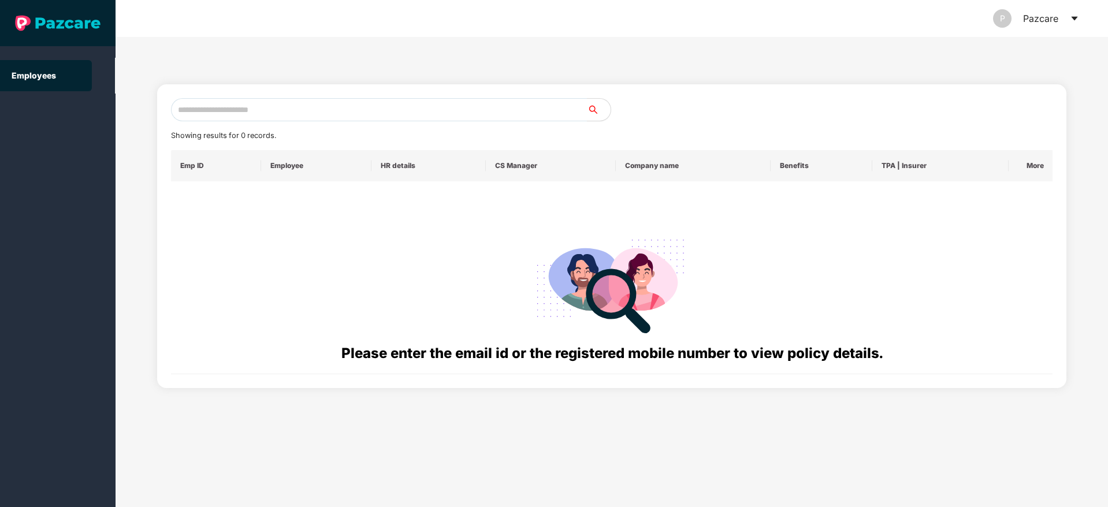
click at [234, 97] on div "Showing results for 0 records. Emp ID Employee HR details CS Manager Company na…" at bounding box center [612, 236] width 910 height 304
click at [236, 122] on div "Showing results for 0 records. Emp ID Employee HR details CS Manager Company na…" at bounding box center [612, 236] width 882 height 276
click at [209, 110] on input "text" at bounding box center [379, 109] width 417 height 23
paste input "**********"
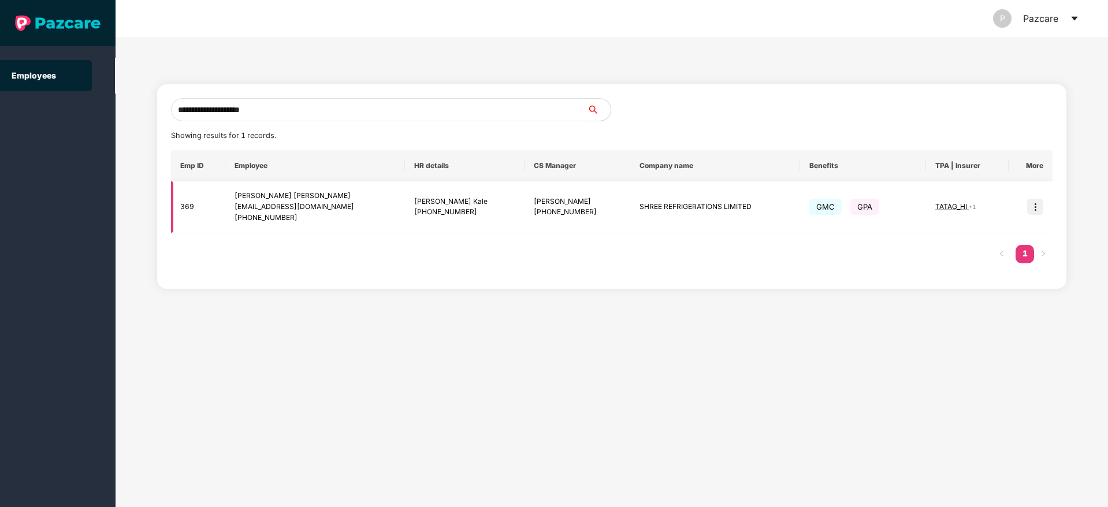
type input "**********"
click at [1040, 206] on img at bounding box center [1035, 207] width 16 height 16
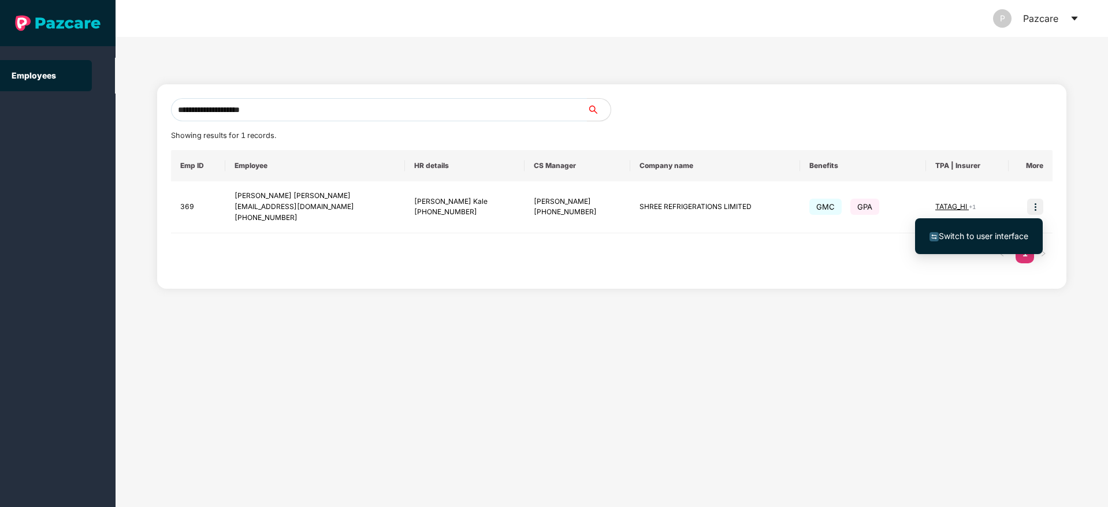
click at [977, 226] on li "Switch to user interface" at bounding box center [979, 236] width 128 height 24
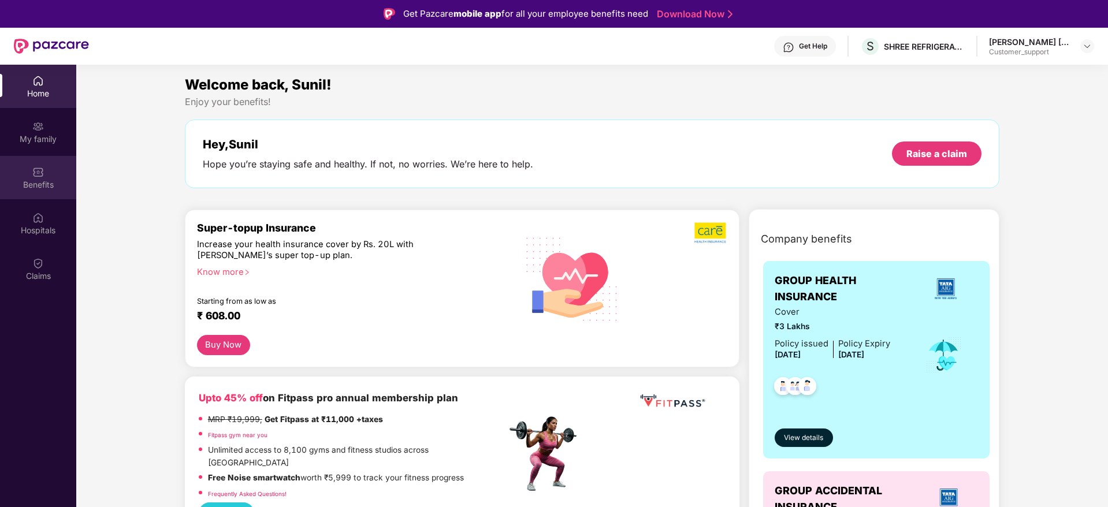
click at [59, 191] on div "Benefits" at bounding box center [38, 177] width 76 height 43
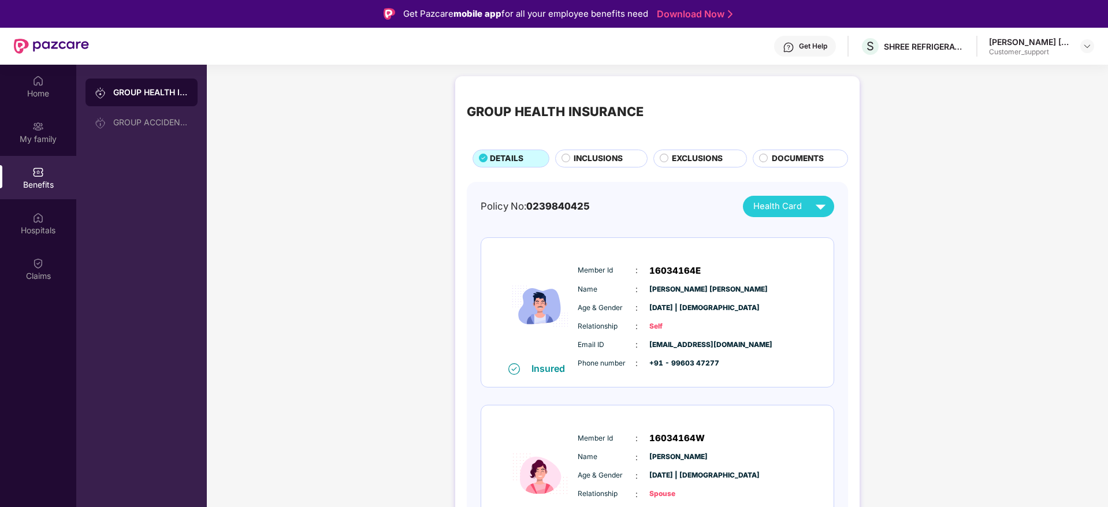
click at [812, 53] on div "Get Help" at bounding box center [805, 46] width 62 height 21
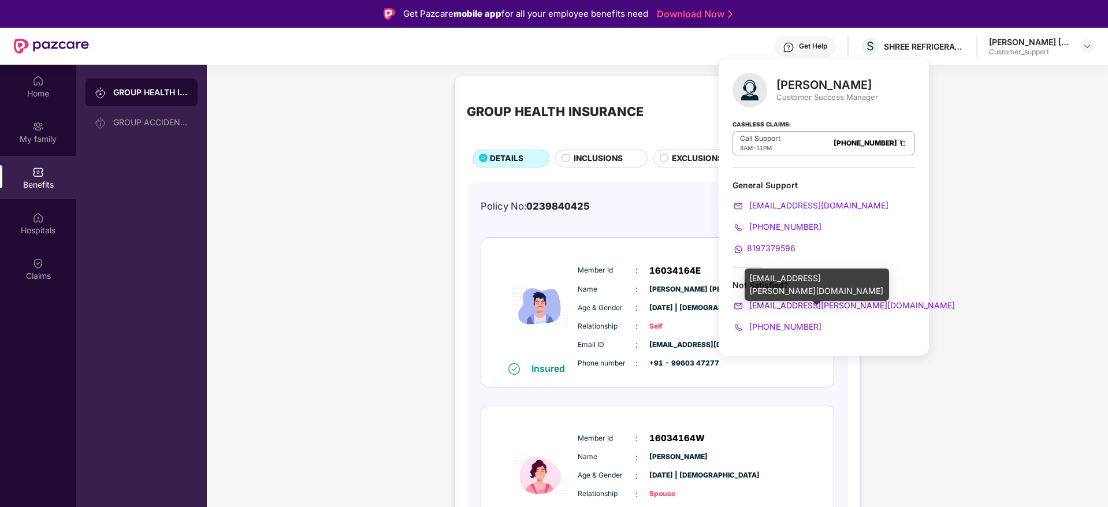
click at [793, 276] on div "[EMAIL_ADDRESS][PERSON_NAME][DOMAIN_NAME]" at bounding box center [817, 285] width 144 height 32
copy div "[EMAIL_ADDRESS][PERSON_NAME][DOMAIN_NAME]"
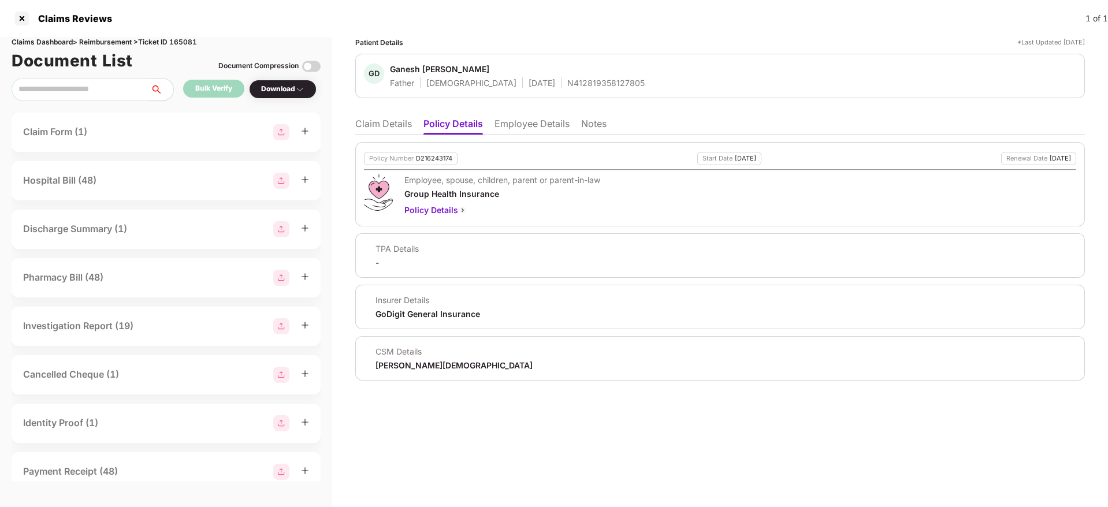
click at [380, 121] on li "Claim Details" at bounding box center [383, 126] width 57 height 17
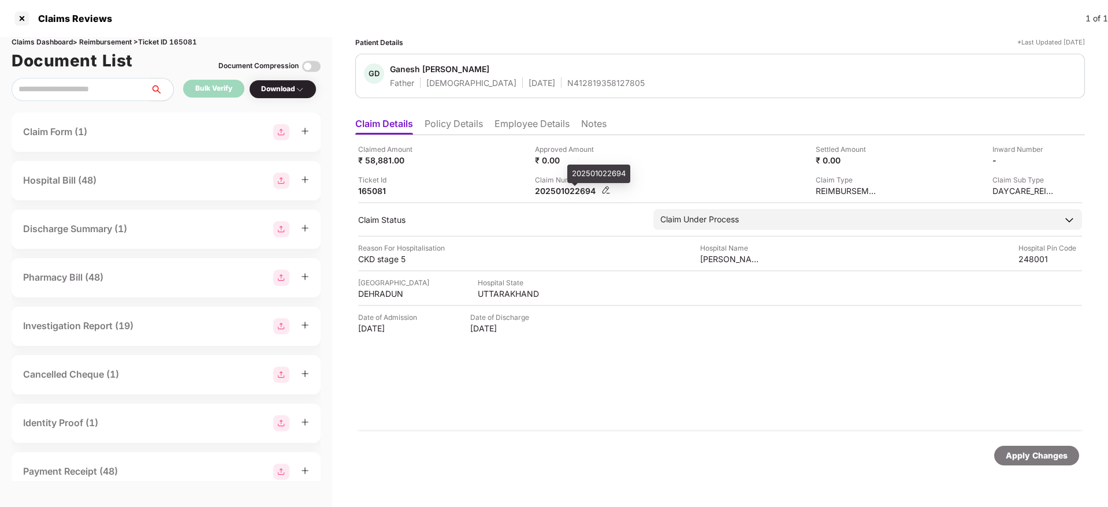
click at [550, 196] on div "202501022694" at bounding box center [567, 190] width 64 height 11
copy div "202501022694"
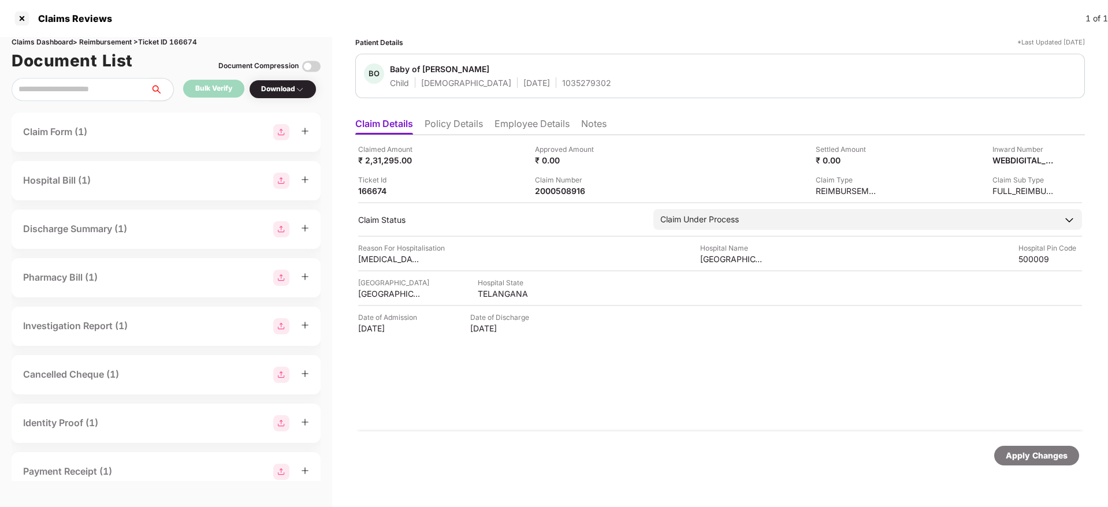
click at [460, 126] on li "Policy Details" at bounding box center [454, 126] width 58 height 17
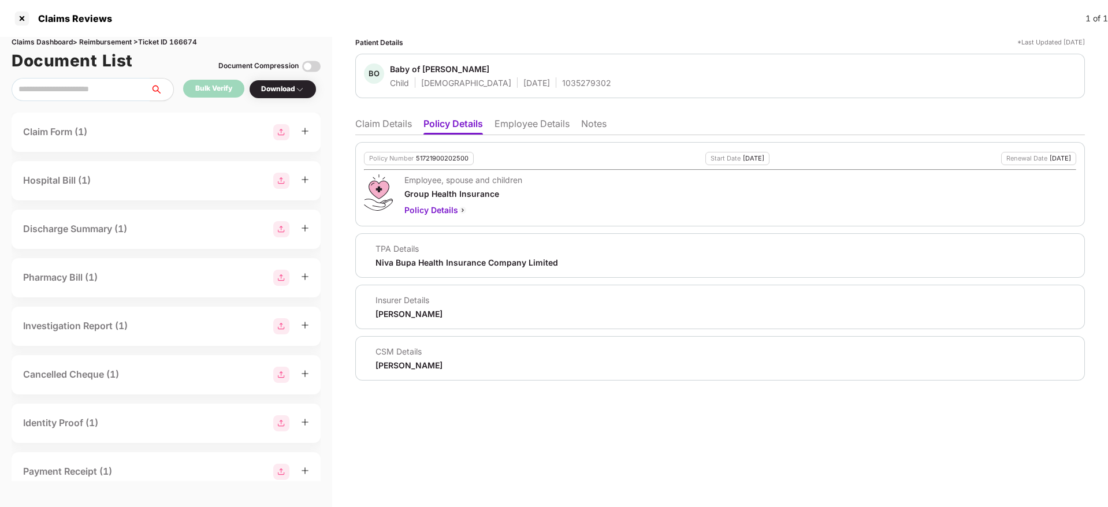
click at [404, 133] on li "Claim Details" at bounding box center [383, 126] width 57 height 17
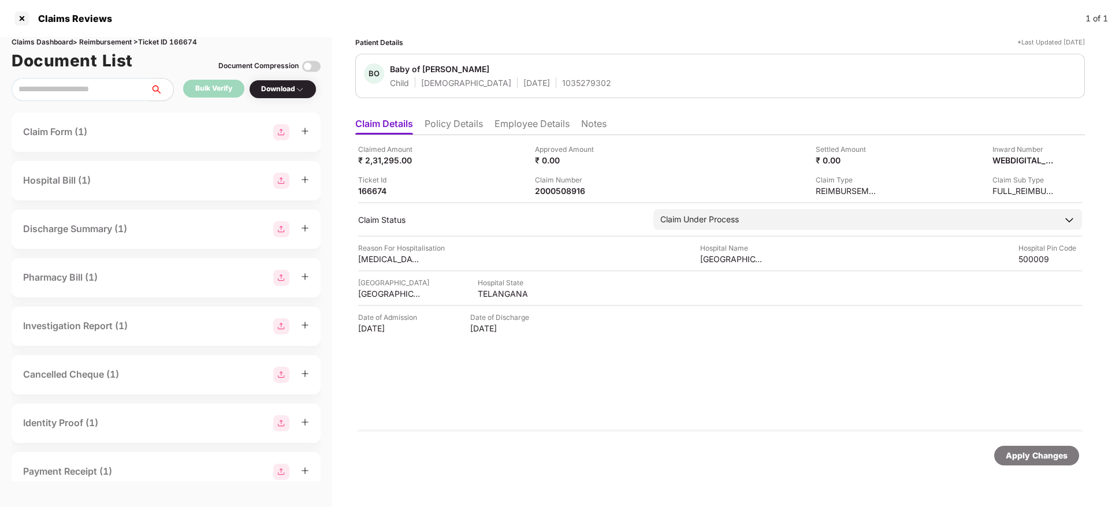
click at [562, 79] on div "1035279302" at bounding box center [586, 82] width 49 height 11
copy div "1035279302"
click at [561, 188] on div "2000508916" at bounding box center [567, 190] width 64 height 11
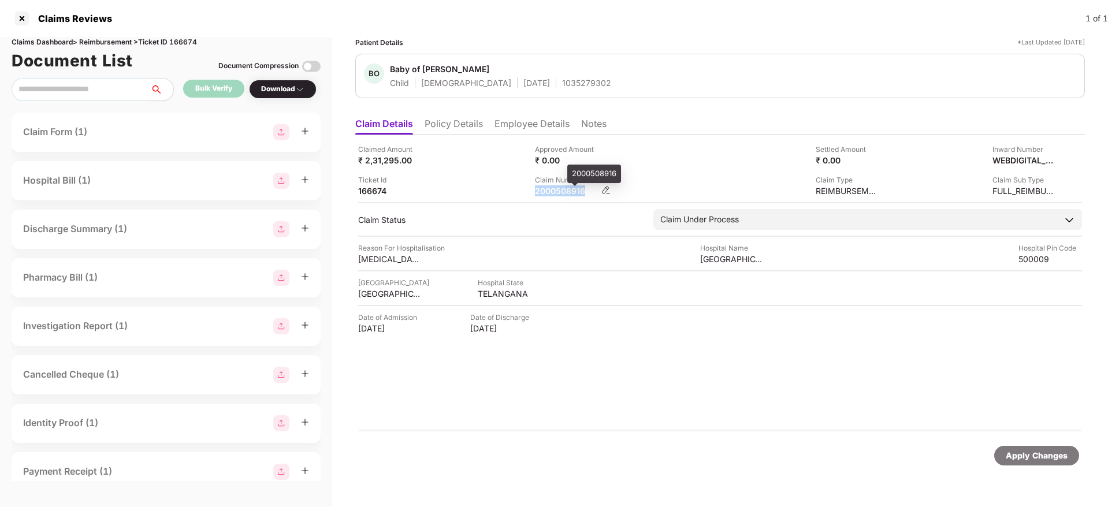
copy div "2000508916"
click at [462, 133] on li "Policy Details" at bounding box center [454, 126] width 58 height 17
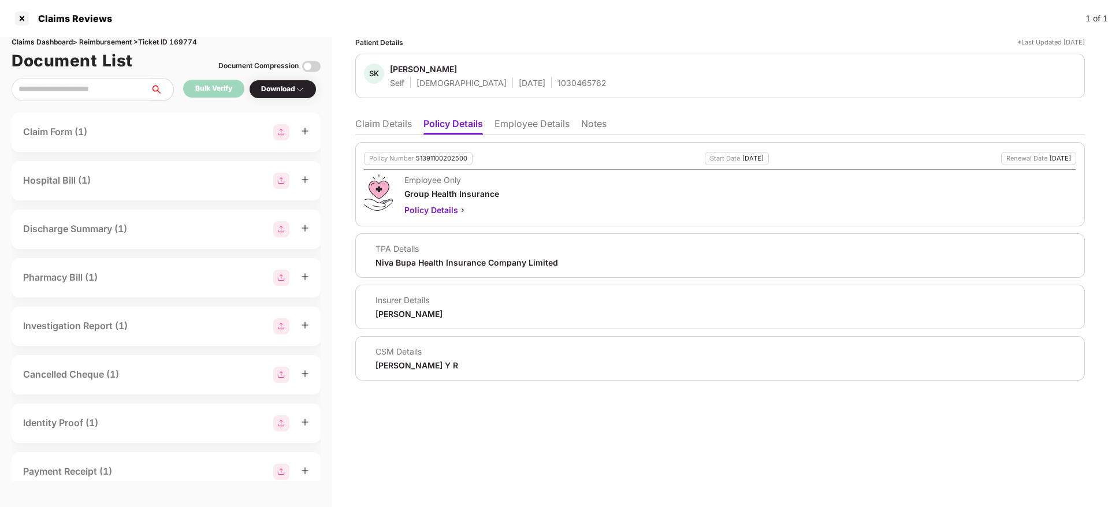
click at [376, 131] on li "Claim Details" at bounding box center [383, 126] width 57 height 17
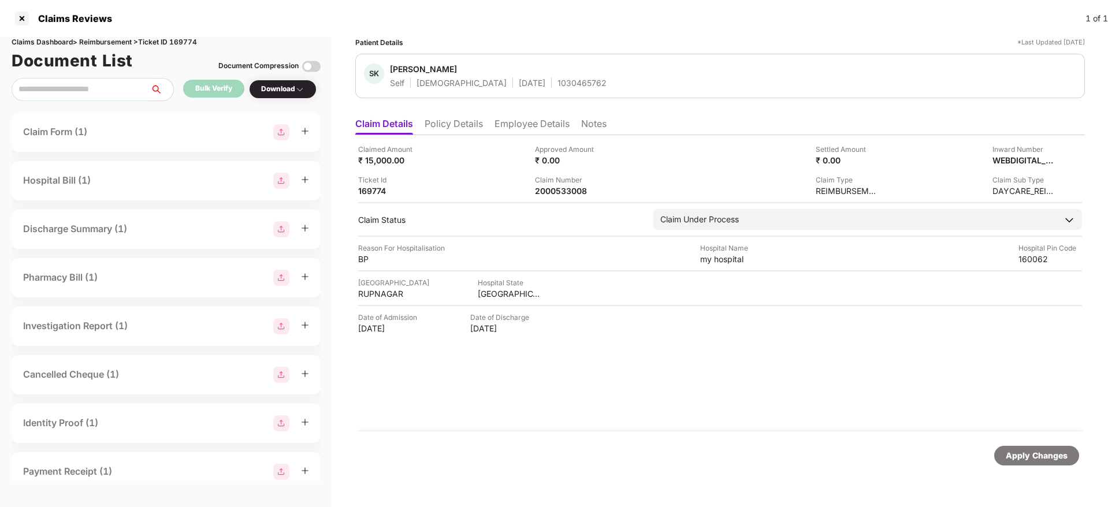
click at [535, 90] on div "SK Shiv Kumar Self Male 29 June 1987 1030465762" at bounding box center [720, 76] width 730 height 44
copy div "1030465762"
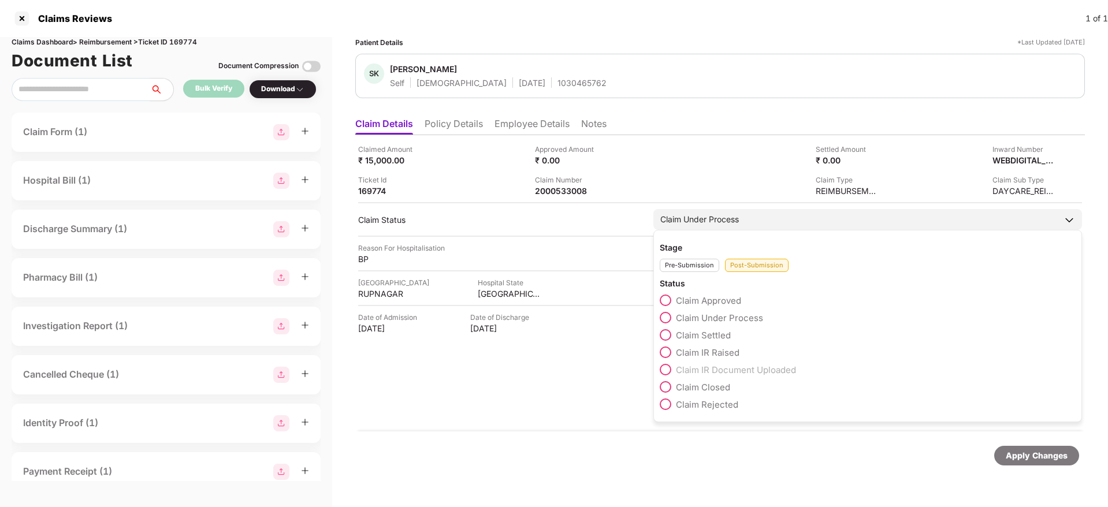
click at [666, 404] on span at bounding box center [666, 405] width 12 height 12
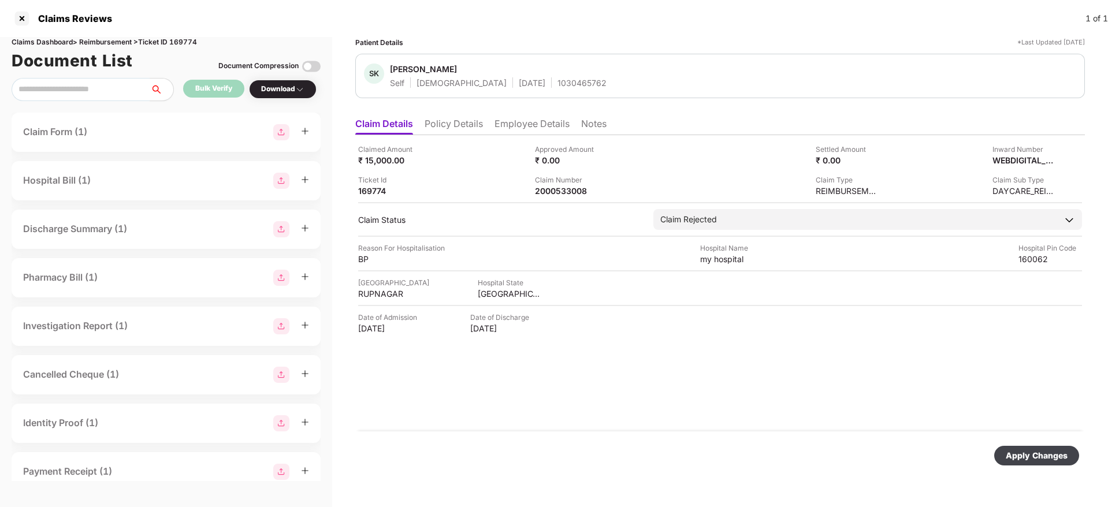
click at [1041, 455] on div "Apply Changes" at bounding box center [1037, 456] width 62 height 13
click at [579, 187] on div "2000533937" at bounding box center [567, 190] width 64 height 11
click at [536, 92] on div "KV [PERSON_NAME] Mother [DEMOGRAPHIC_DATA] [DATE] 1032986818" at bounding box center [720, 76] width 730 height 44
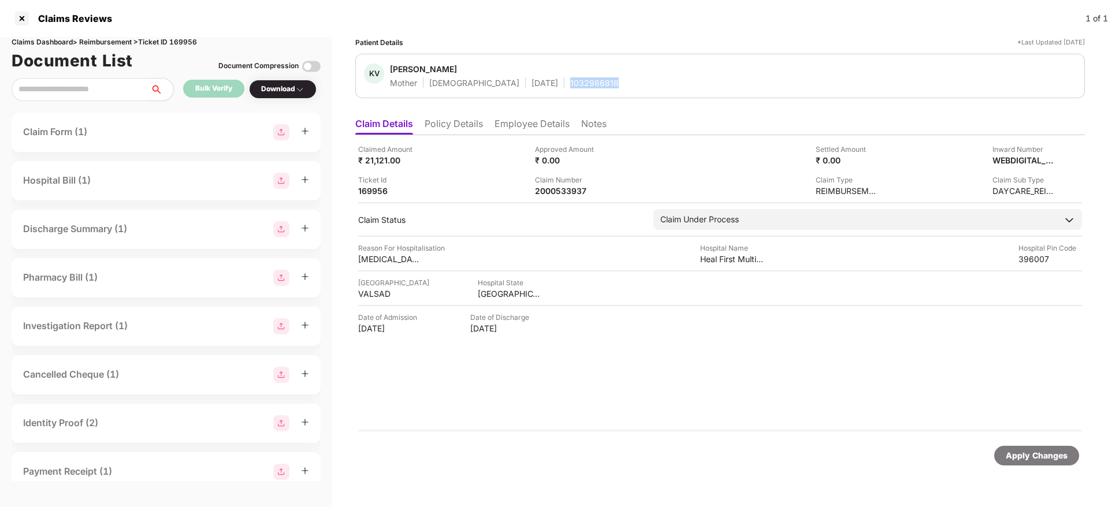
copy div "1032986818"
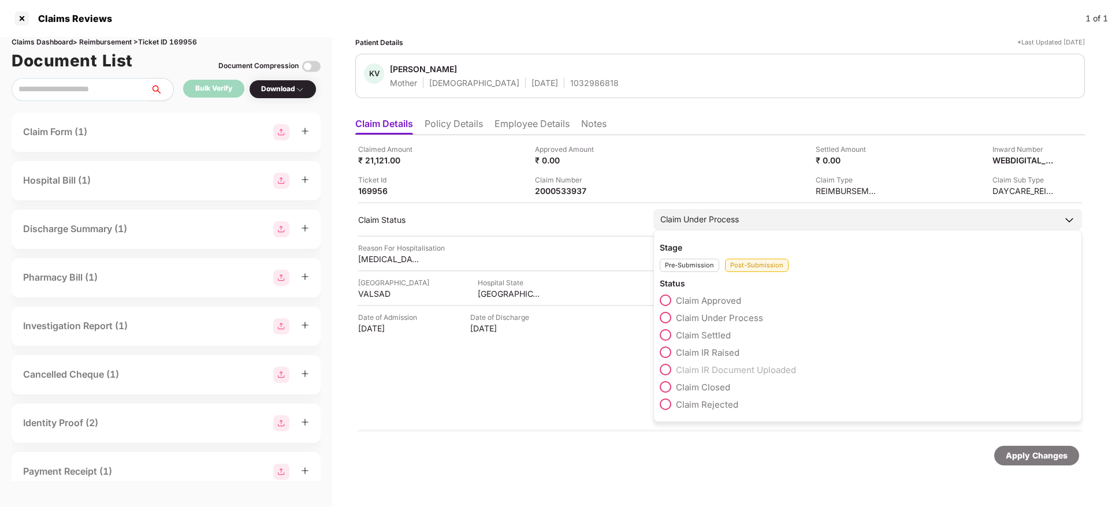
click at [666, 402] on span at bounding box center [666, 405] width 12 height 12
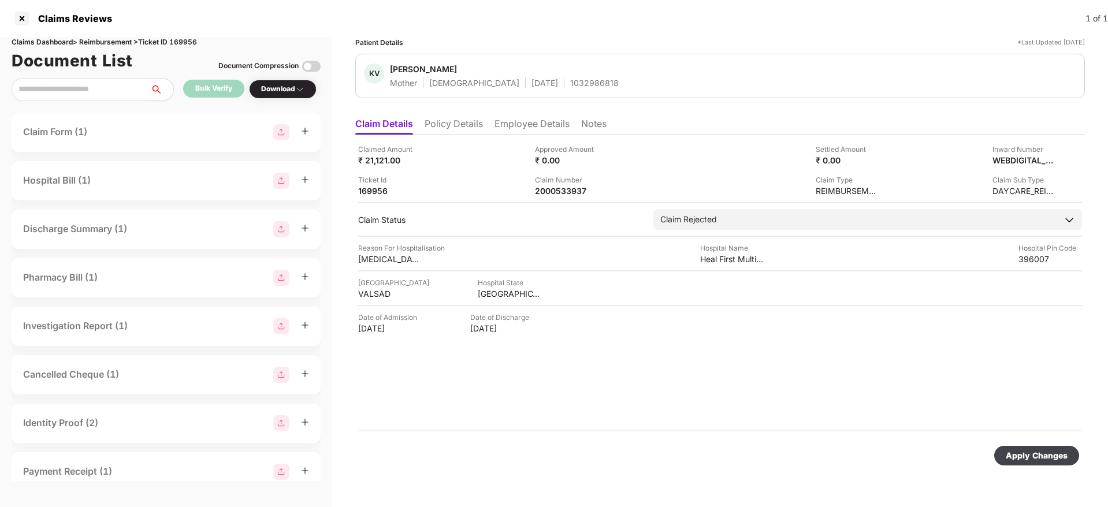
click at [1027, 451] on div "Apply Changes" at bounding box center [1037, 456] width 62 height 13
click at [467, 130] on li "Policy Details" at bounding box center [454, 126] width 58 height 17
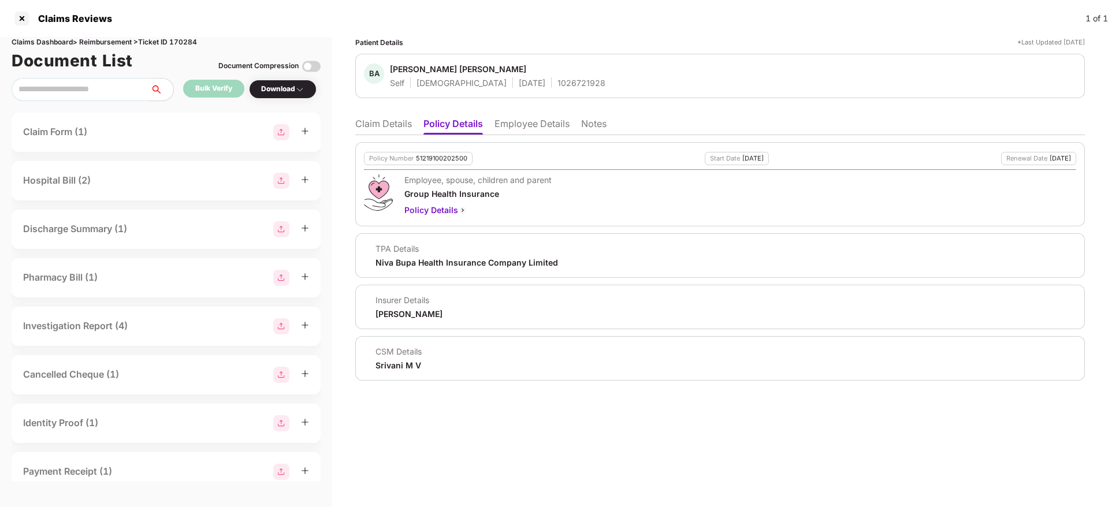
click at [387, 121] on li "Claim Details" at bounding box center [383, 126] width 57 height 17
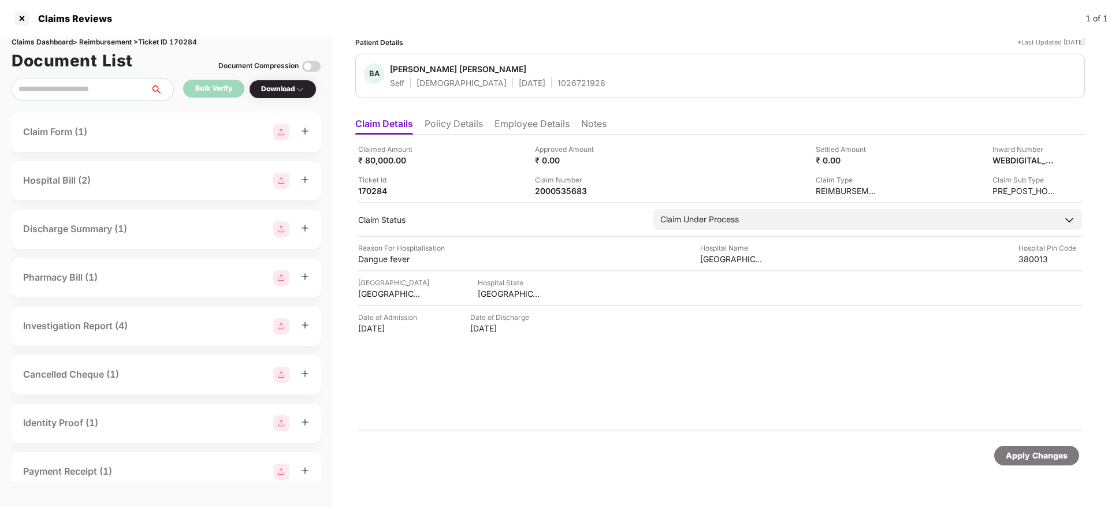
click at [558, 80] on div "1026721928" at bounding box center [582, 82] width 48 height 11
copy div "1026721928"
click at [555, 188] on div "2000535683" at bounding box center [567, 190] width 64 height 11
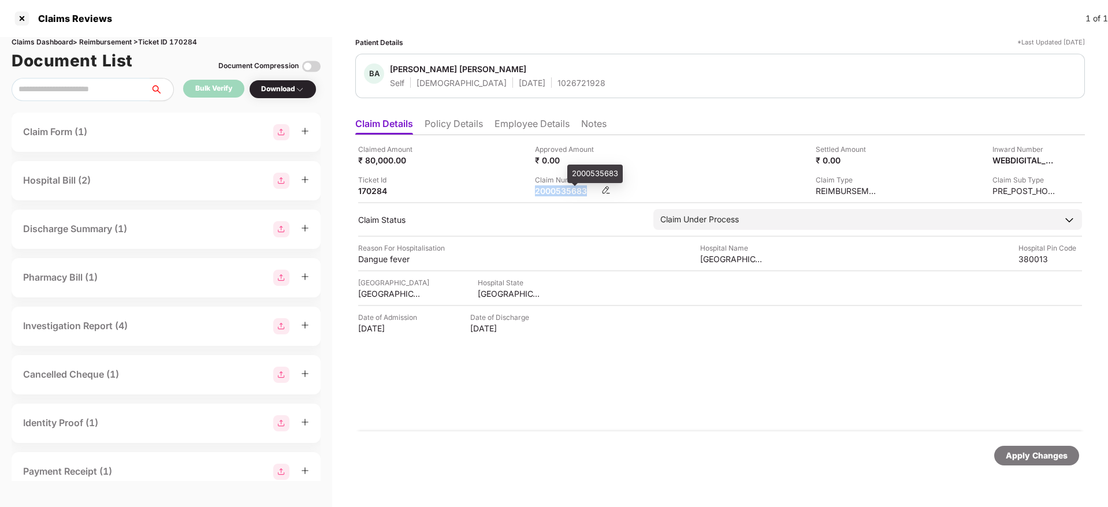
copy div "2000535683"
click at [555, 191] on div "HI-NIA-006584750(0)" at bounding box center [567, 190] width 64 height 11
copy div
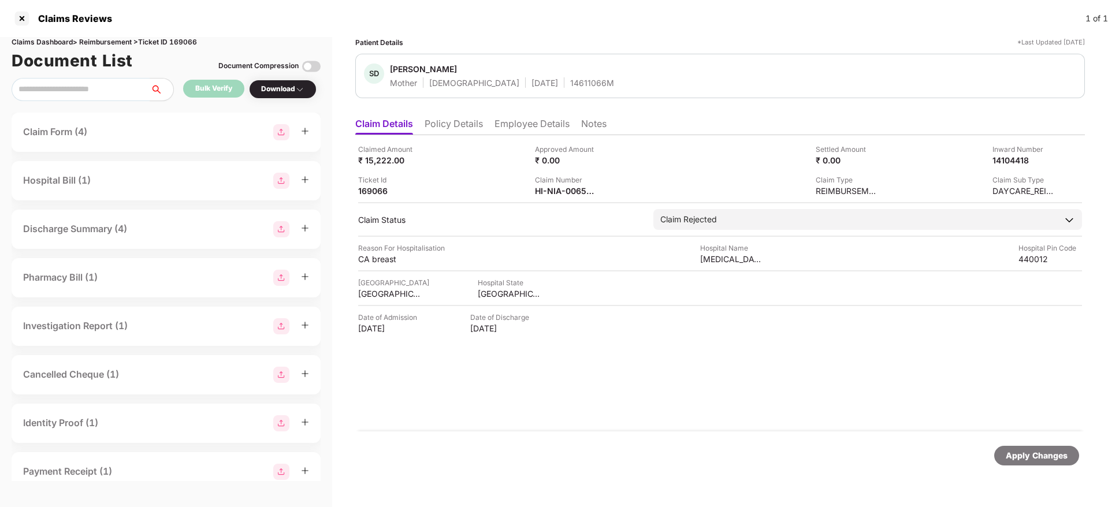
copy div
click at [547, 191] on div "134405849" at bounding box center [567, 190] width 64 height 11
copy div "134405849"
